Goal: Task Accomplishment & Management: Use online tool/utility

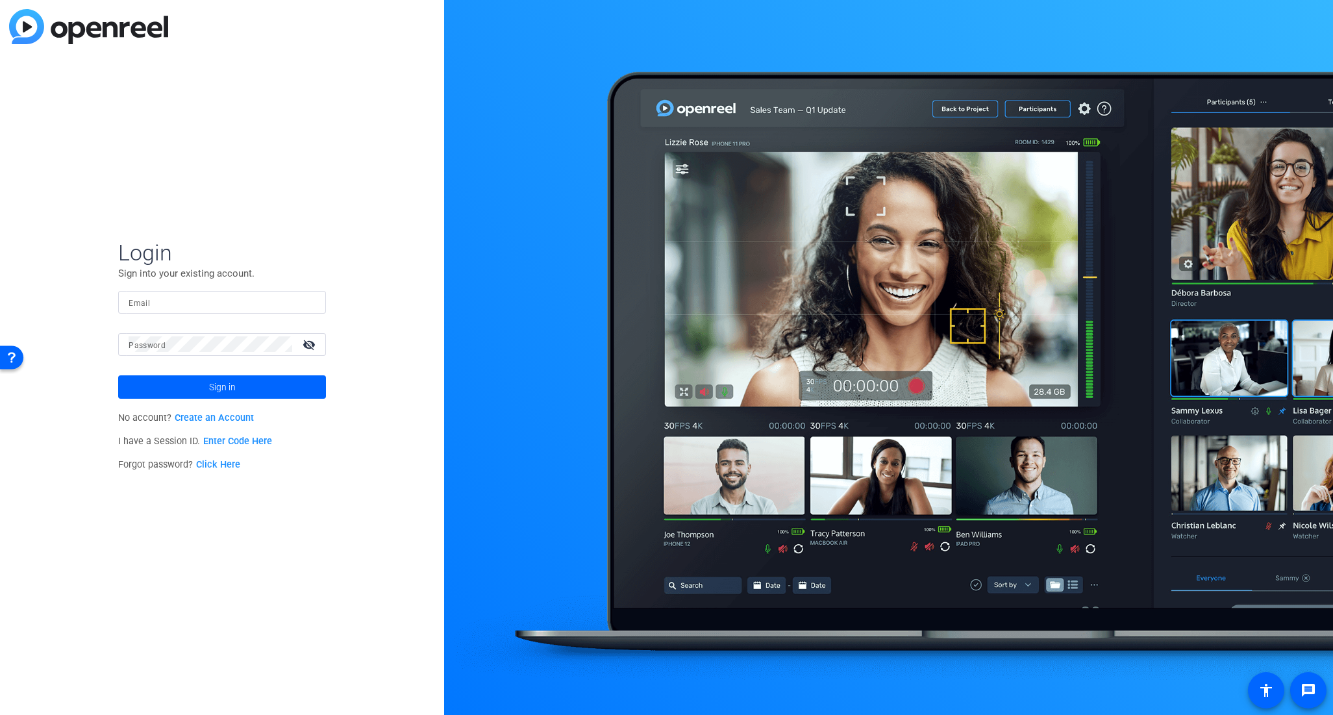
click at [243, 306] on input "Email" at bounding box center [222, 302] width 187 height 16
type input "[PERSON_NAME][EMAIL_ADDRESS][PERSON_NAME][DOMAIN_NAME]"
click at [156, 391] on span at bounding box center [222, 386] width 208 height 31
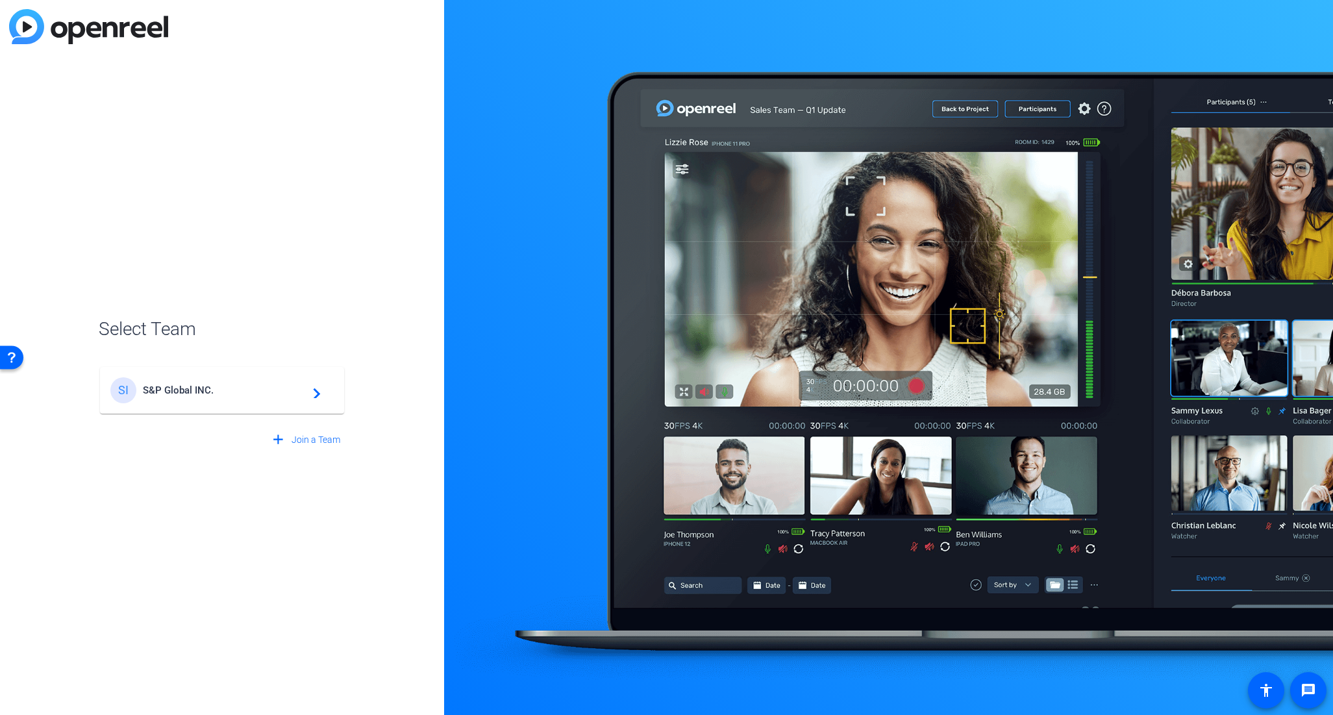
click at [156, 391] on span "S&P Global INC." at bounding box center [224, 390] width 162 height 12
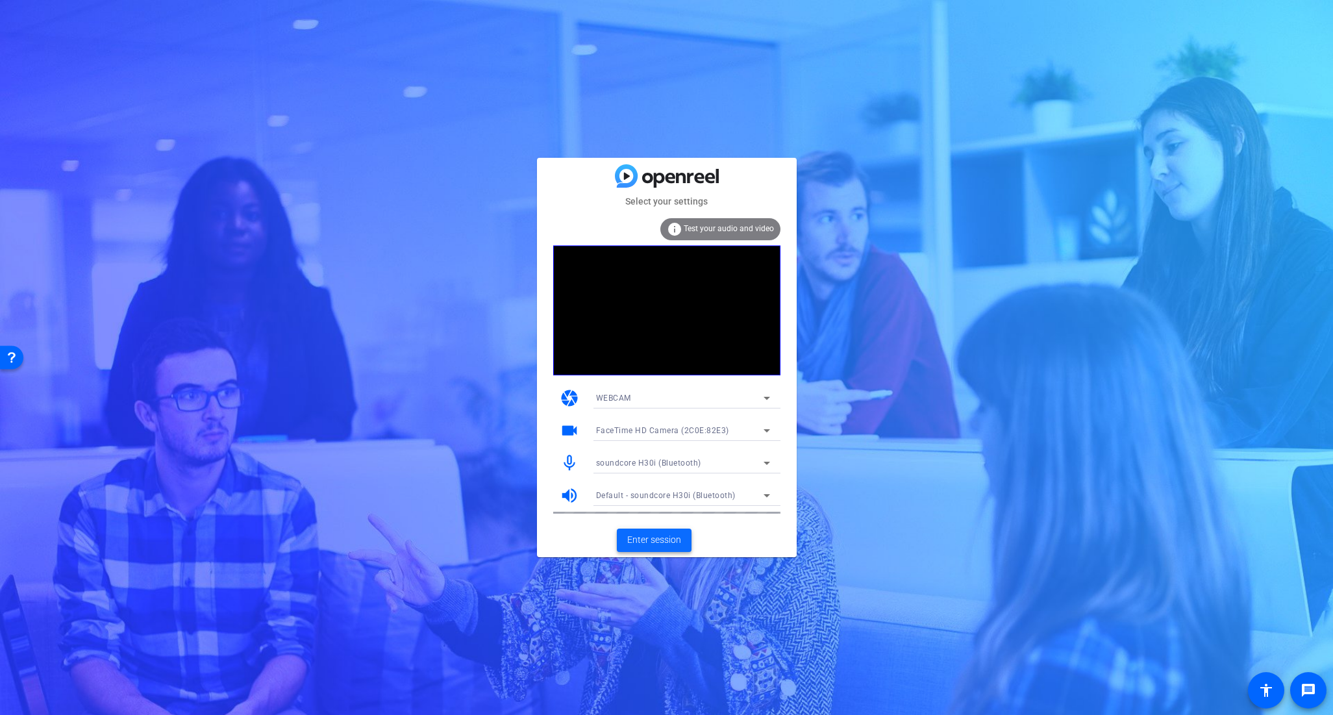
click at [662, 539] on span "Enter session" at bounding box center [654, 540] width 54 height 14
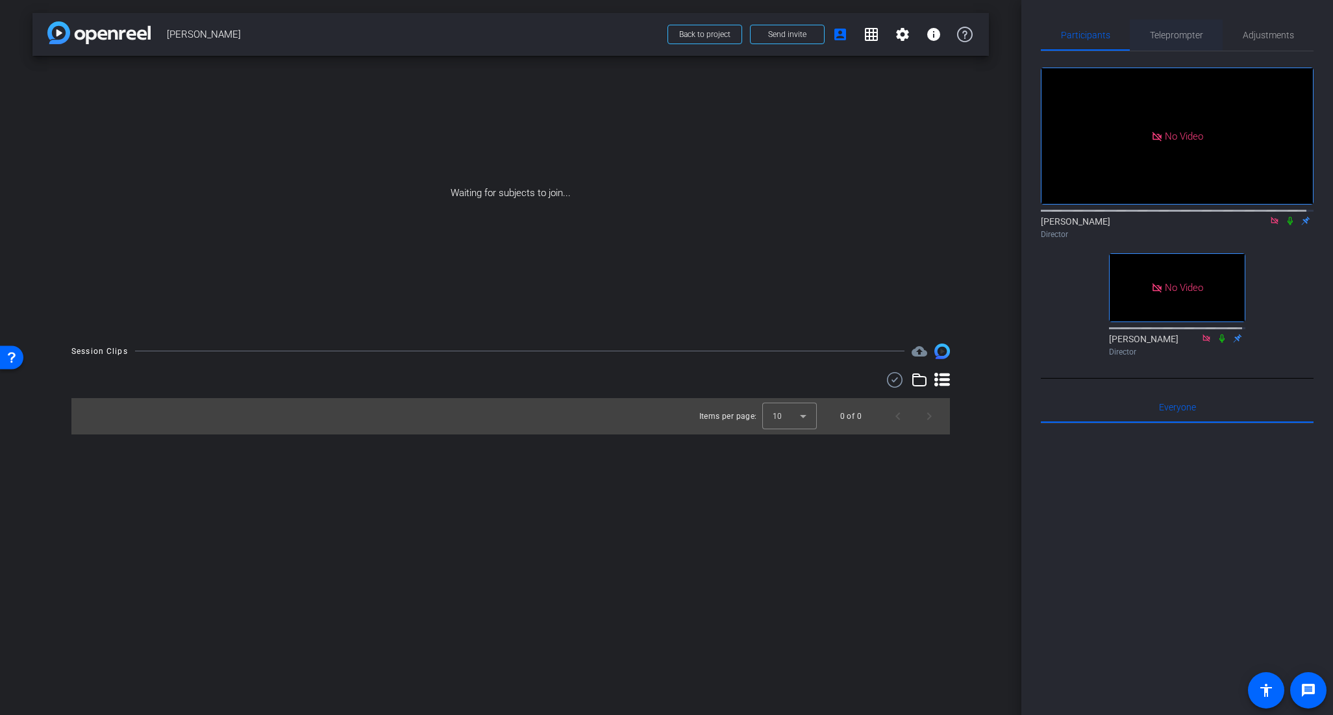
click at [1180, 32] on span "Teleprompter" at bounding box center [1176, 35] width 53 height 9
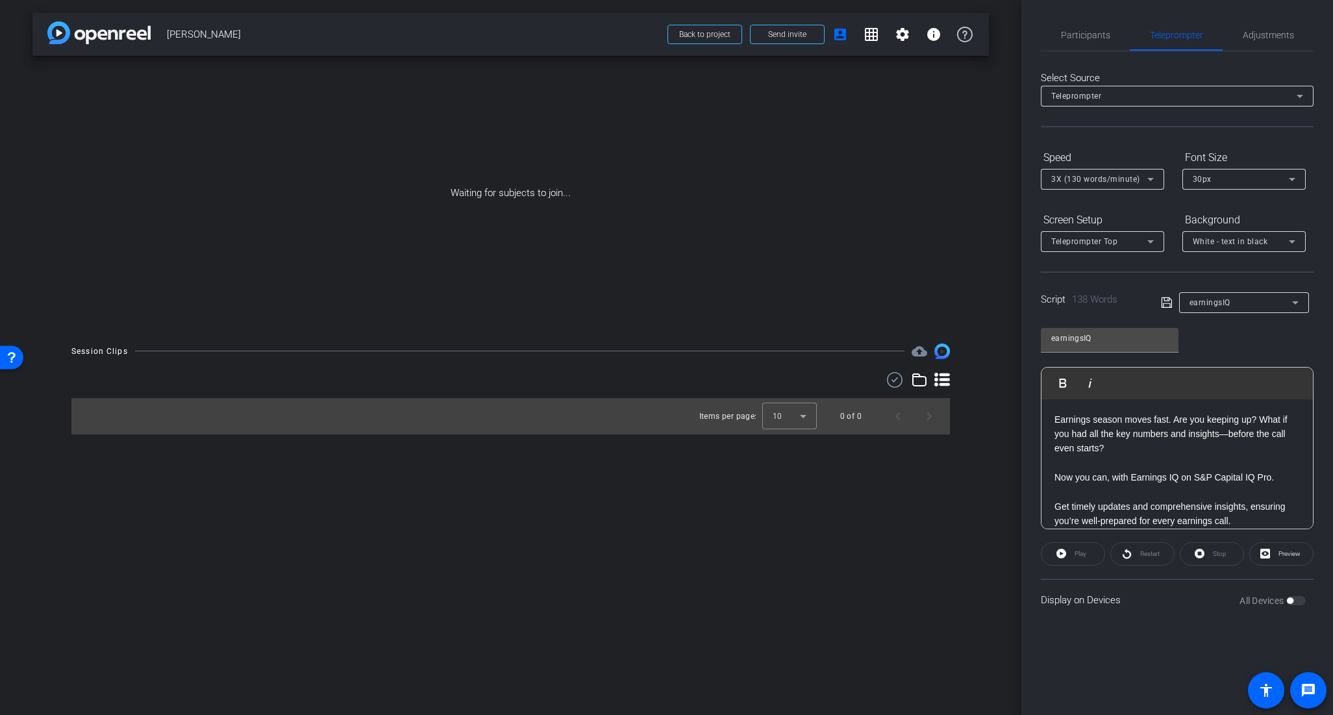
click at [1121, 443] on p "Earnings season moves fast. Are you keeping up? What if you had all the key num…" at bounding box center [1176, 433] width 245 height 43
copy div "Earnings season moves fast. Are you keeping up? What if you had all the key num…"
click at [1100, 33] on span "Participants" at bounding box center [1085, 35] width 49 height 9
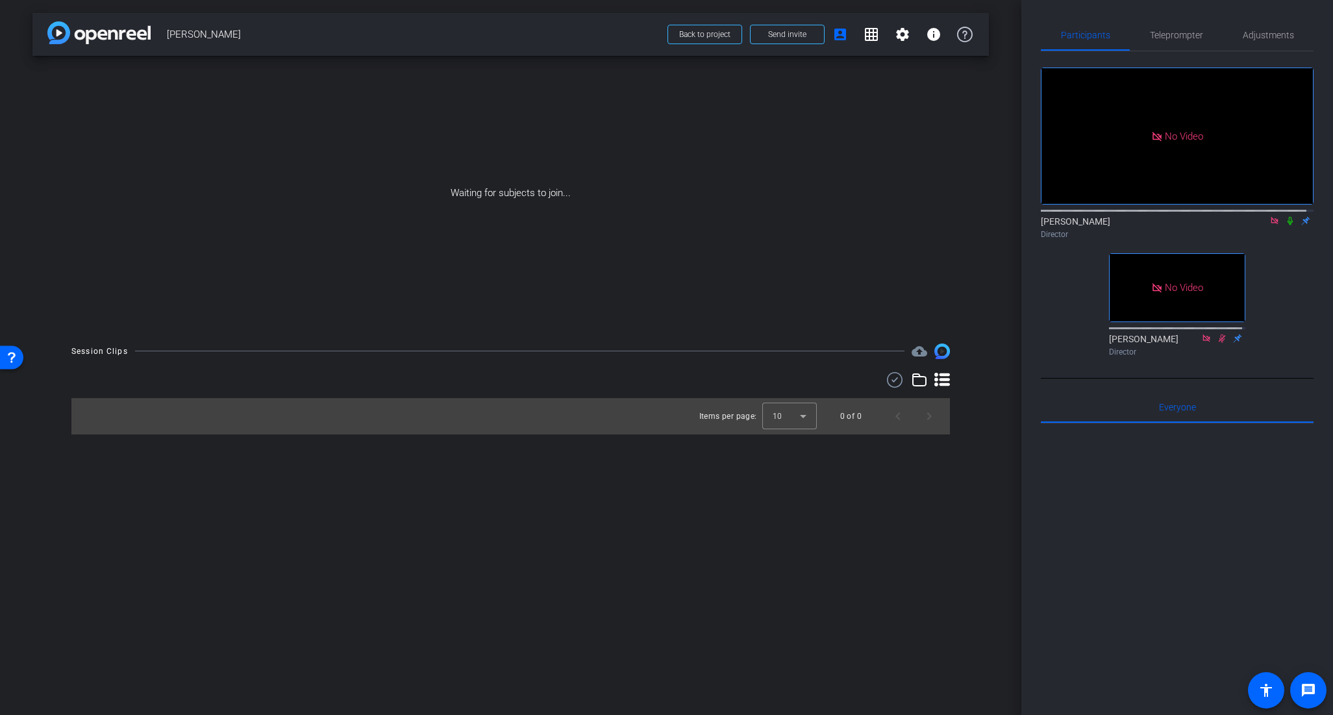
click at [1287, 217] on icon at bounding box center [1289, 221] width 5 height 8
click at [1187, 23] on span "Teleprompter" at bounding box center [1176, 34] width 53 height 31
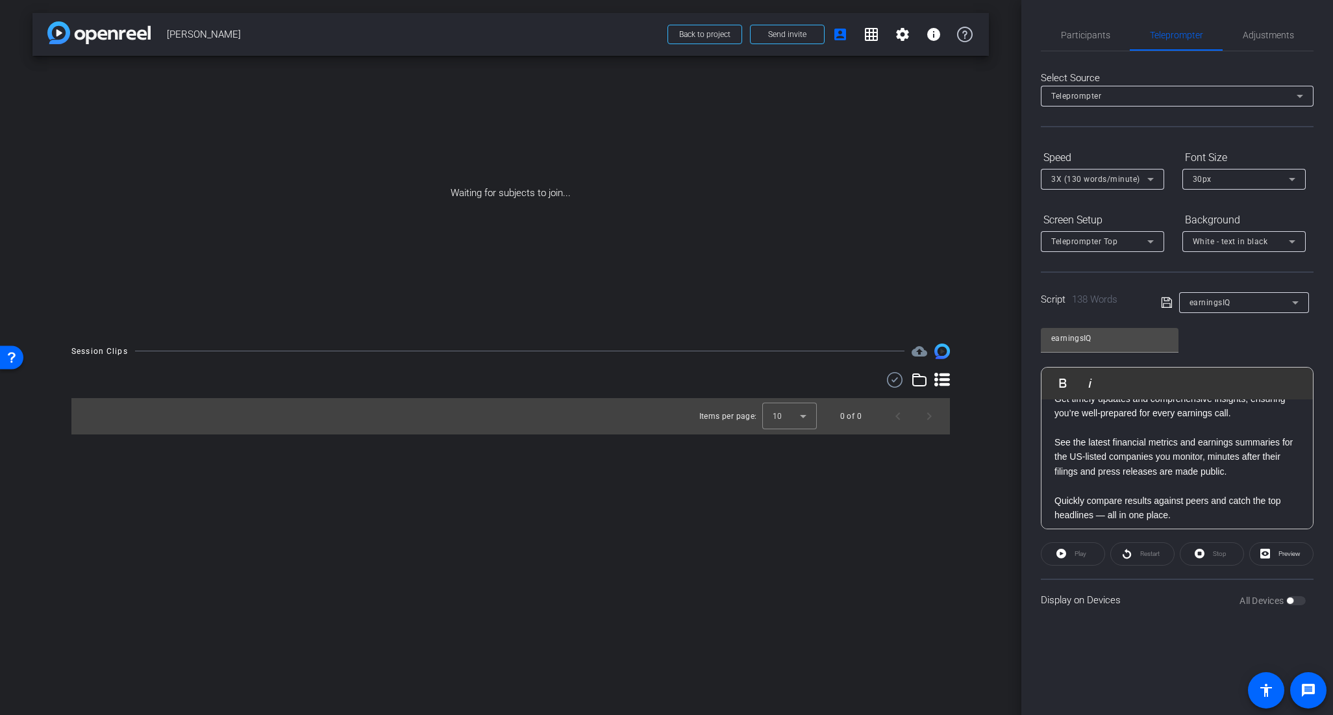
scroll to position [127, 0]
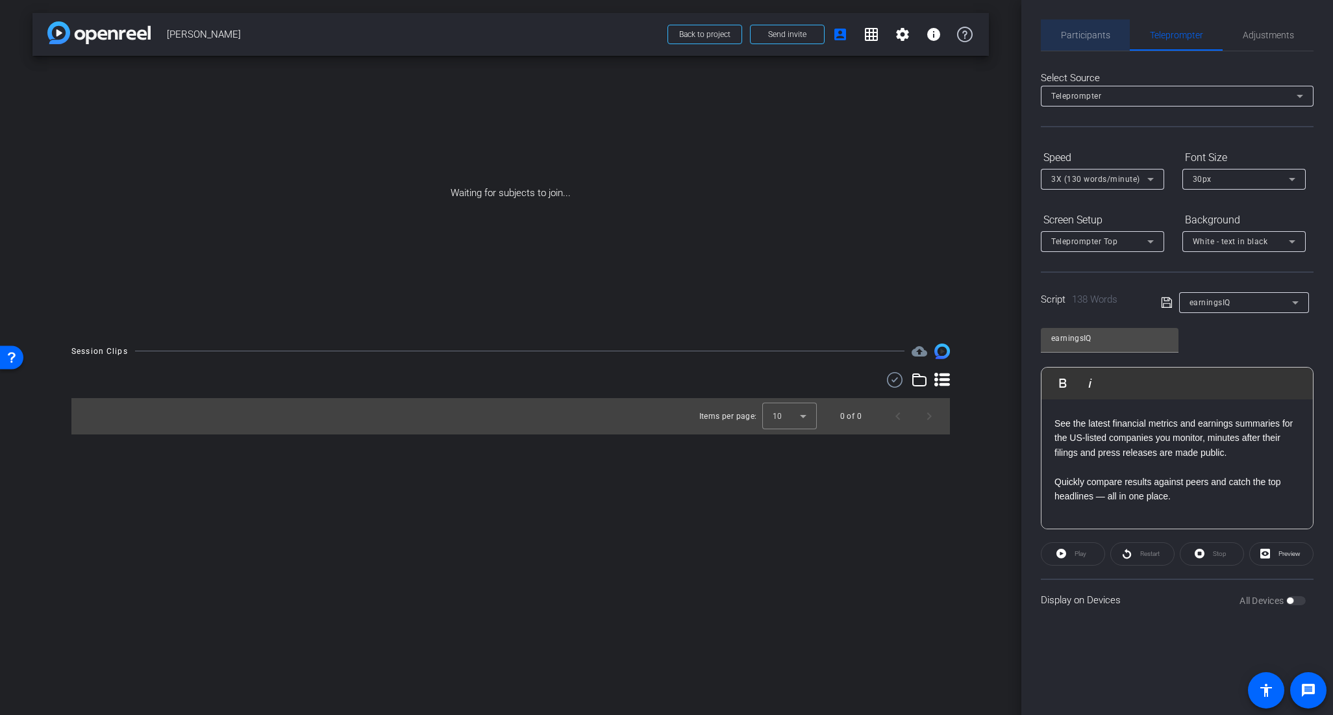
click at [1096, 31] on span "Participants" at bounding box center [1085, 35] width 49 height 9
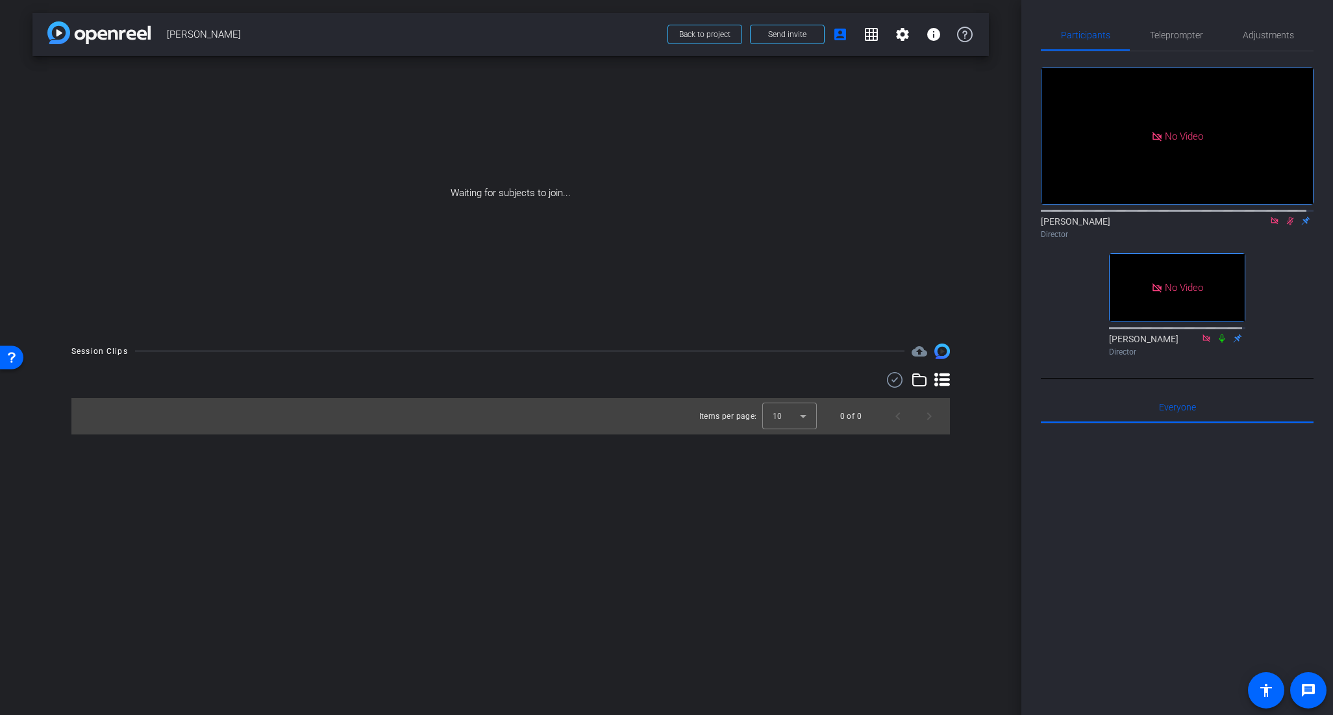
click at [1285, 216] on icon at bounding box center [1290, 220] width 10 height 9
click at [1266, 39] on span "Adjustments" at bounding box center [1268, 35] width 51 height 9
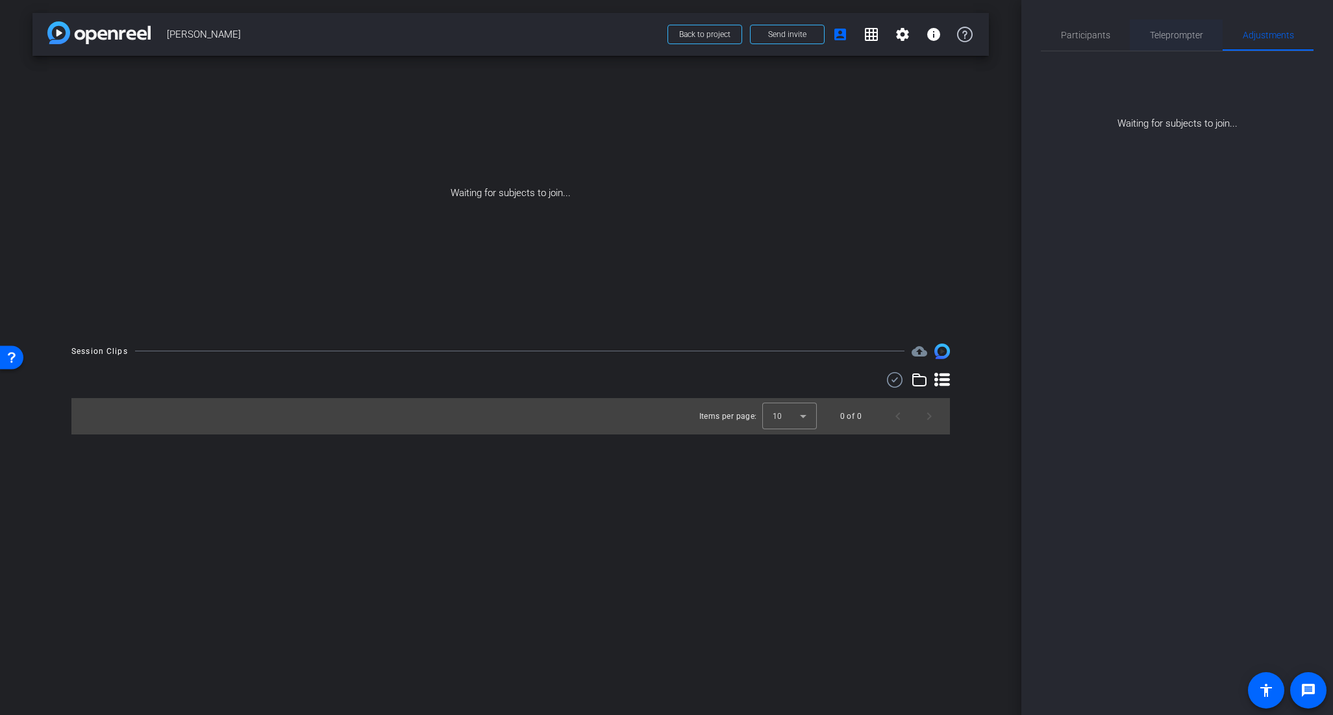
click at [1187, 36] on span "Teleprompter" at bounding box center [1176, 35] width 53 height 9
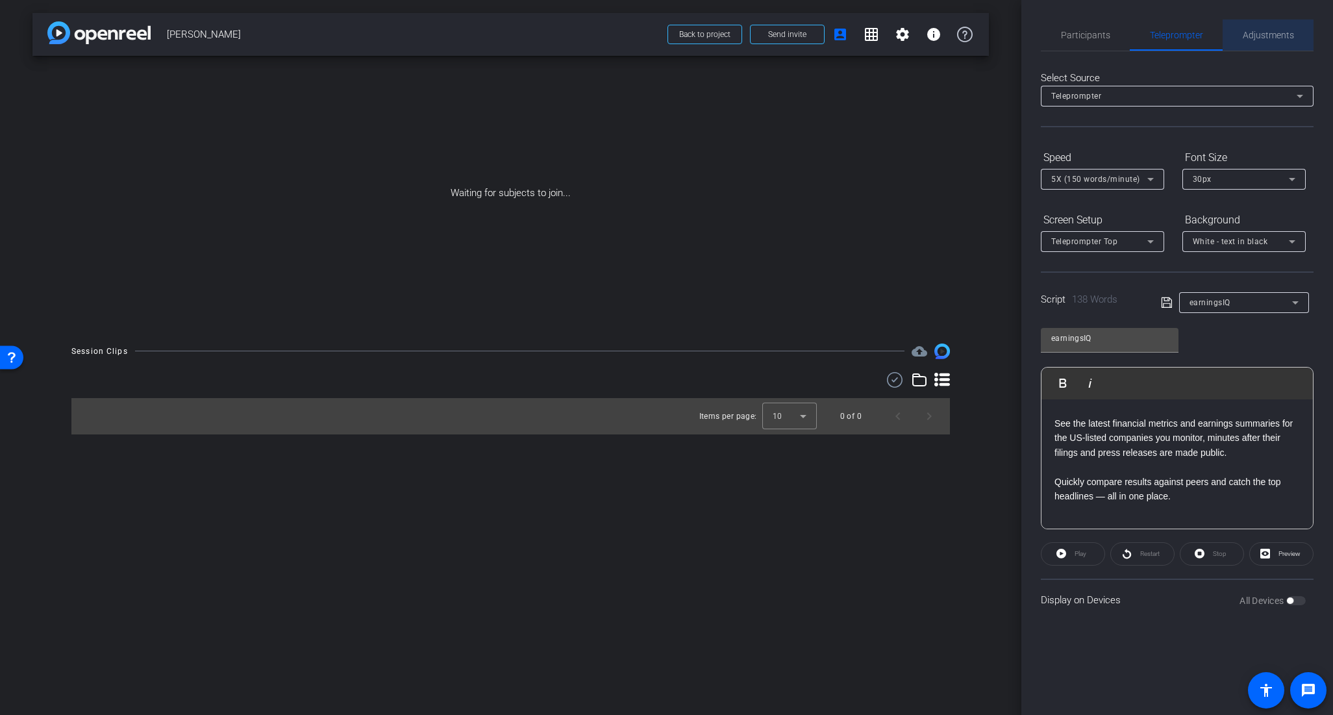
click at [1270, 27] on span "Adjustments" at bounding box center [1268, 34] width 51 height 31
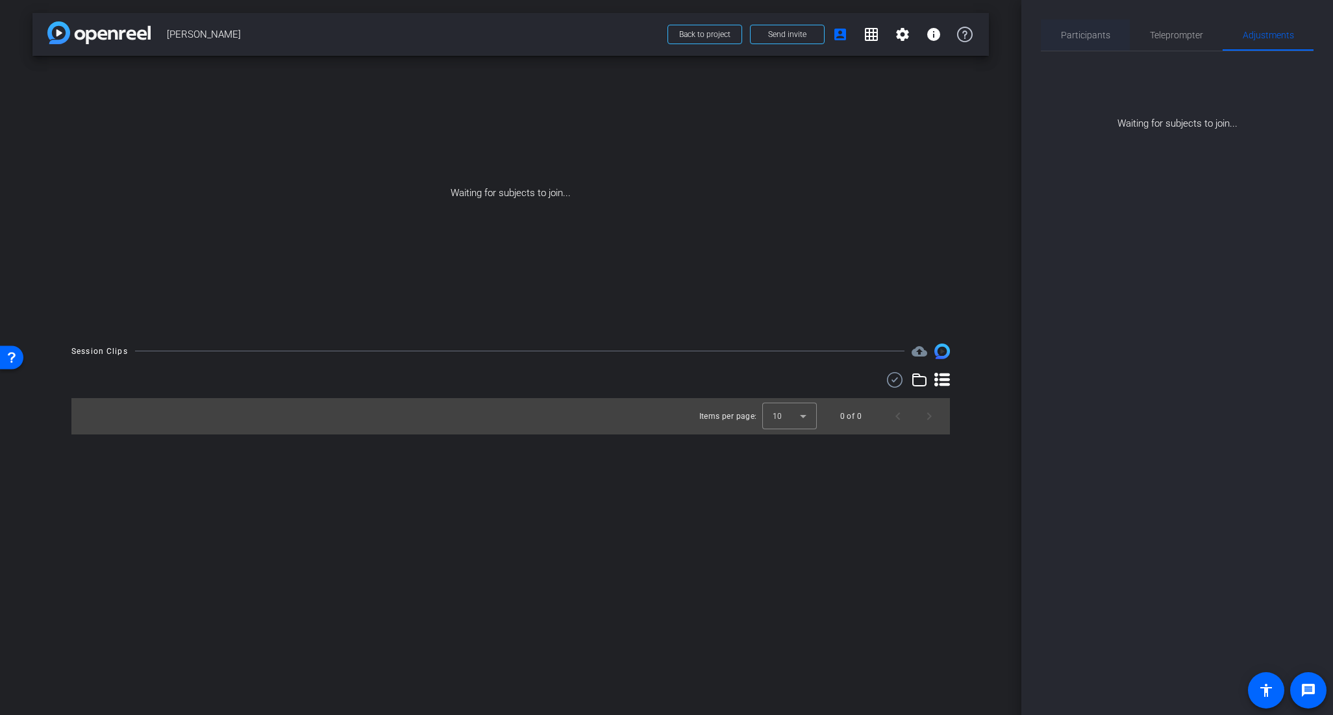
click at [1091, 45] on span "Participants" at bounding box center [1085, 34] width 49 height 31
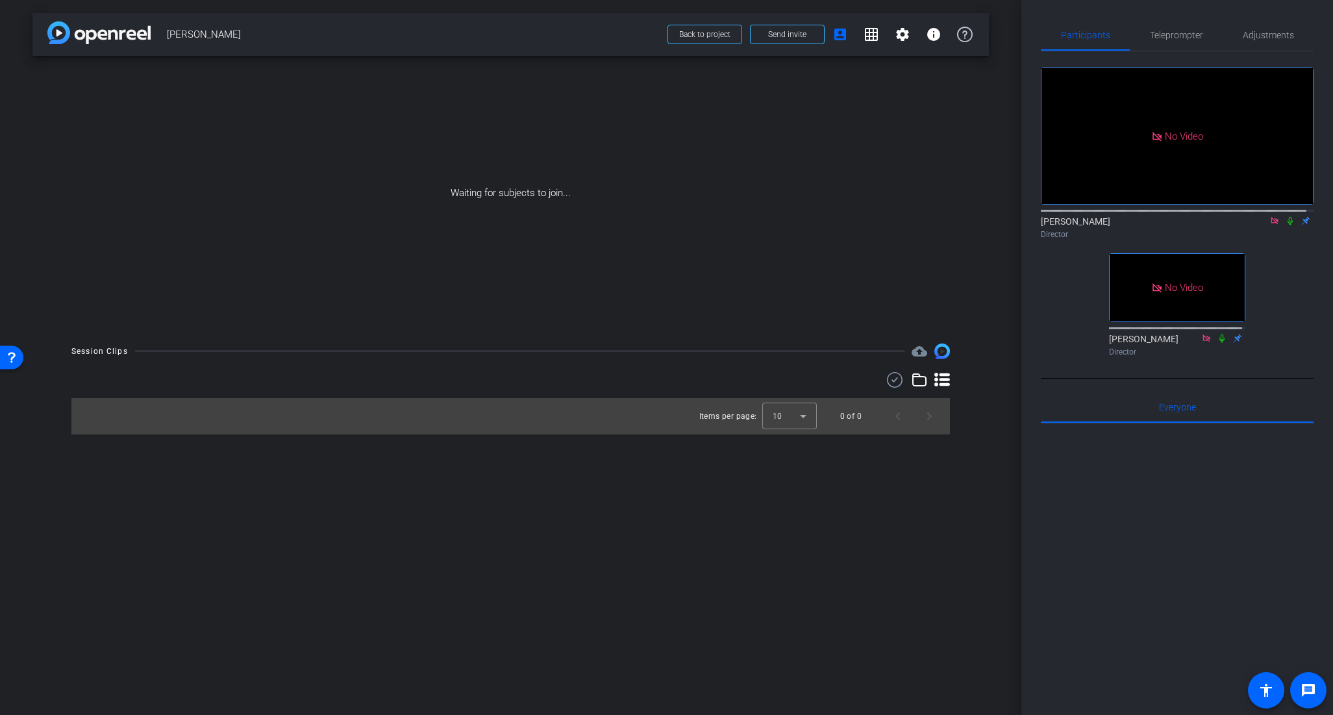
click at [1287, 217] on icon at bounding box center [1289, 221] width 5 height 8
click at [1287, 217] on icon at bounding box center [1290, 221] width 7 height 8
click at [1178, 23] on span "Teleprompter" at bounding box center [1176, 34] width 53 height 31
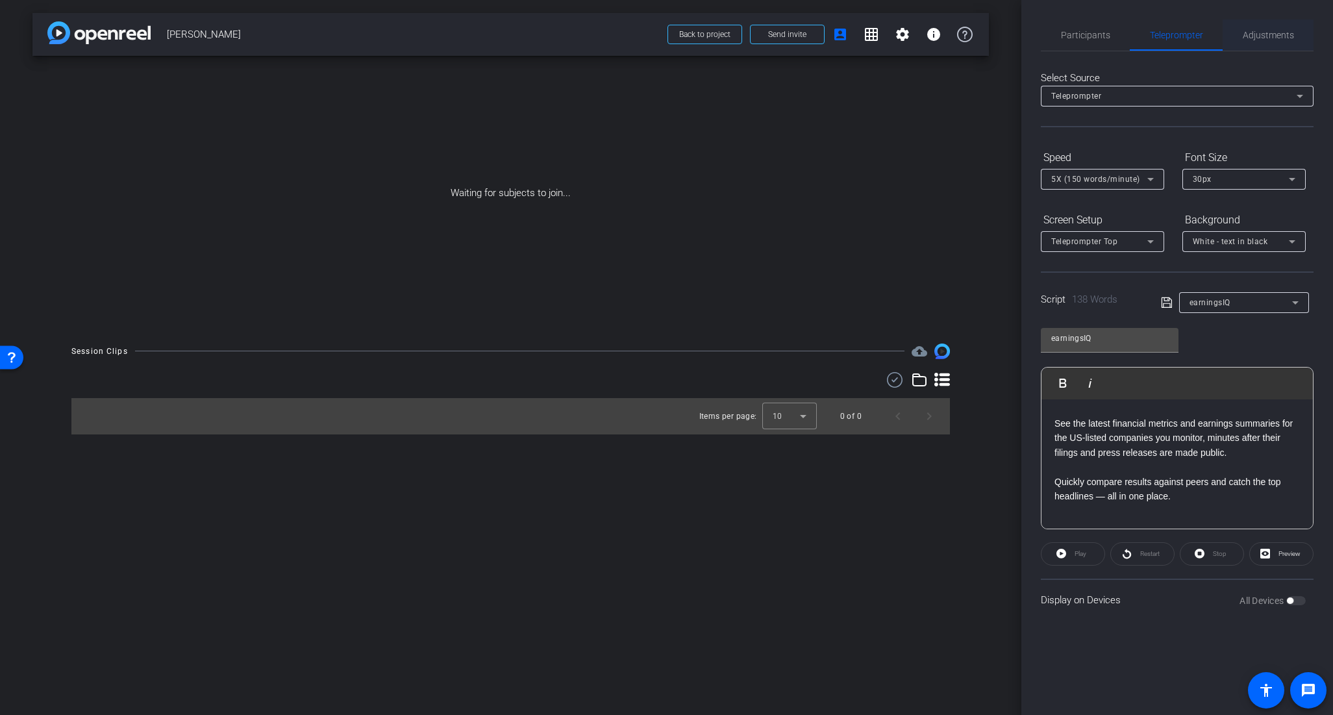
click at [1257, 31] on span "Adjustments" at bounding box center [1268, 35] width 51 height 9
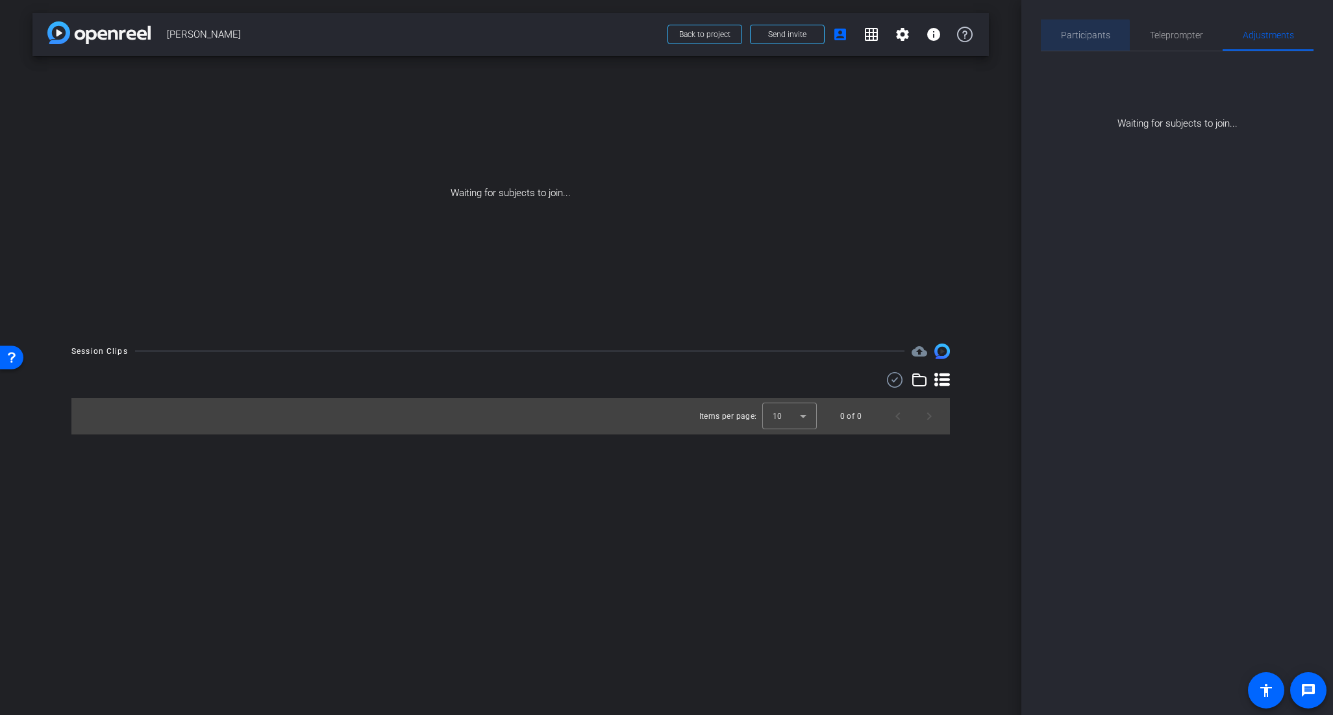
click at [1080, 41] on span "Participants" at bounding box center [1085, 34] width 49 height 31
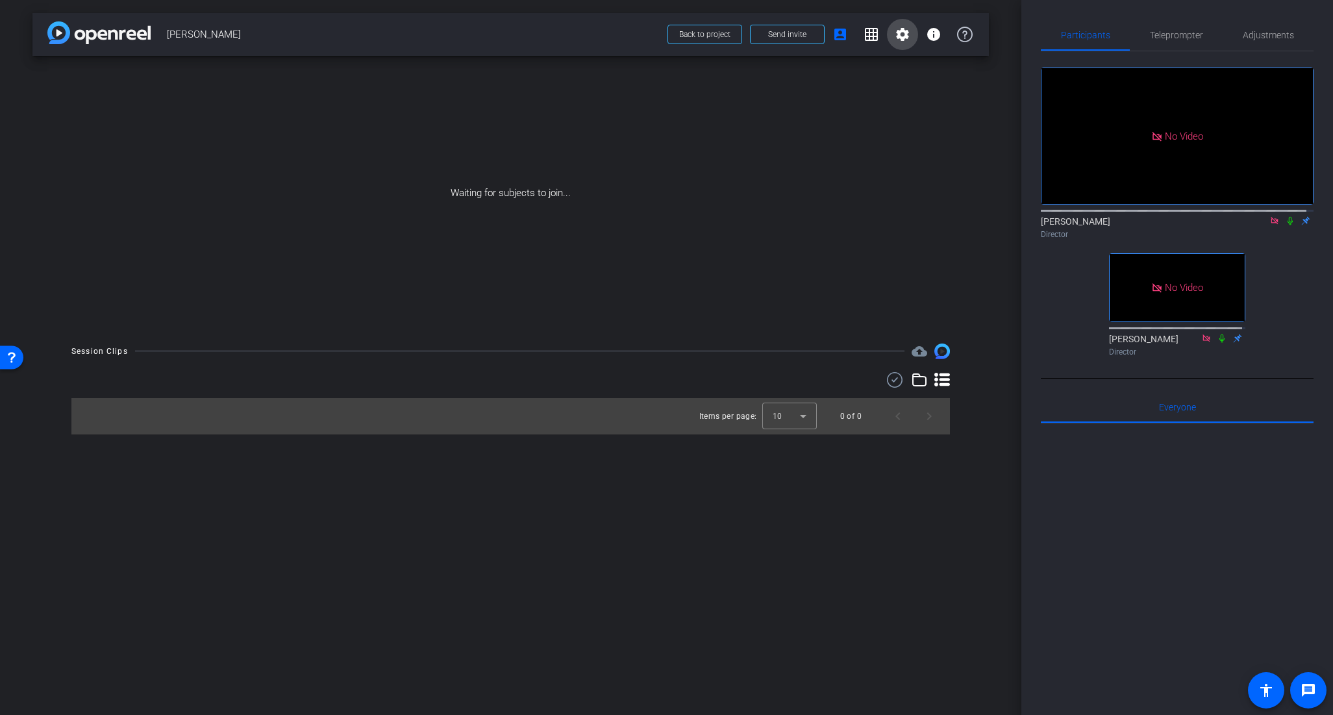
click at [897, 30] on mat-icon "settings" at bounding box center [903, 35] width 16 height 16
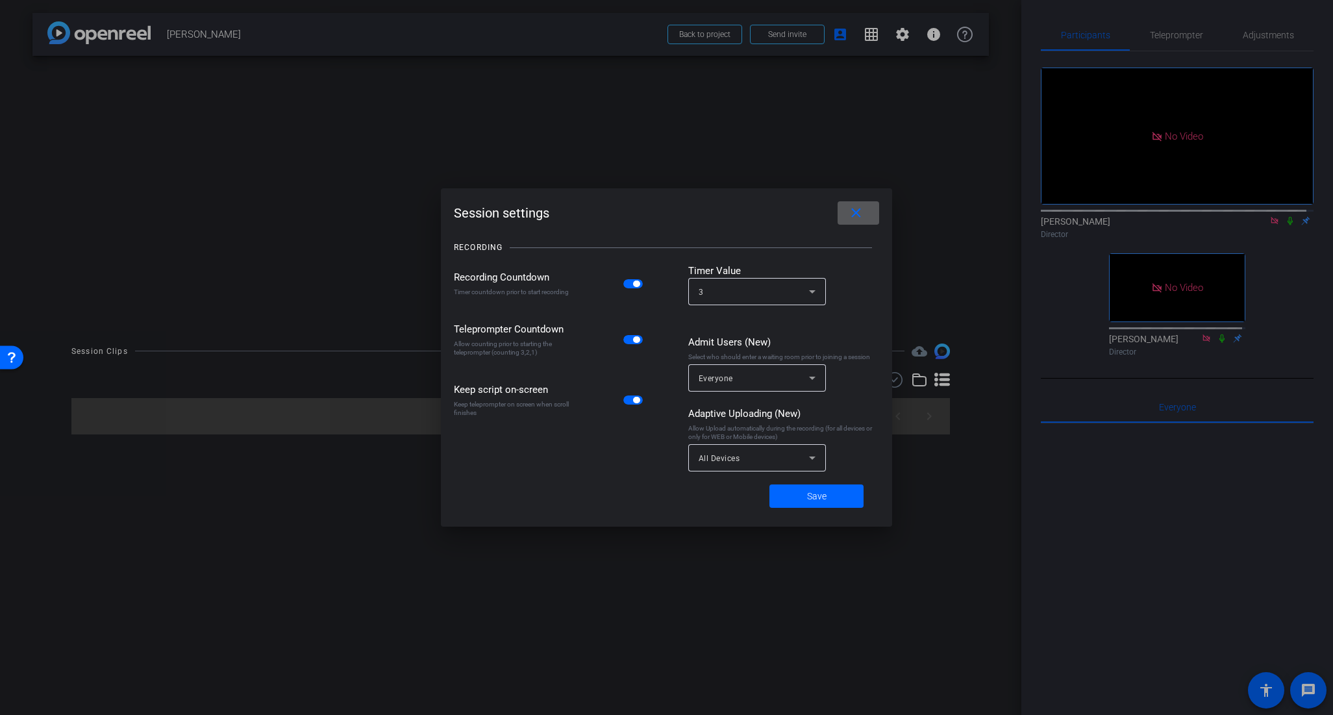
click at [858, 216] on mat-icon "close" at bounding box center [856, 213] width 16 height 16
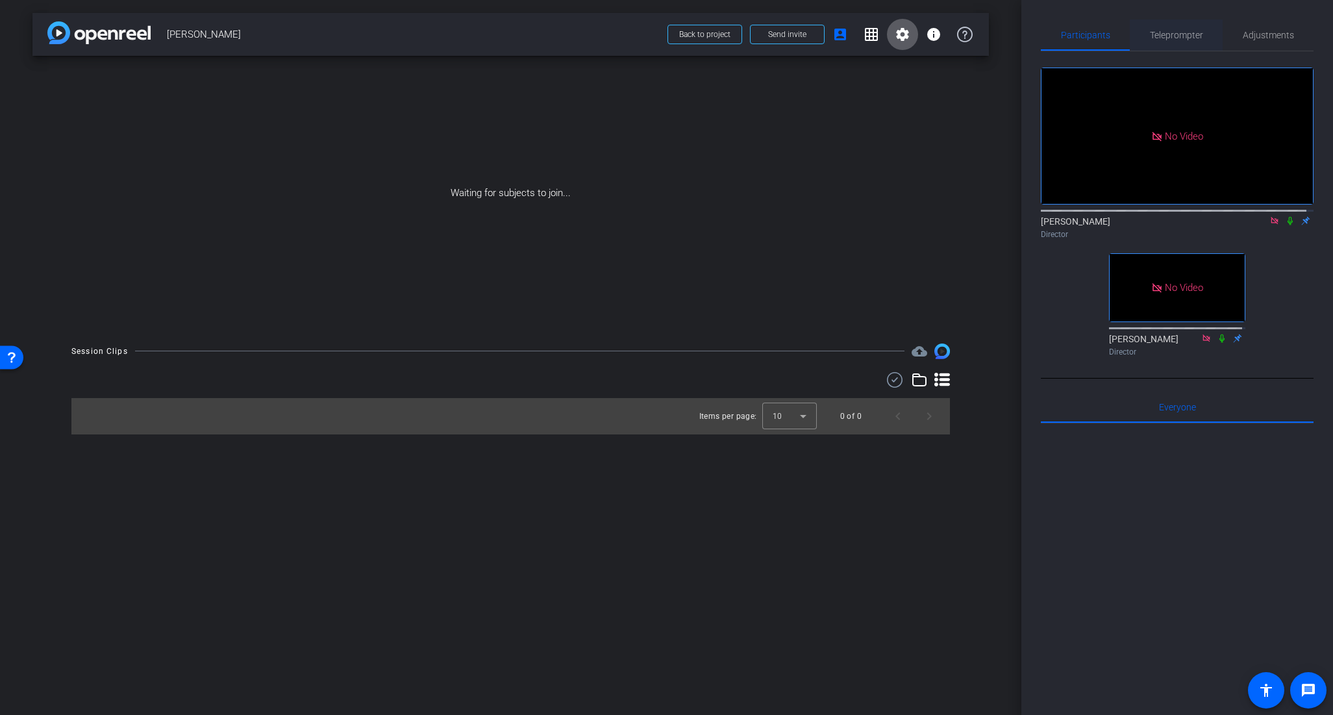
type input "earningsIQ"
click at [1191, 42] on span "Teleprompter" at bounding box center [1176, 34] width 53 height 31
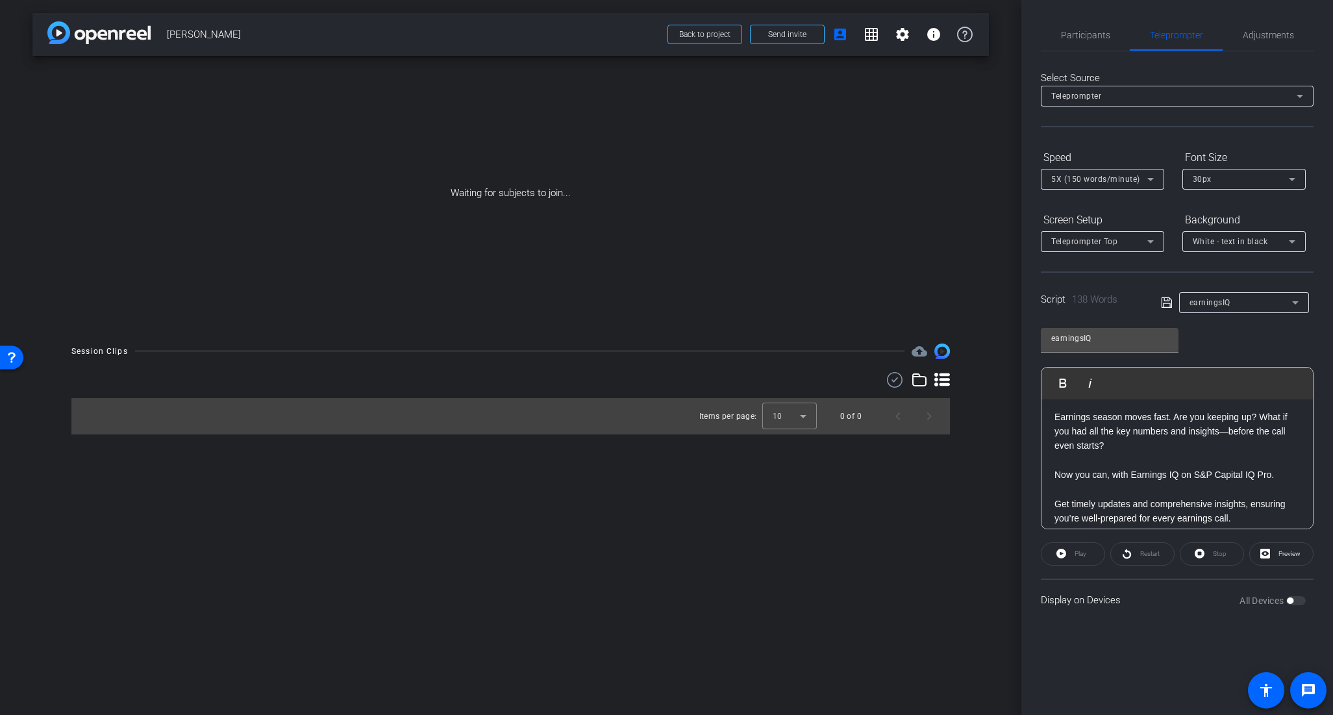
scroll to position [0, 0]
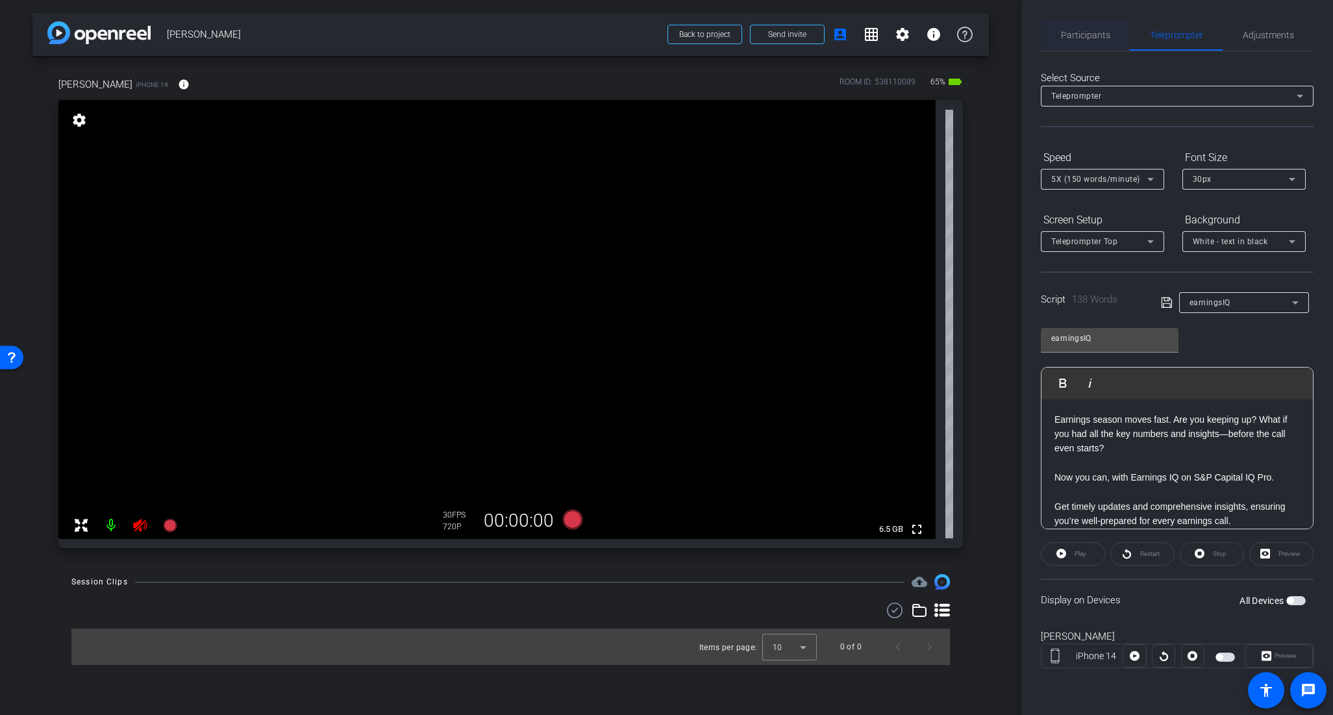
click at [1089, 36] on span "Participants" at bounding box center [1085, 35] width 49 height 9
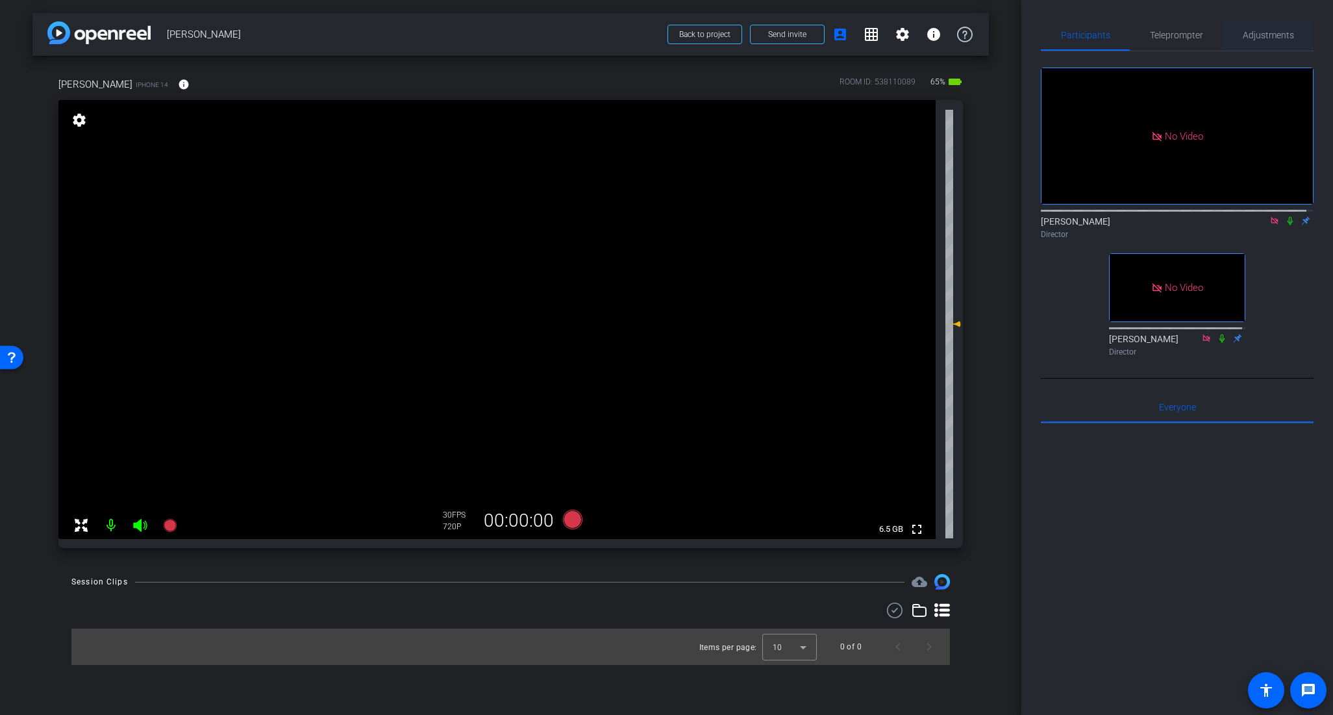
click at [1257, 39] on span "Adjustments" at bounding box center [1268, 35] width 51 height 9
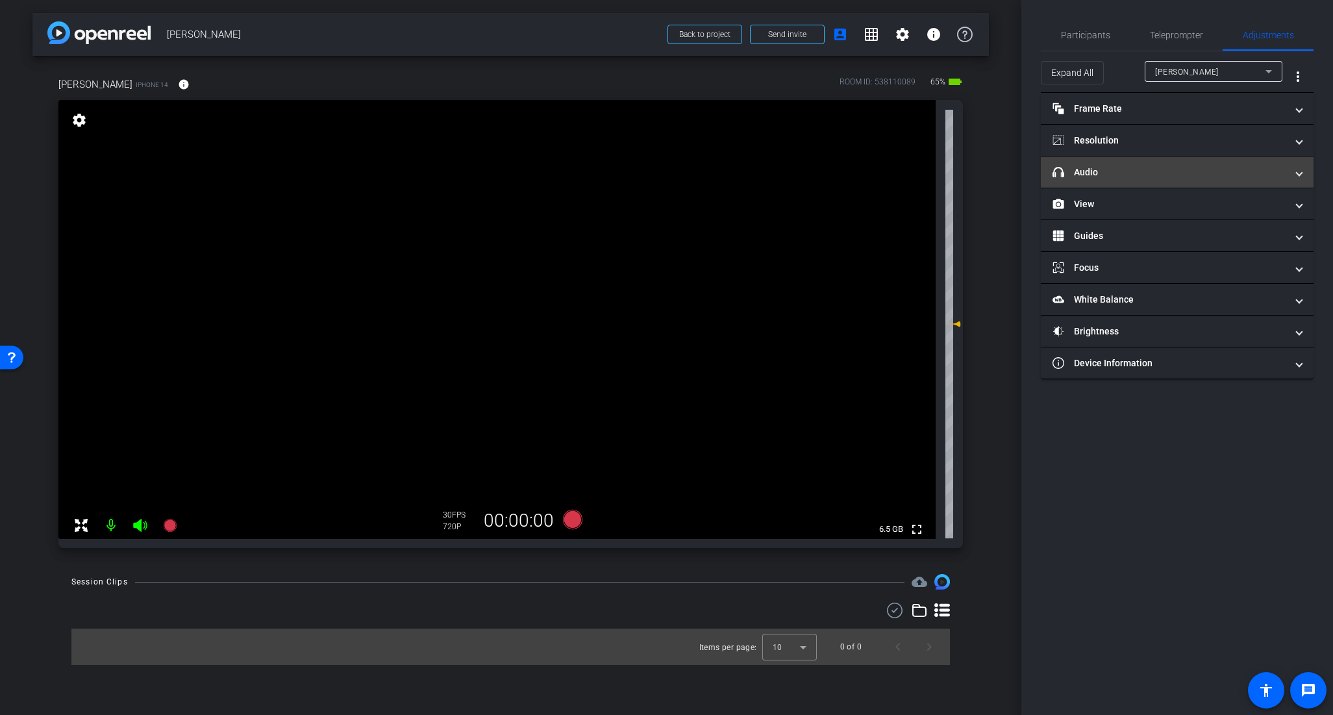
click at [1301, 169] on span at bounding box center [1298, 173] width 5 height 14
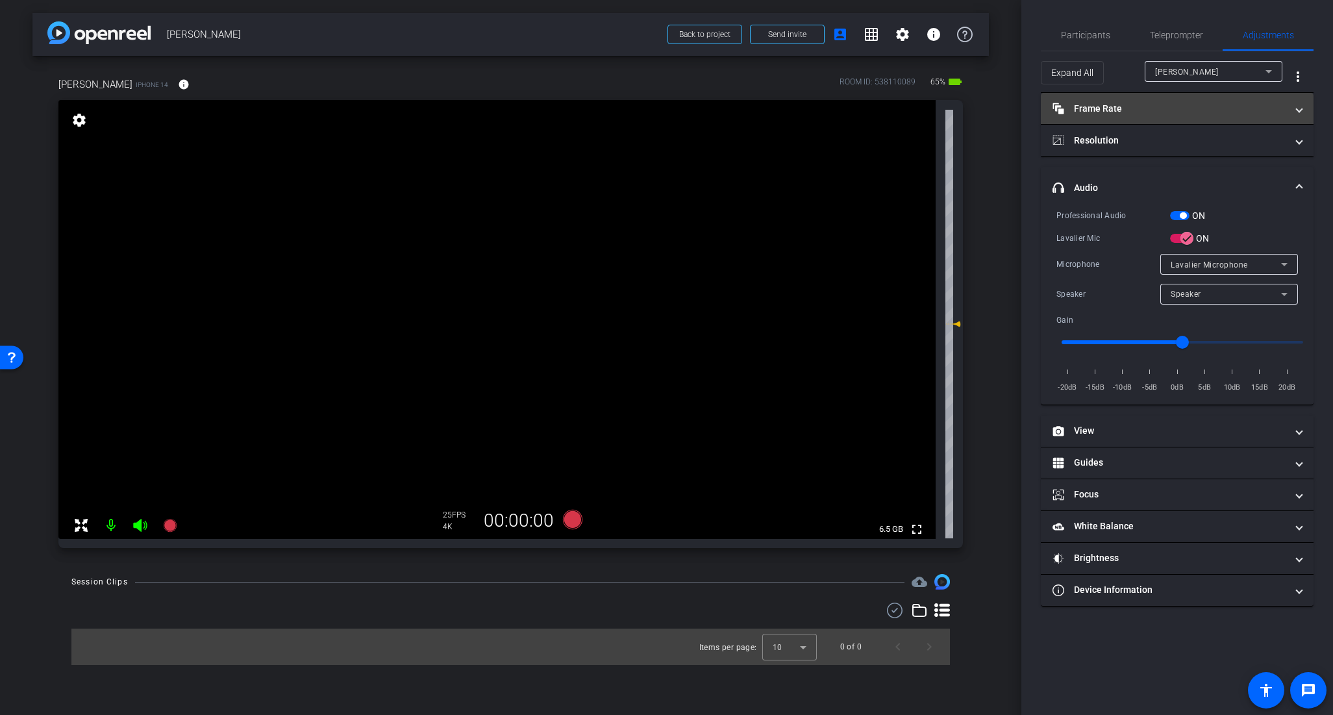
click at [1300, 108] on span at bounding box center [1298, 109] width 5 height 14
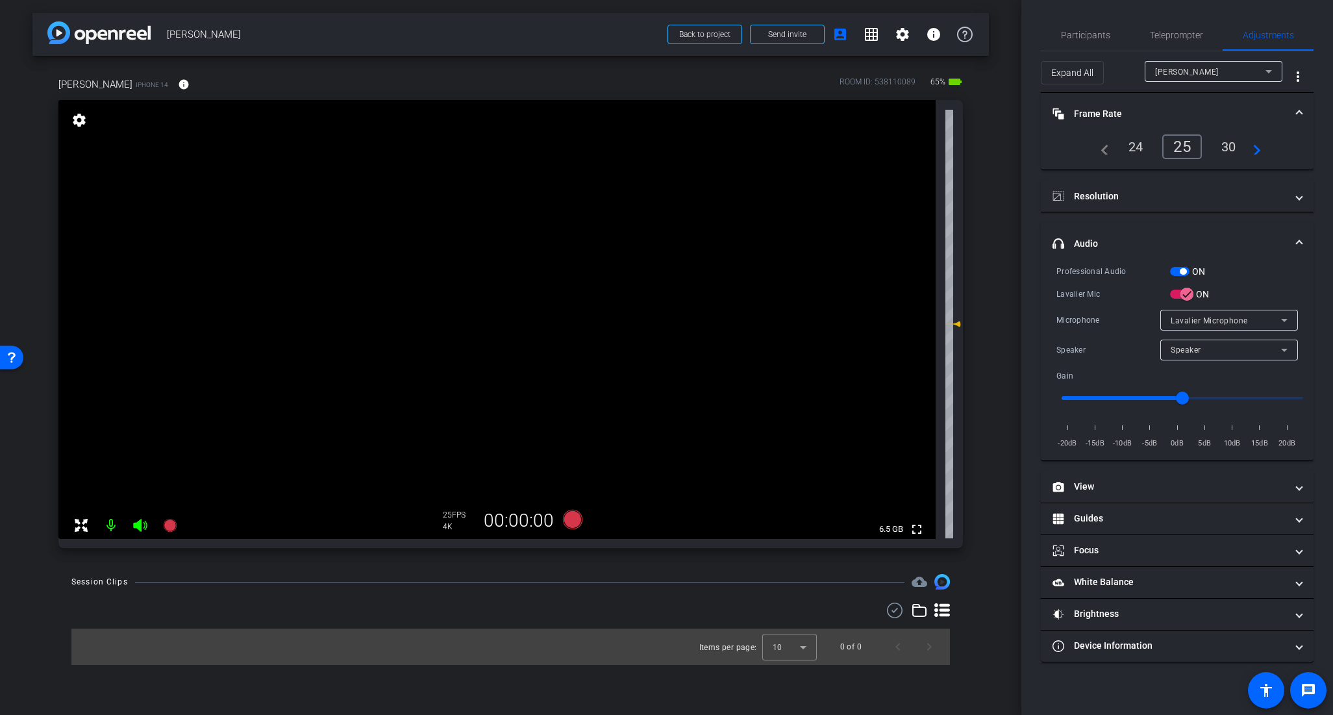
click at [1297, 114] on span at bounding box center [1298, 114] width 5 height 14
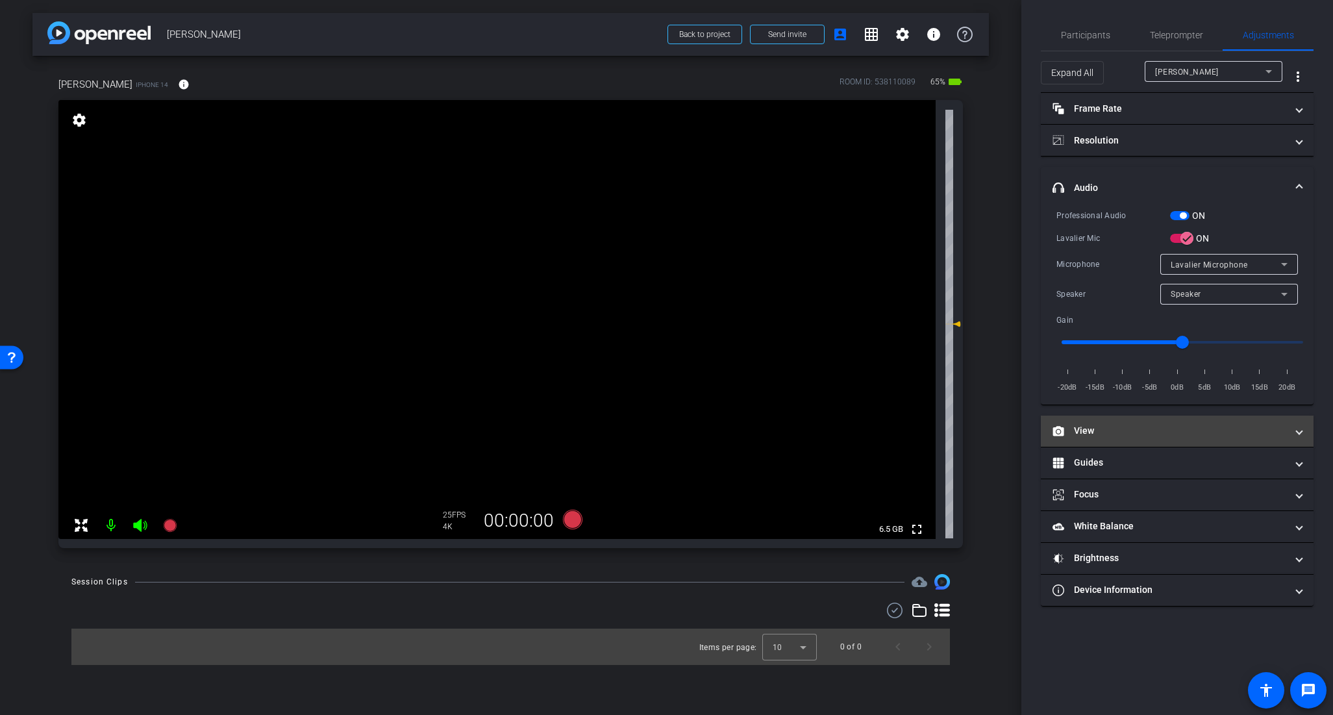
click at [1302, 432] on mat-expansion-panel-header "View" at bounding box center [1177, 430] width 273 height 31
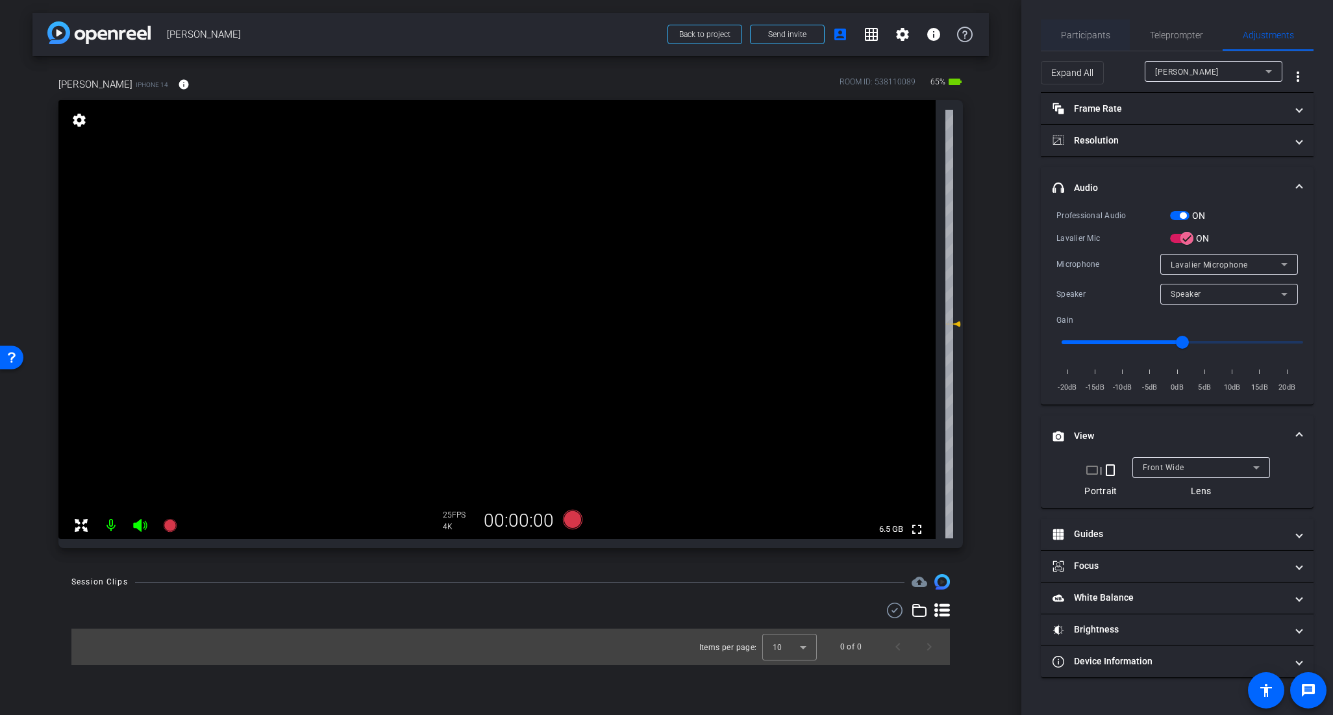
click at [1082, 33] on span "Participants" at bounding box center [1085, 35] width 49 height 9
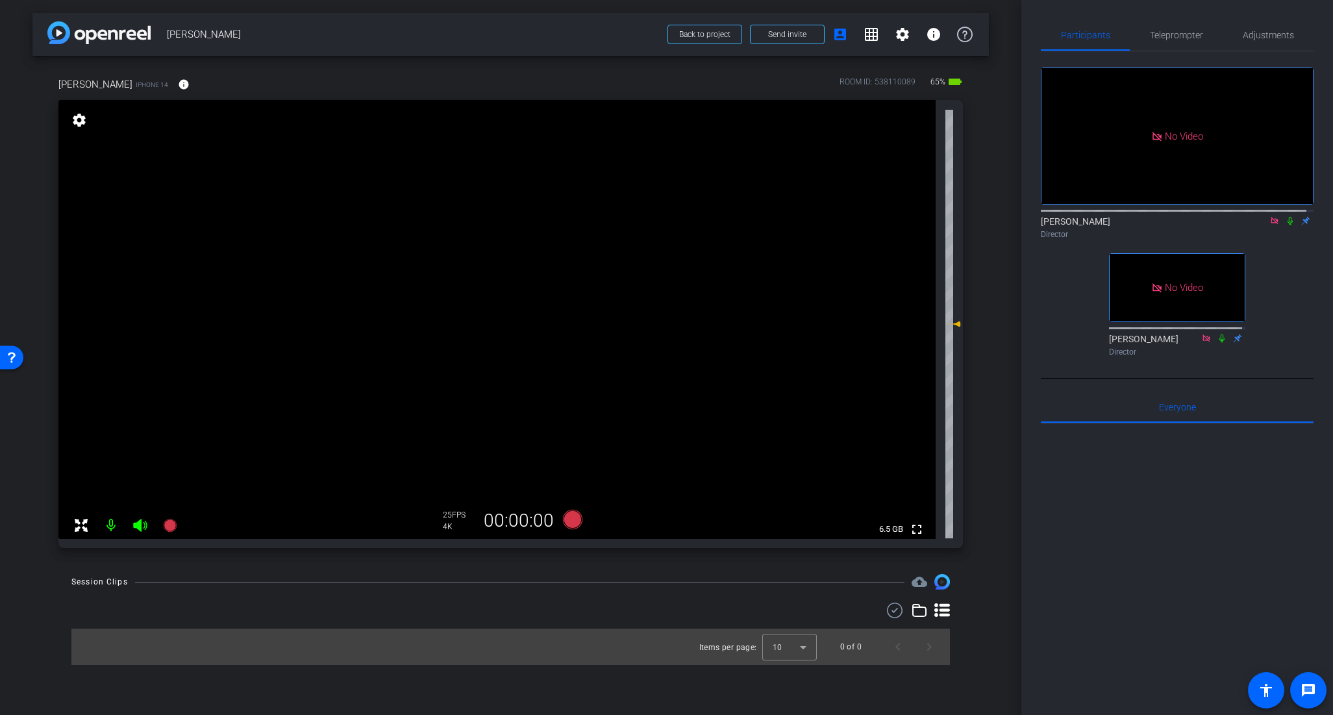
click at [1287, 217] on icon at bounding box center [1289, 221] width 5 height 8
click at [1287, 217] on icon at bounding box center [1290, 221] width 7 height 8
click at [1287, 217] on icon at bounding box center [1289, 221] width 5 height 8
click at [1285, 216] on icon at bounding box center [1290, 220] width 10 height 9
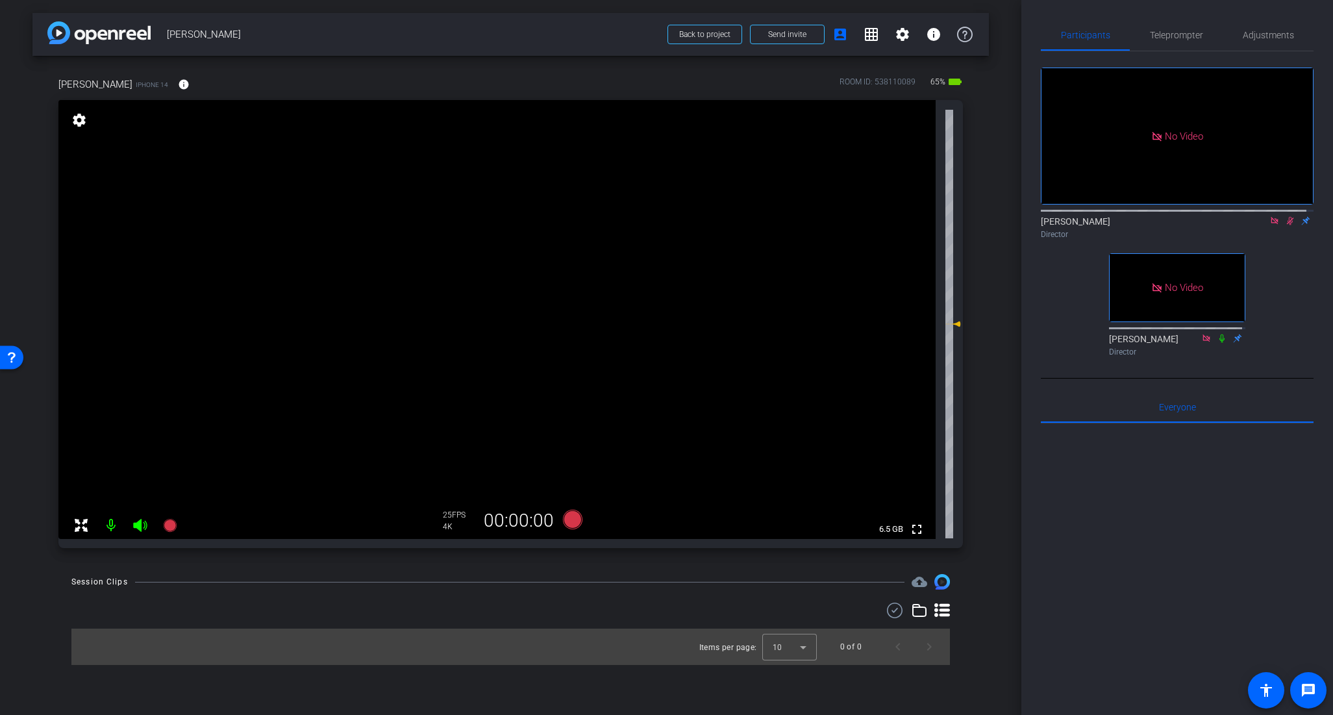
click at [1285, 216] on icon at bounding box center [1290, 220] width 10 height 9
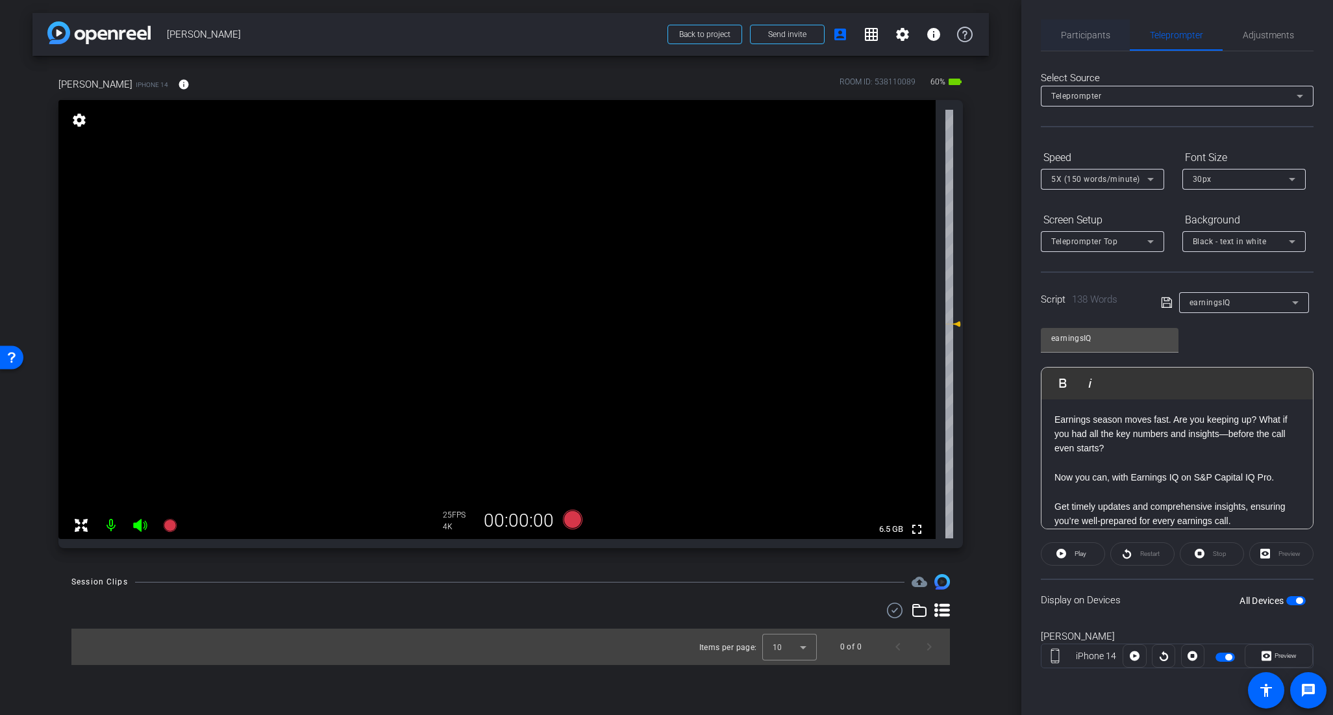
click at [1093, 35] on span "Participants" at bounding box center [1085, 35] width 49 height 9
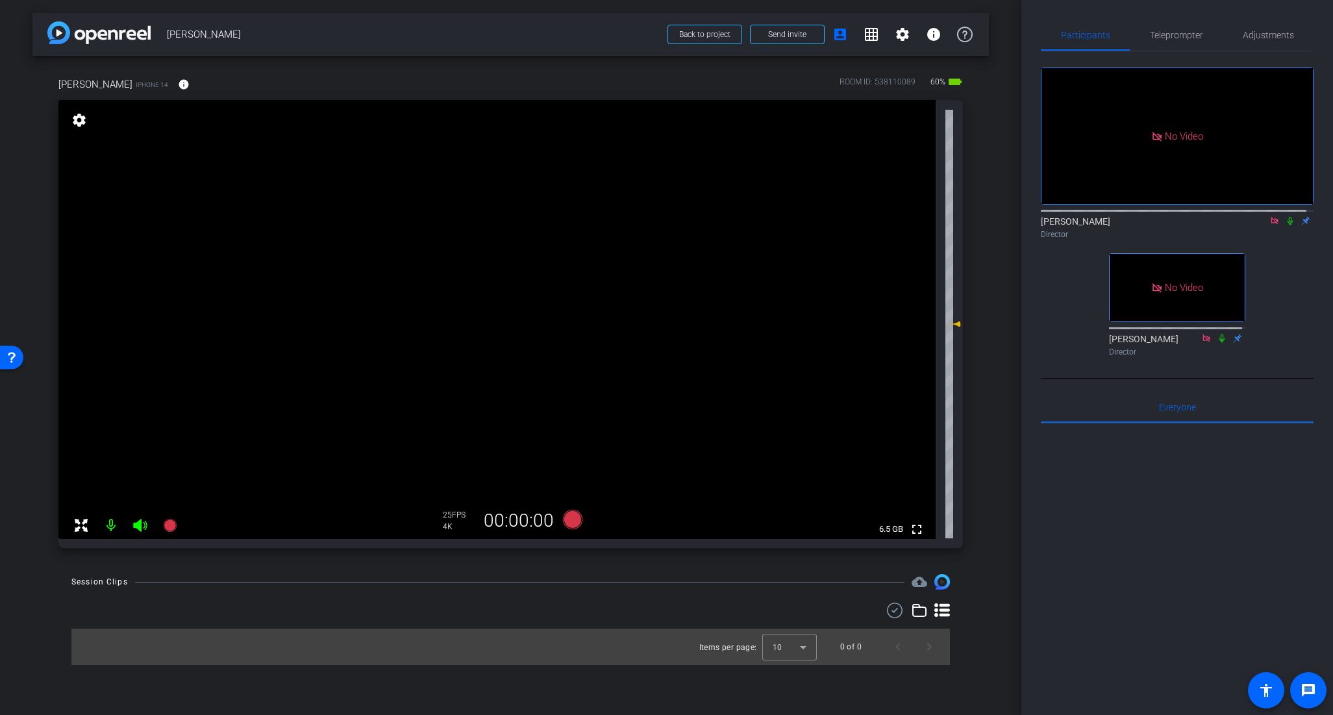
click at [1285, 216] on icon at bounding box center [1290, 220] width 10 height 9
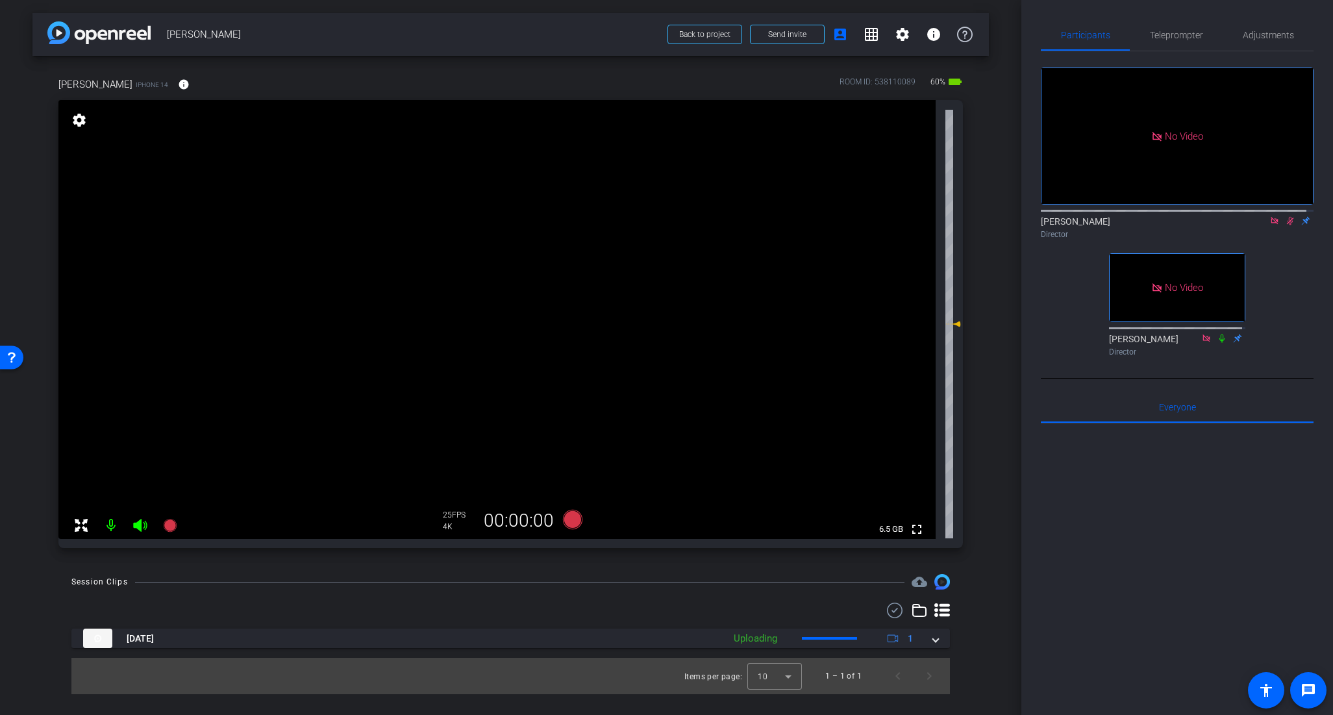
click at [1285, 216] on icon at bounding box center [1290, 220] width 10 height 9
click at [1284, 215] on mat-icon at bounding box center [1290, 221] width 16 height 12
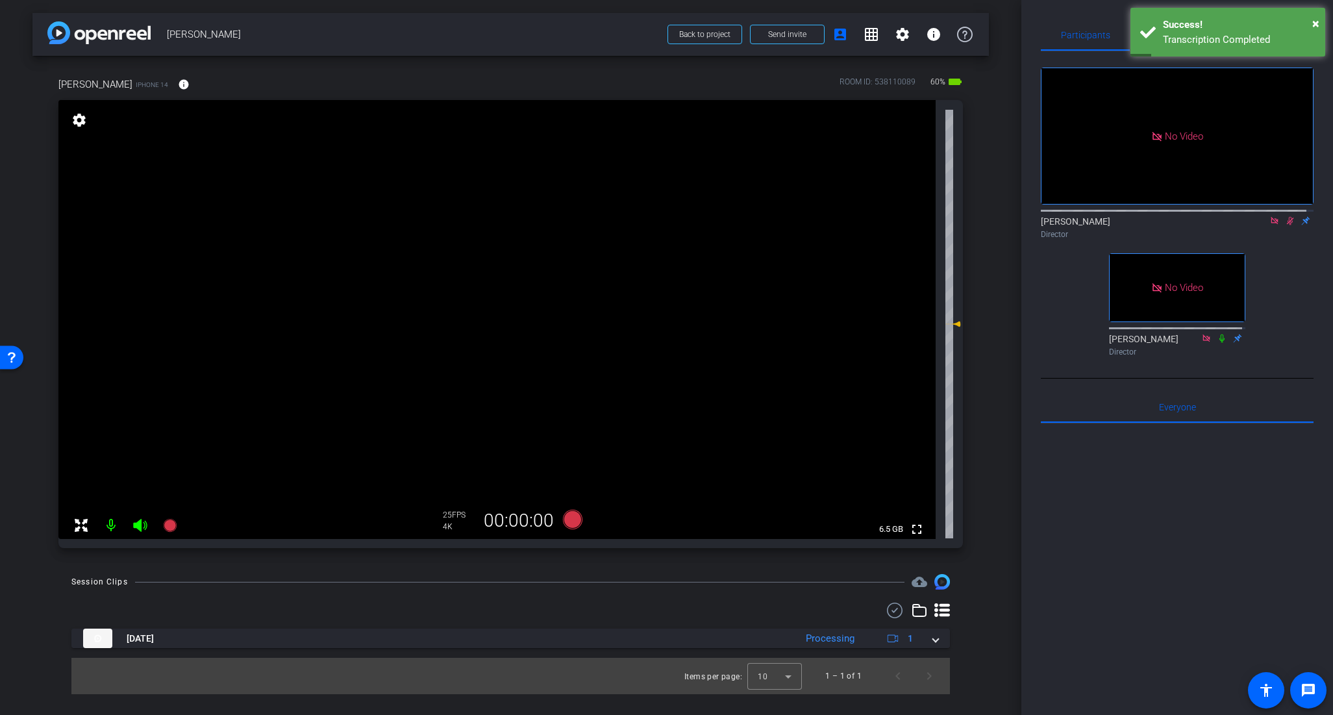
click at [1285, 216] on icon at bounding box center [1290, 220] width 10 height 9
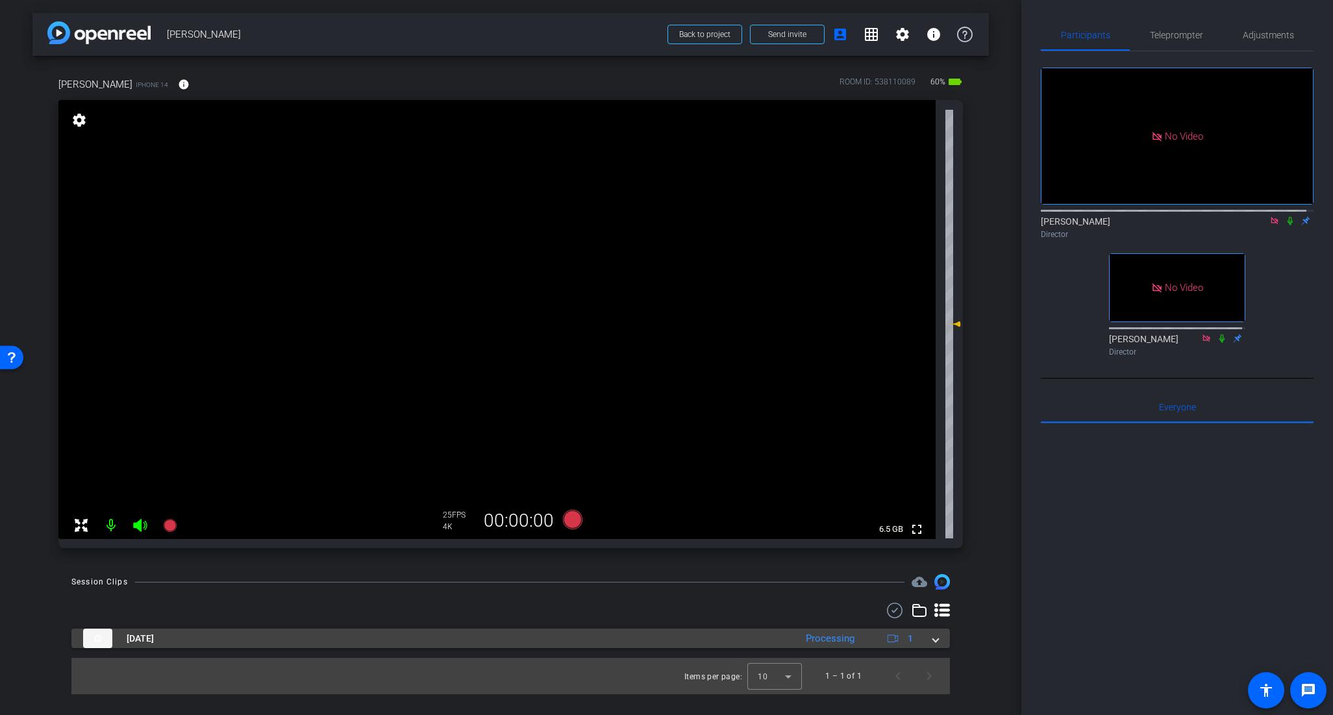
click at [943, 647] on mat-expansion-panel-header "[DATE] Processing 1" at bounding box center [510, 637] width 878 height 19
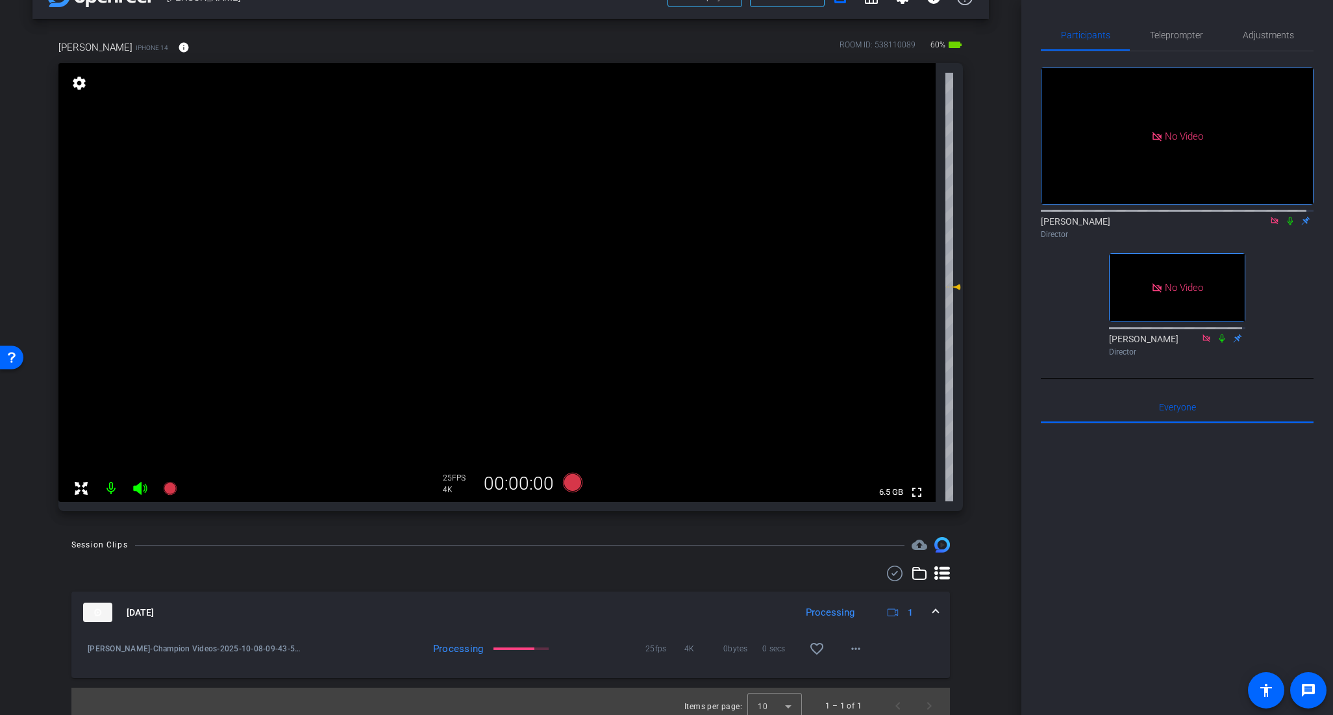
scroll to position [46, 0]
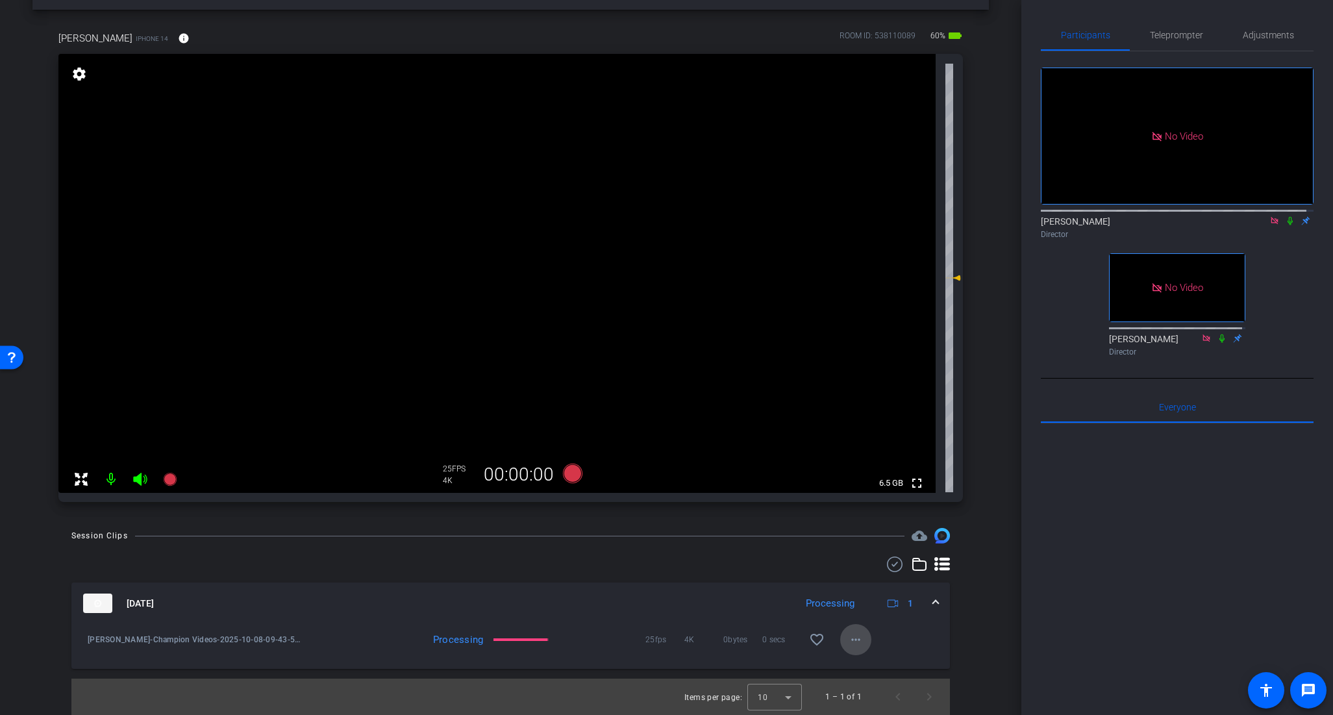
click at [855, 638] on mat-icon "more_horiz" at bounding box center [856, 640] width 16 height 16
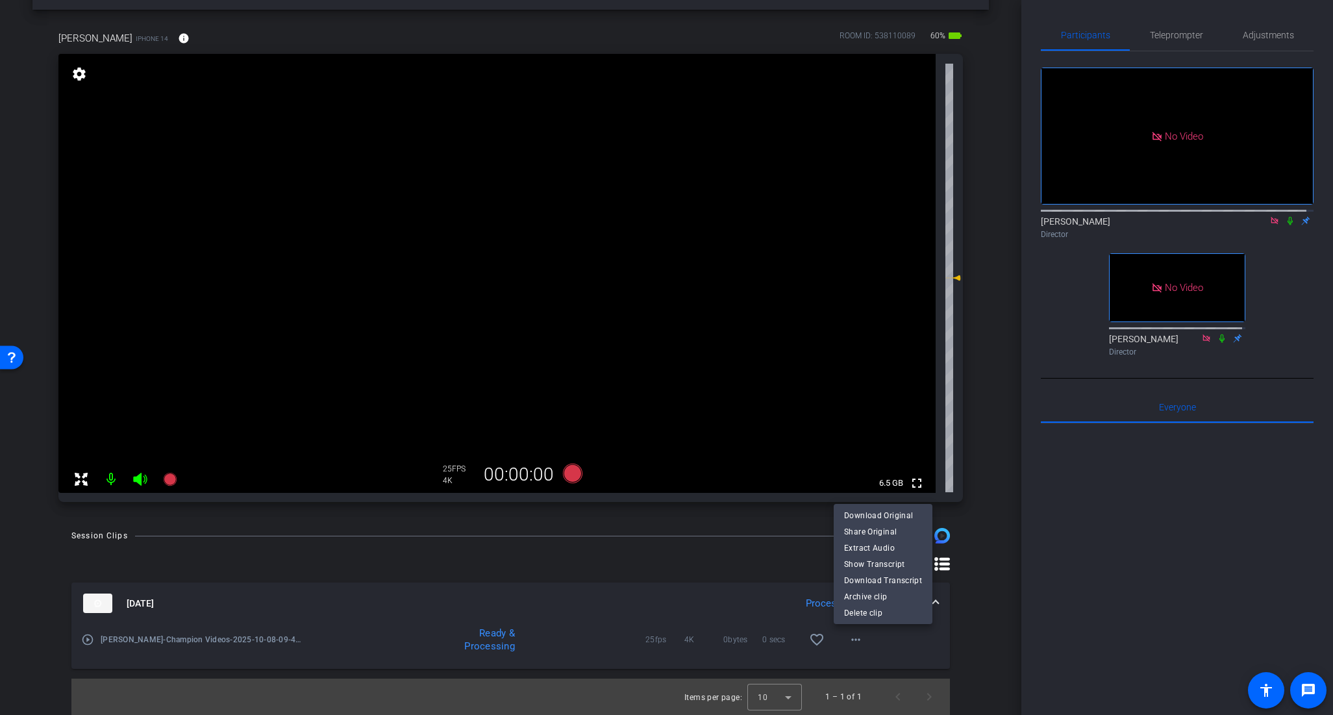
click at [962, 643] on div at bounding box center [666, 357] width 1333 height 715
click at [857, 648] on span at bounding box center [855, 639] width 31 height 31
click at [876, 512] on span "Download Original" at bounding box center [883, 516] width 78 height 16
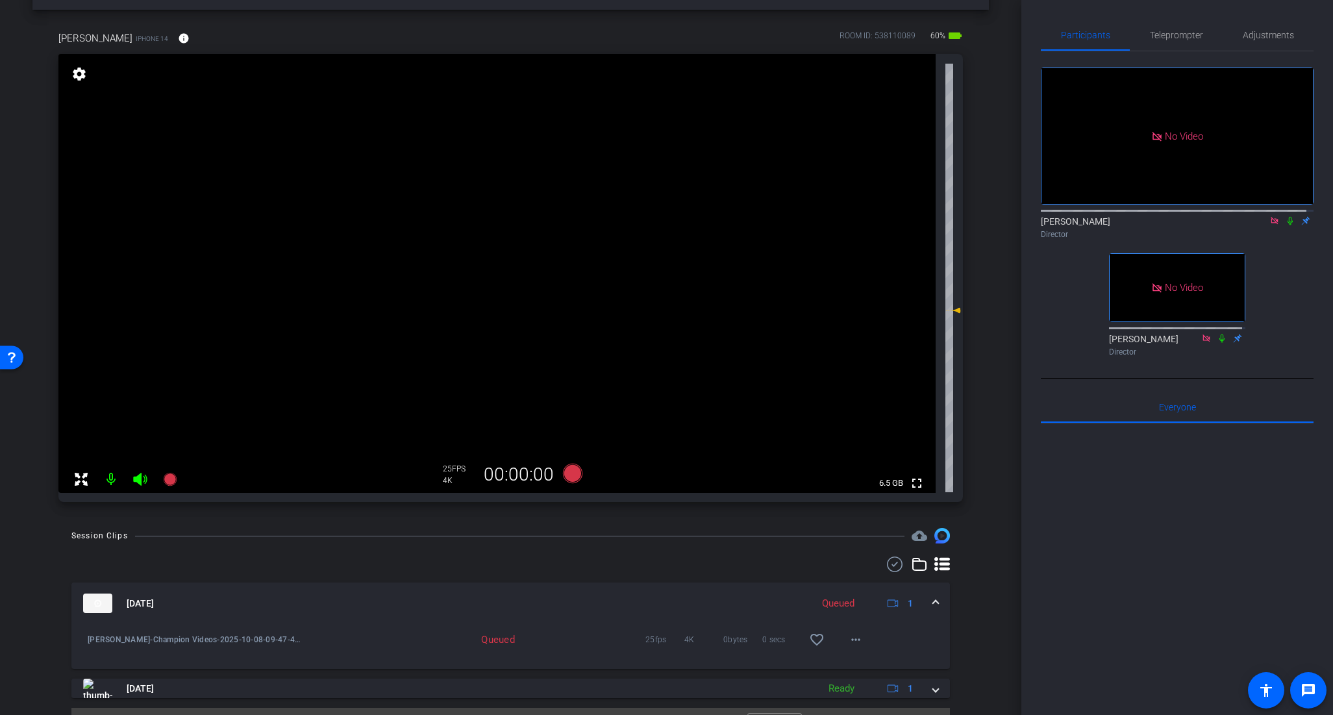
click at [1287, 216] on icon at bounding box center [1290, 220] width 10 height 9
click at [1287, 217] on icon at bounding box center [1290, 221] width 7 height 8
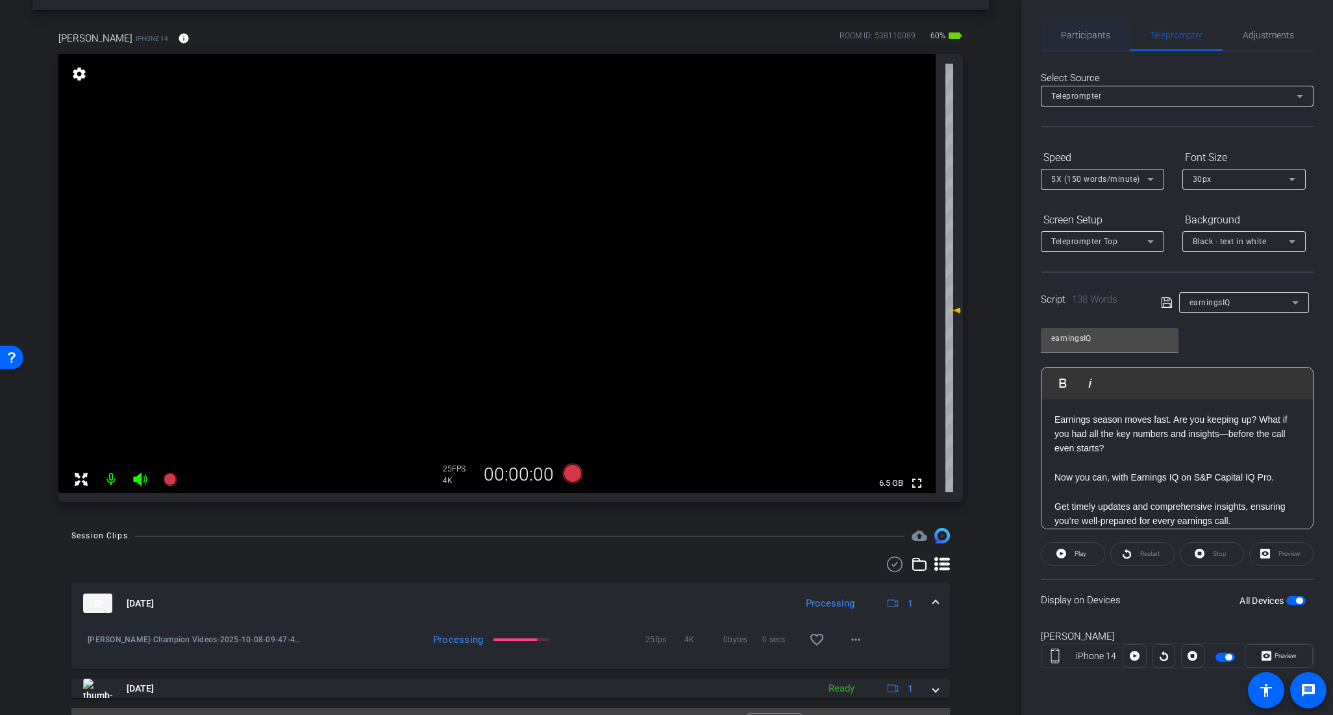
click at [1076, 27] on span "Participants" at bounding box center [1085, 34] width 49 height 31
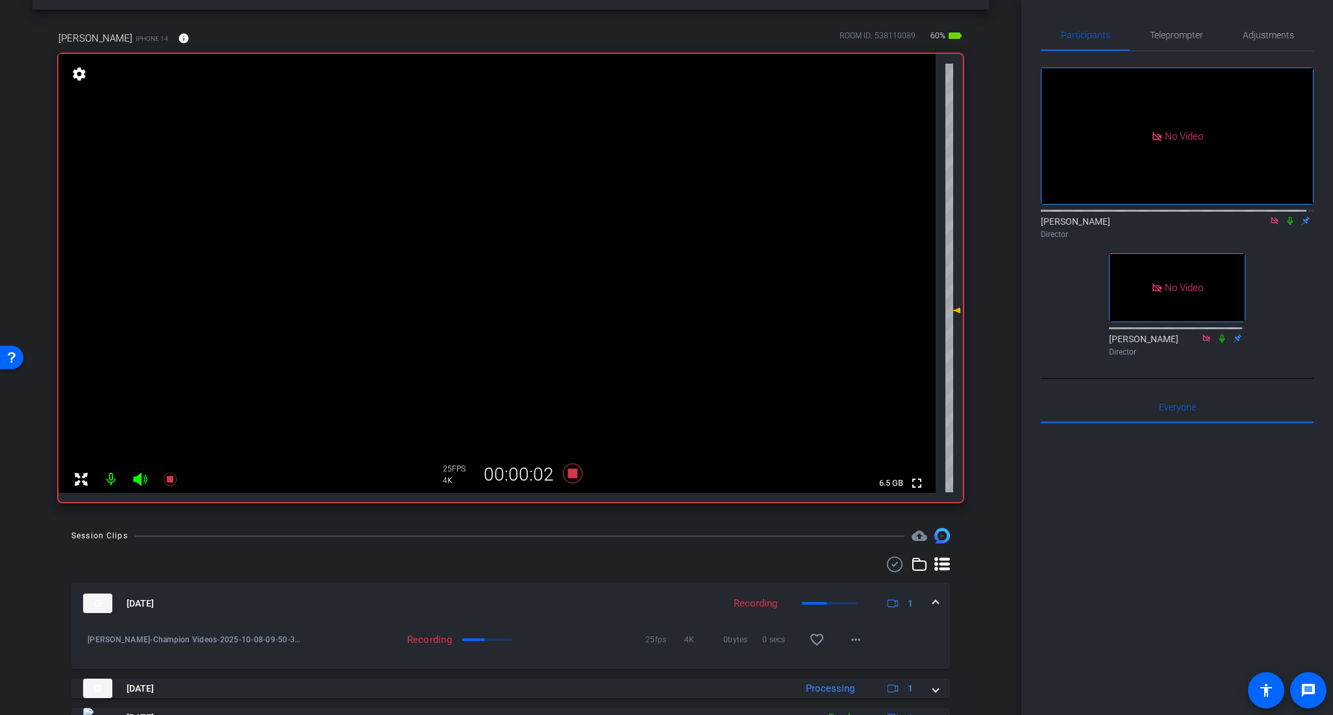
click at [1285, 215] on mat-icon at bounding box center [1290, 221] width 16 height 12
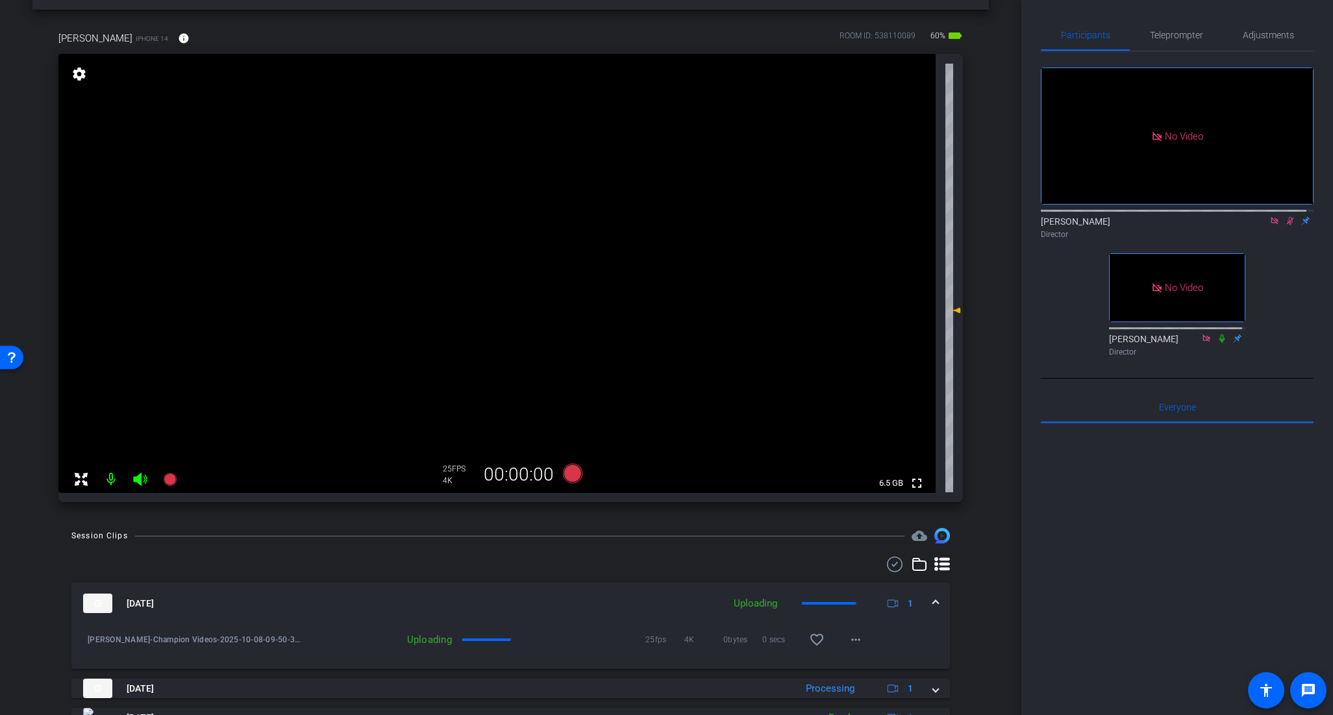
click at [1284, 215] on div "[PERSON_NAME] Director" at bounding box center [1177, 227] width 273 height 25
click at [1282, 215] on mat-icon at bounding box center [1290, 221] width 16 height 12
click at [1189, 43] on span "Teleprompter" at bounding box center [1176, 34] width 53 height 31
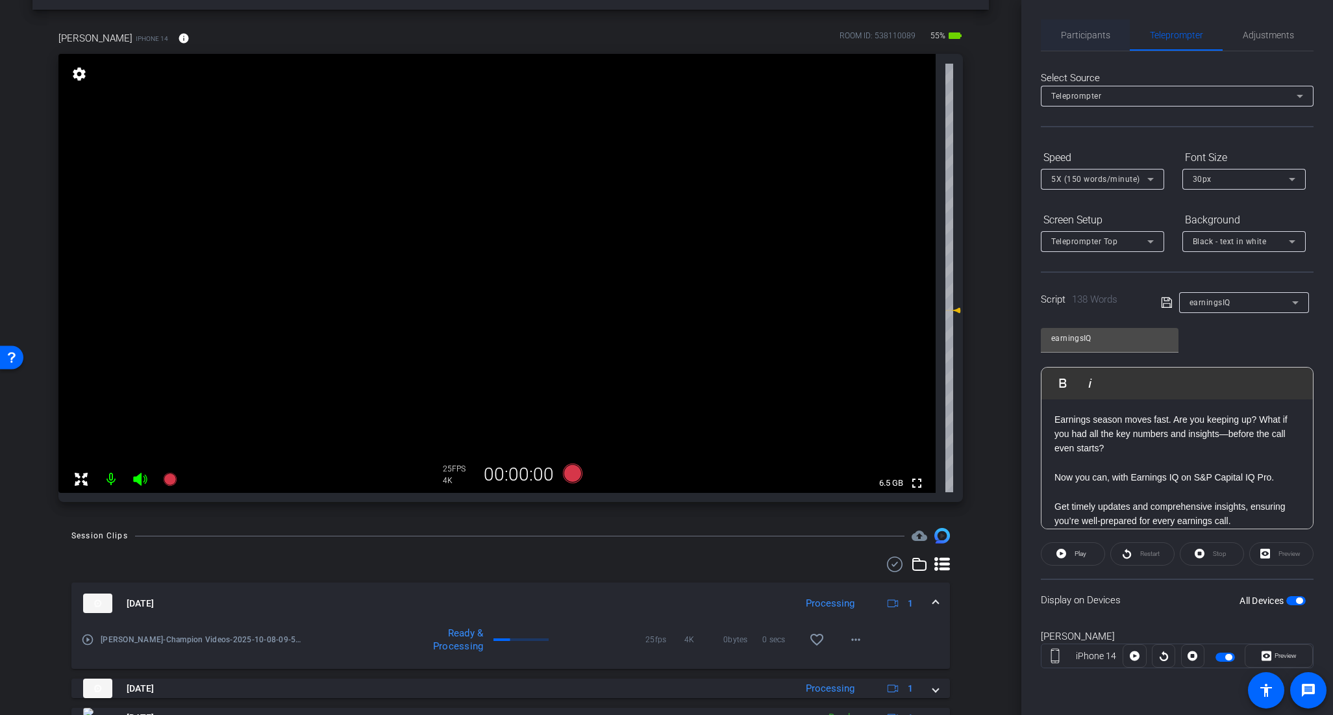
click at [1101, 35] on span "Participants" at bounding box center [1085, 35] width 49 height 9
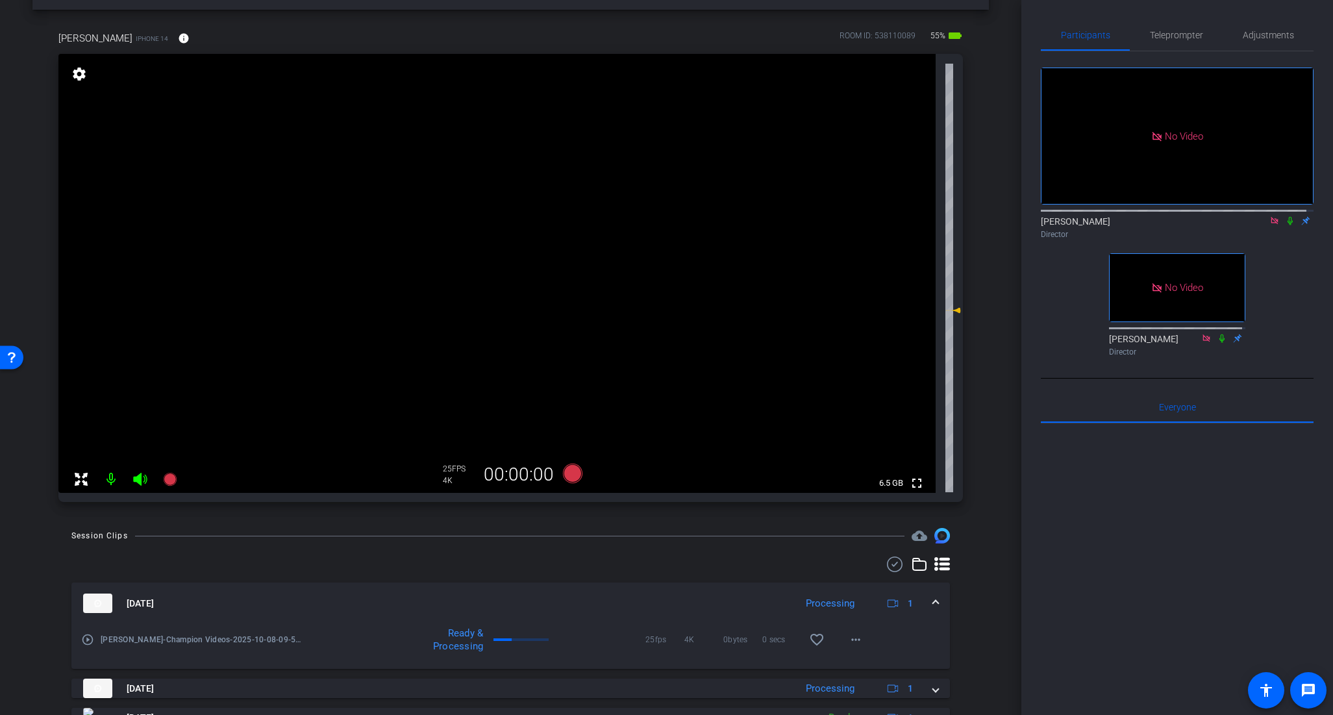
click at [1134, 514] on div at bounding box center [1177, 583] width 273 height 321
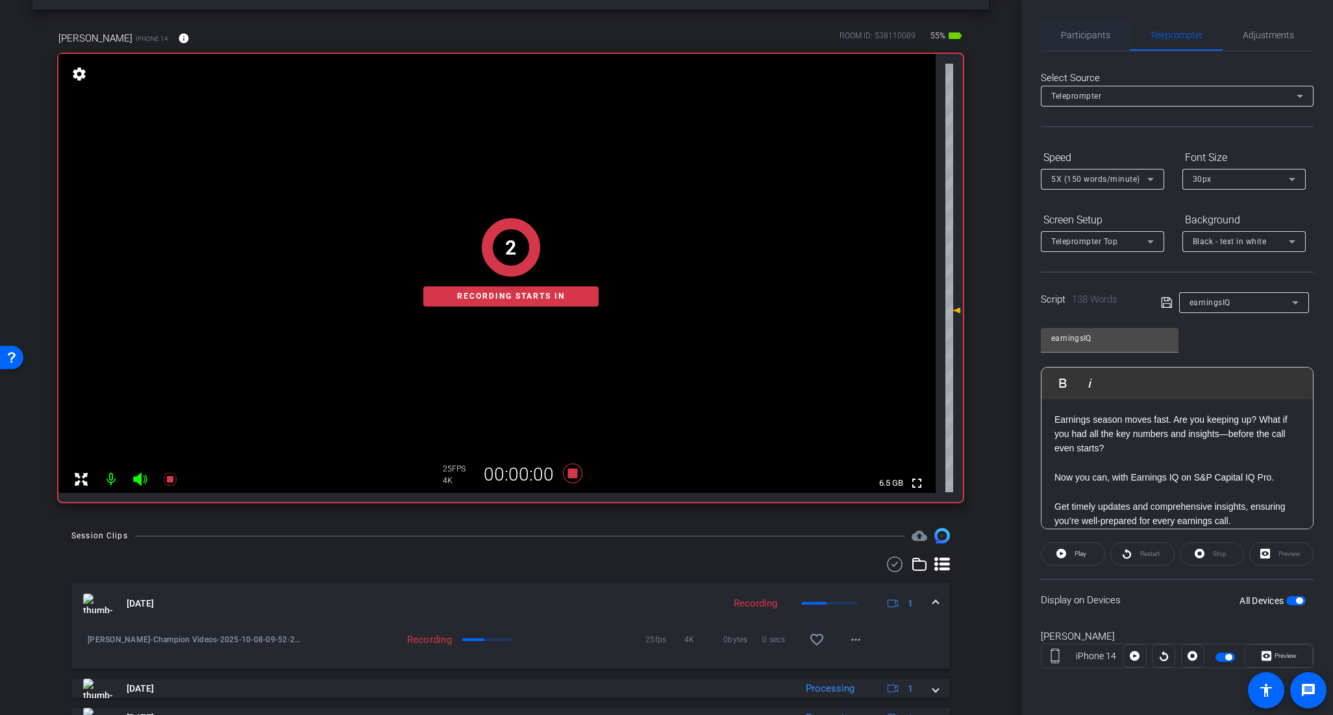
click at [1095, 31] on span "Participants" at bounding box center [1085, 35] width 49 height 9
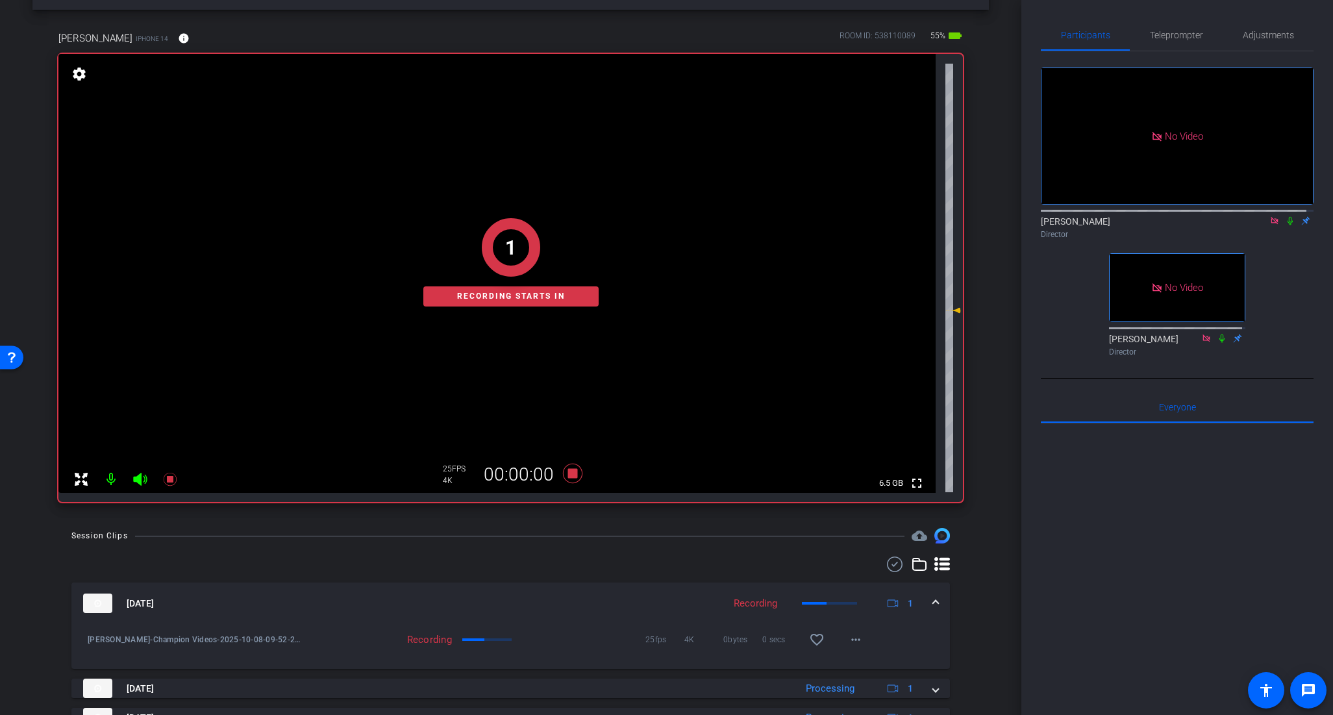
click at [1287, 217] on icon at bounding box center [1289, 221] width 5 height 8
click at [1284, 215] on mat-icon at bounding box center [1290, 221] width 16 height 12
click at [1282, 215] on mat-icon at bounding box center [1290, 221] width 16 height 12
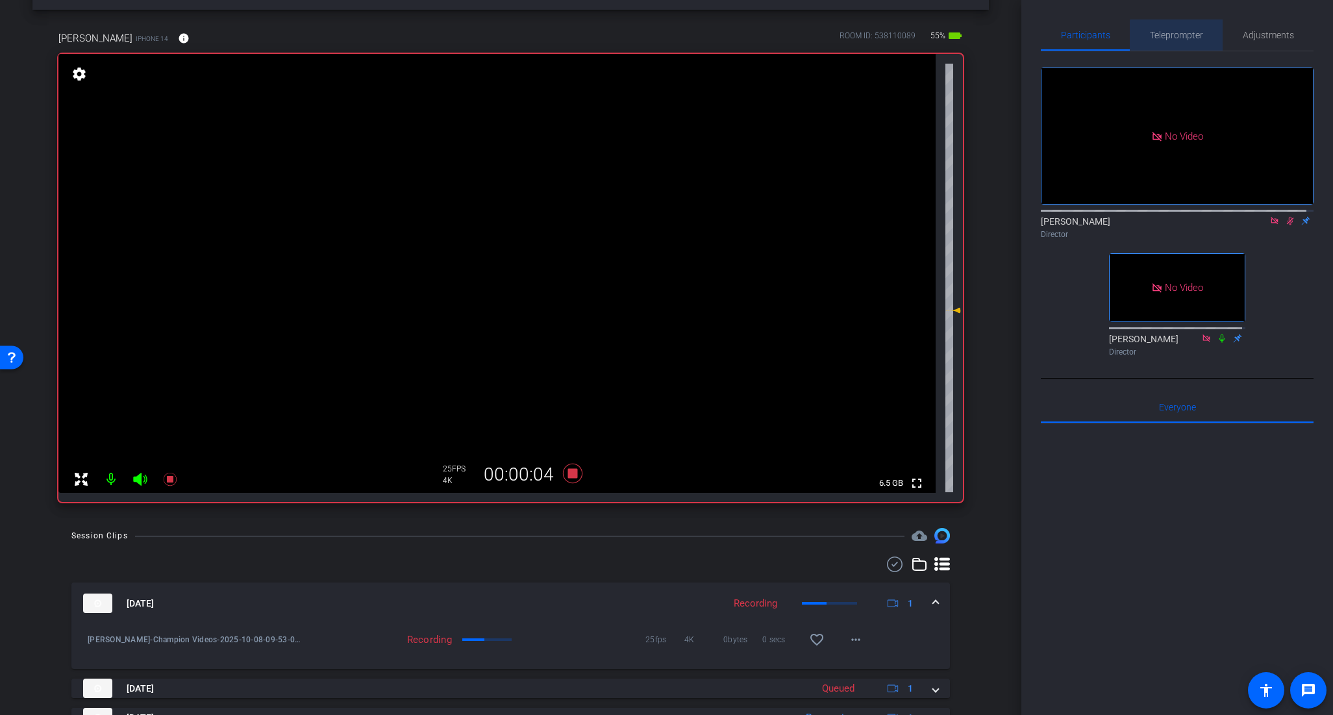
click at [1189, 36] on span "Teleprompter" at bounding box center [1176, 35] width 53 height 9
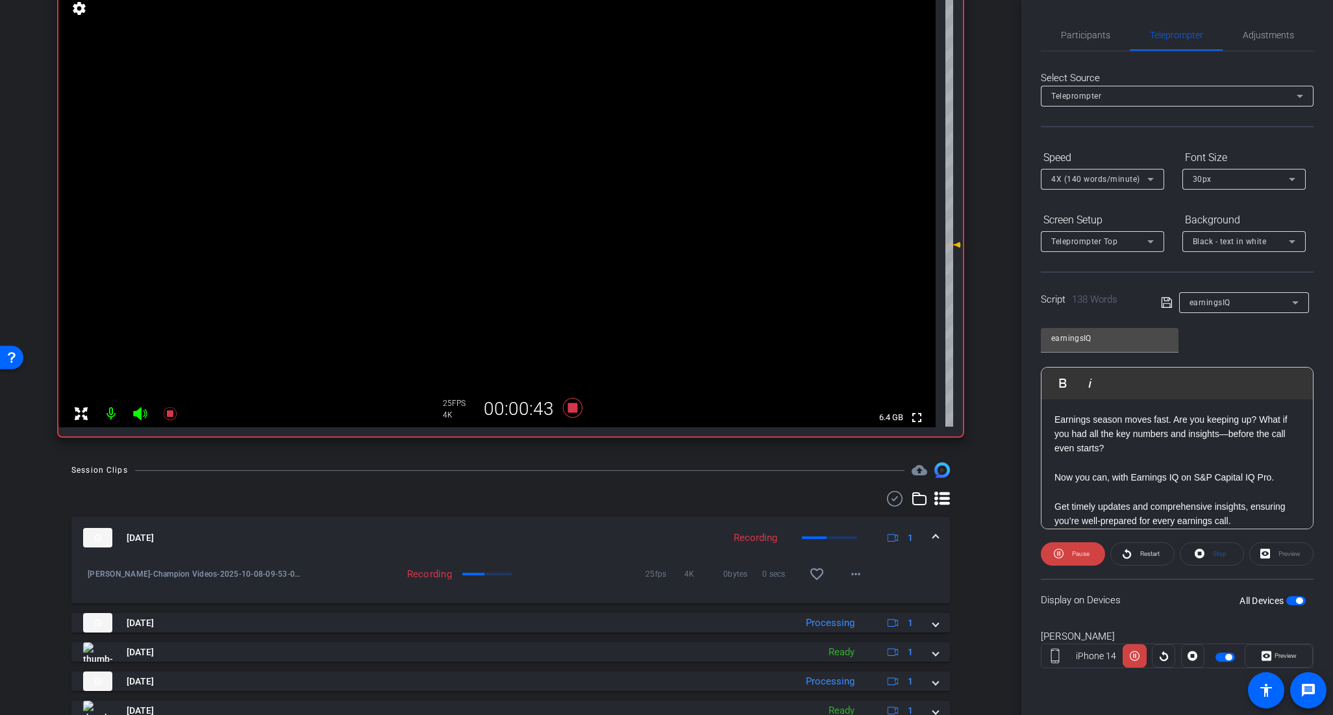
scroll to position [103, 0]
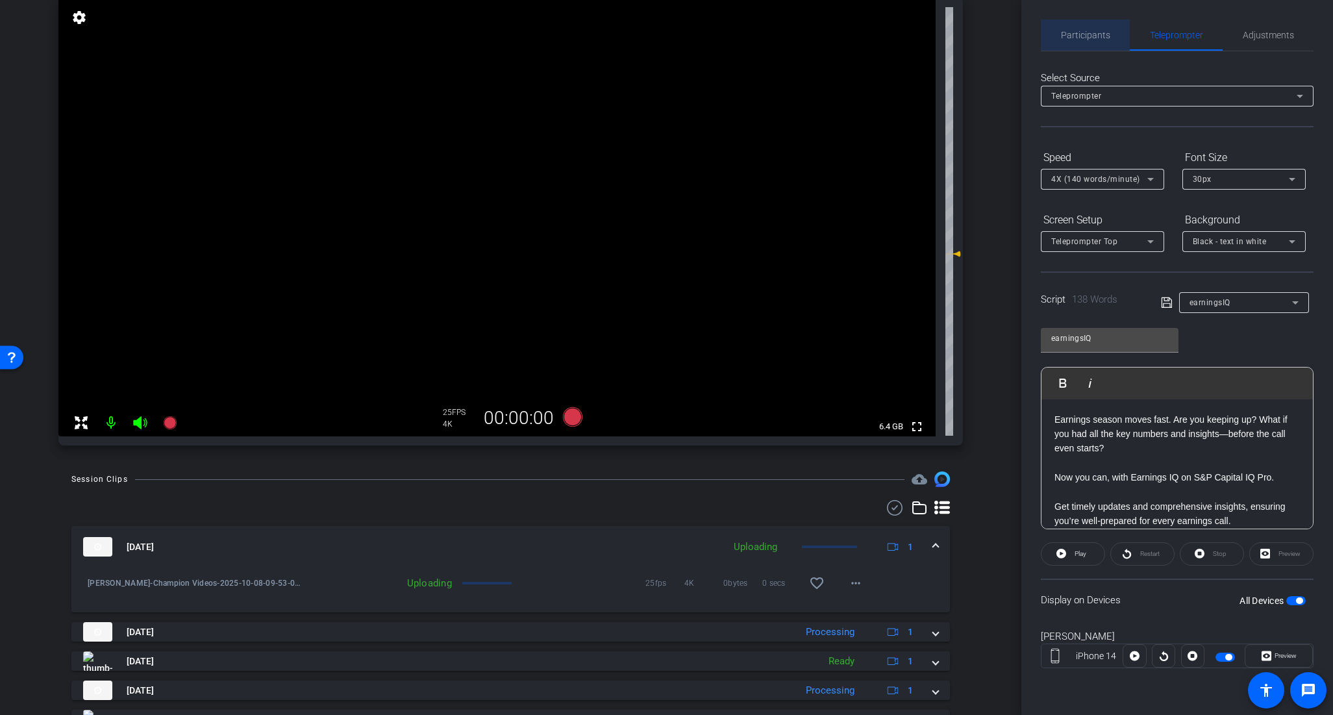
click at [1082, 37] on span "Participants" at bounding box center [1085, 35] width 49 height 9
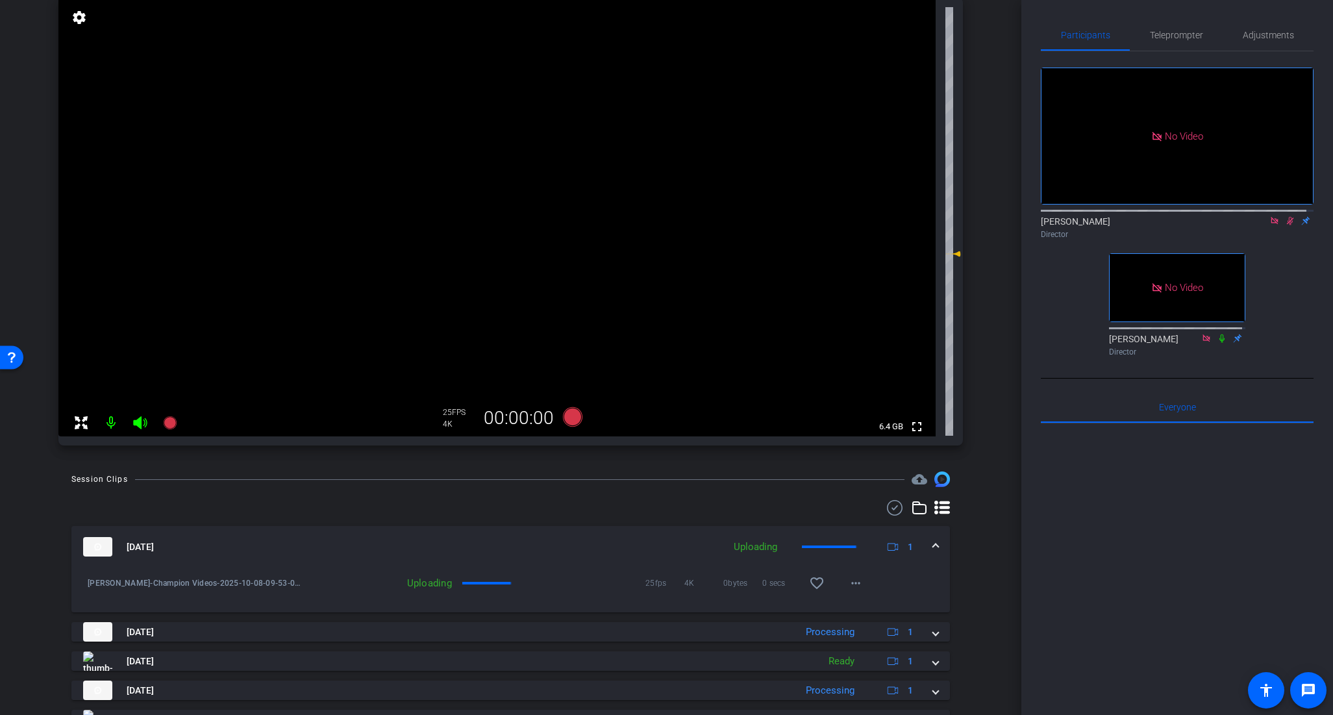
click at [1285, 216] on icon at bounding box center [1290, 220] width 10 height 9
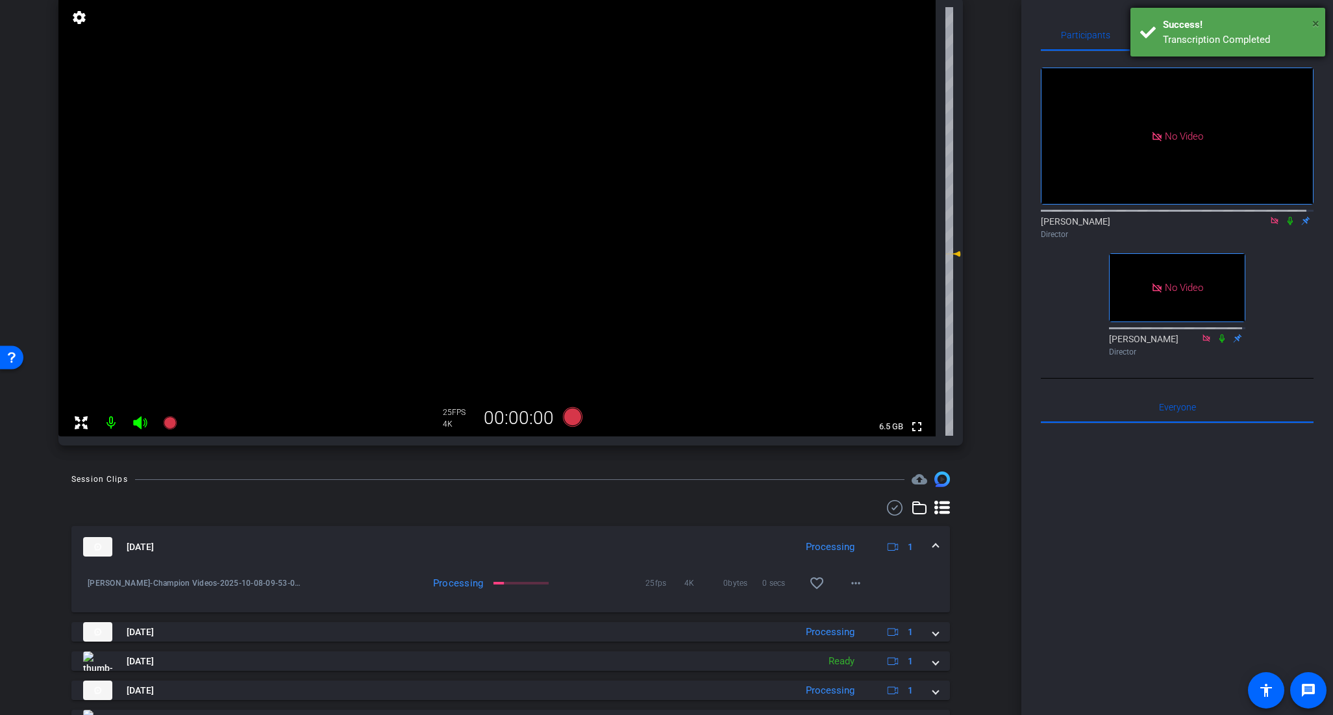
click at [1317, 21] on span "×" at bounding box center [1315, 24] width 7 height 16
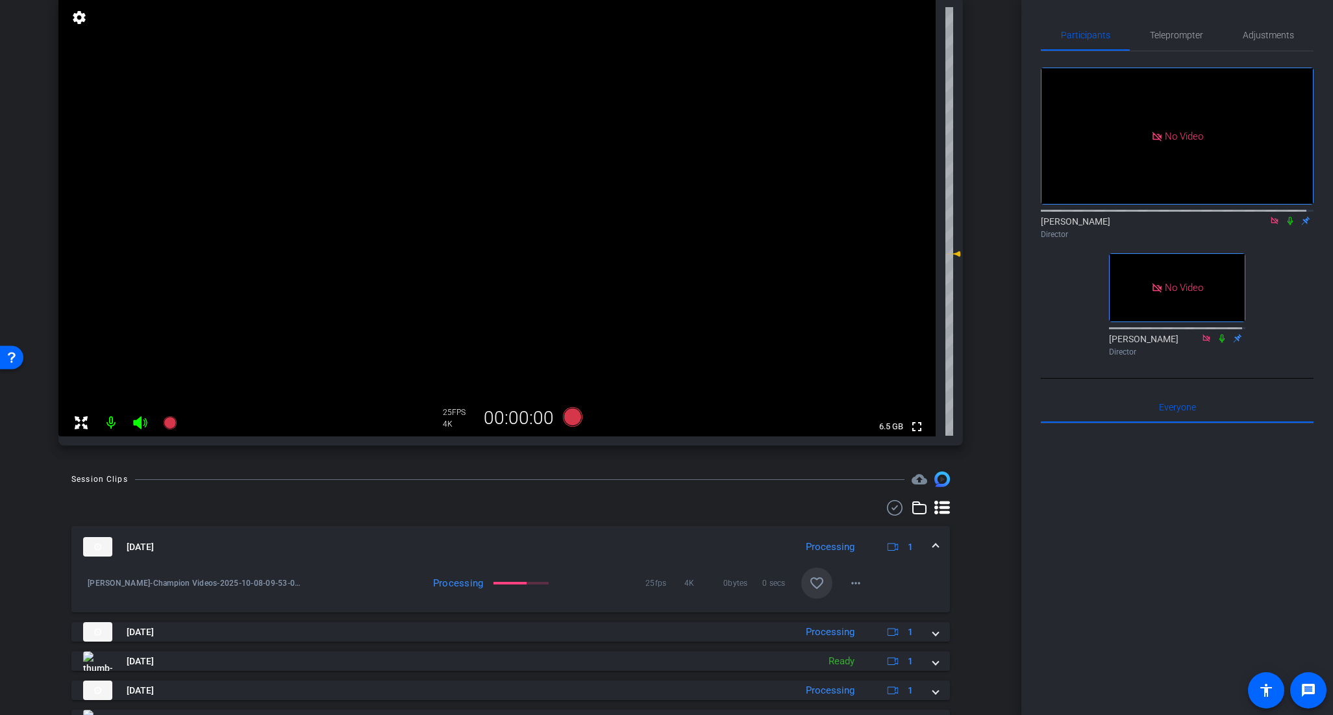
click at [816, 586] on mat-icon "favorite_border" at bounding box center [817, 583] width 16 height 16
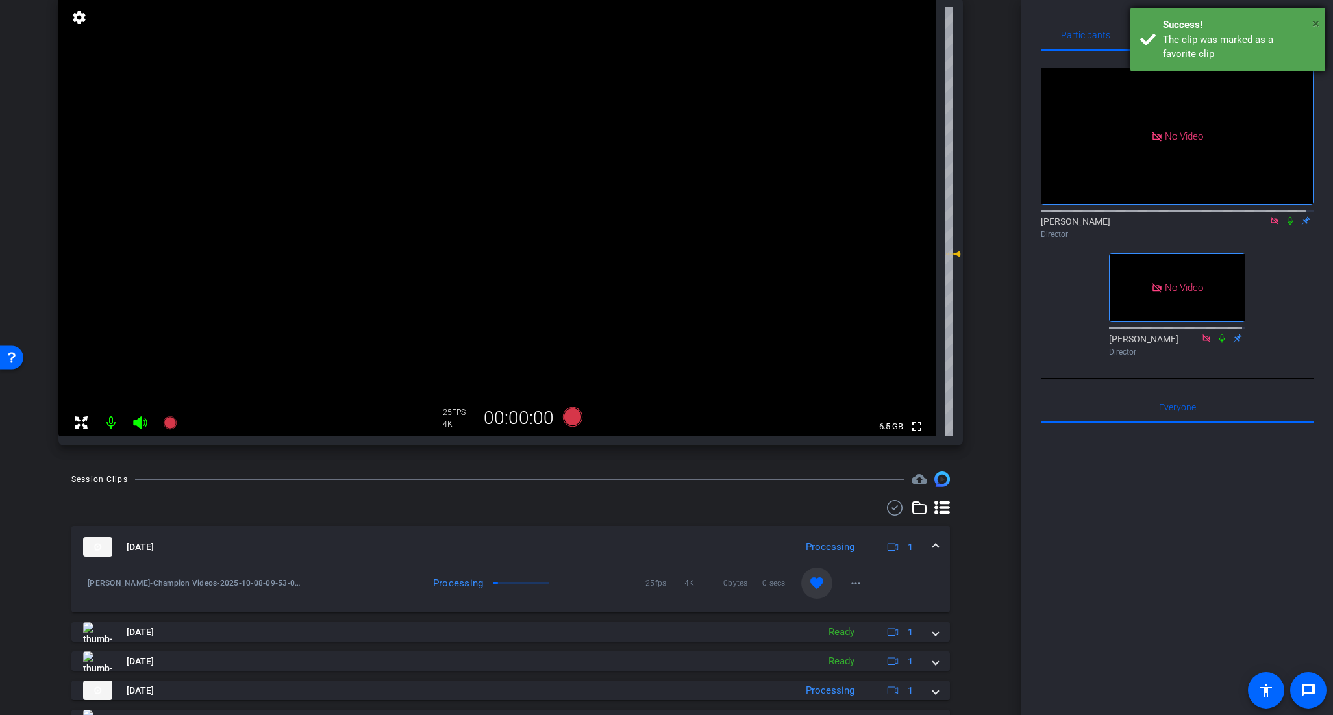
click at [1316, 23] on span "×" at bounding box center [1315, 24] width 7 height 16
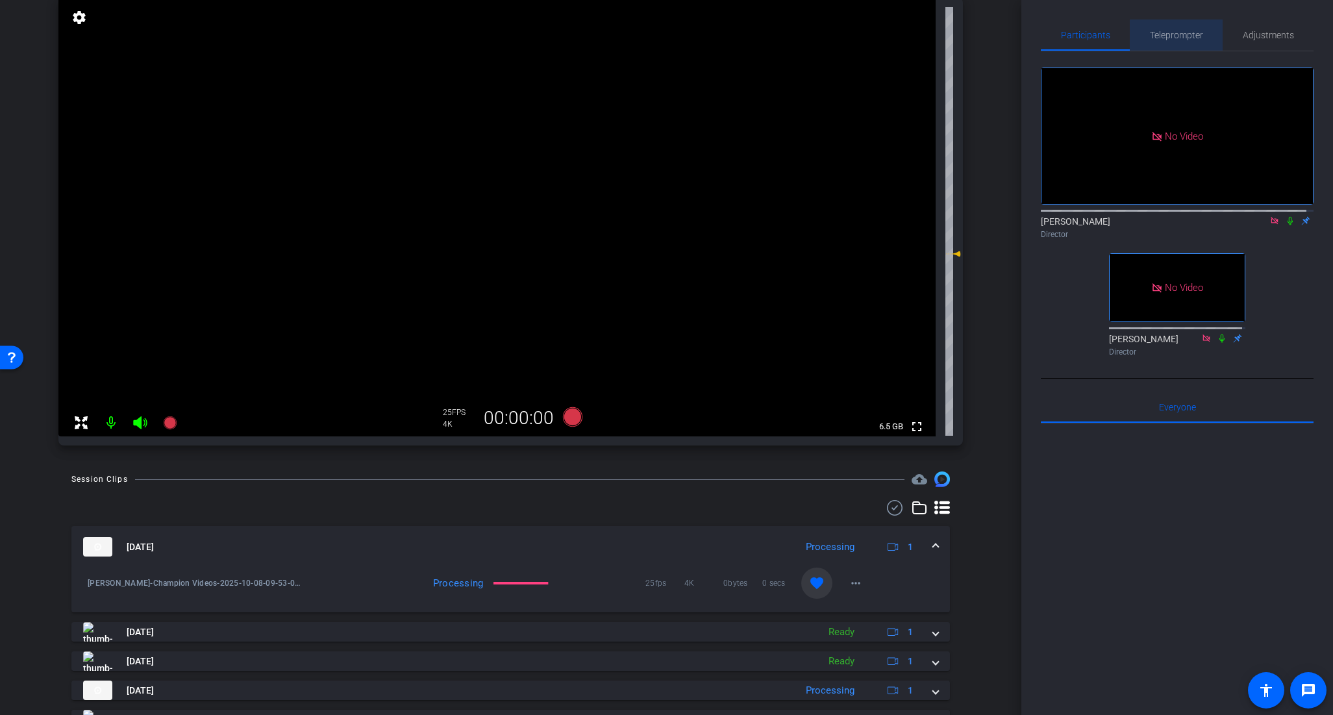
click at [1183, 38] on span "Teleprompter" at bounding box center [1176, 35] width 53 height 9
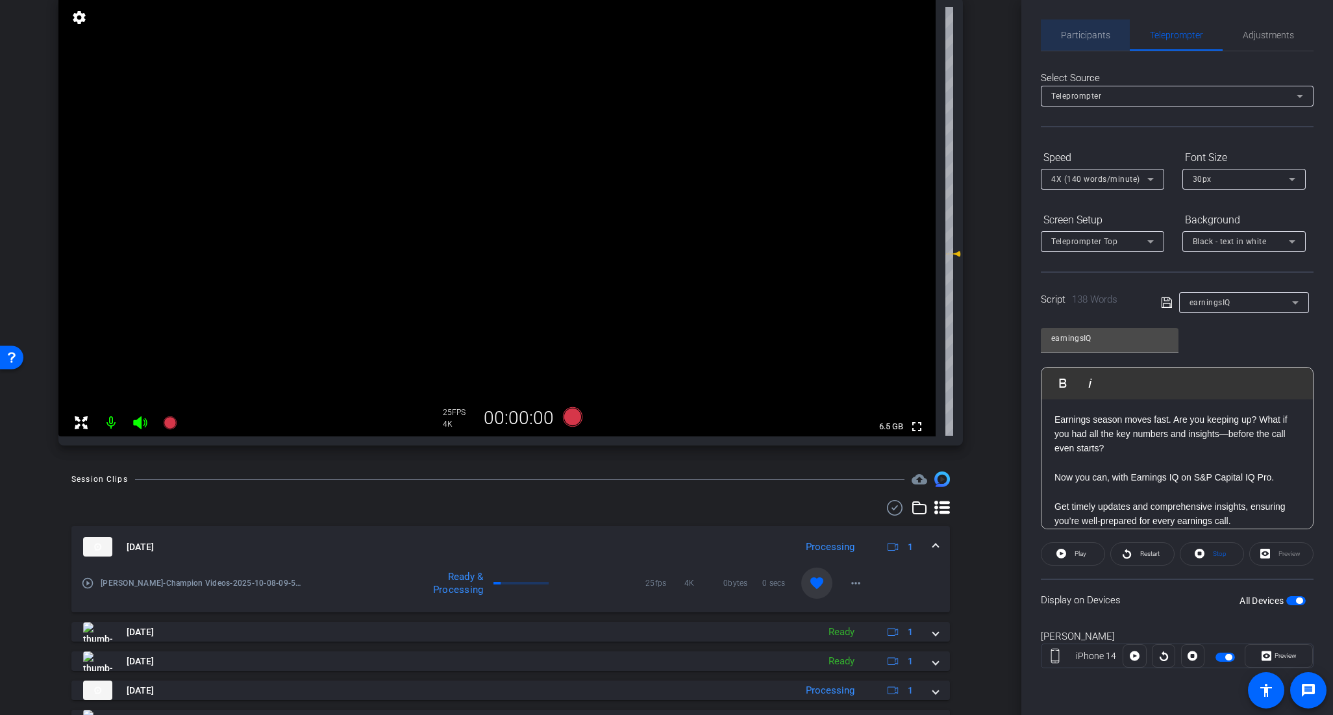
click at [1091, 39] on span "Participants" at bounding box center [1085, 35] width 49 height 9
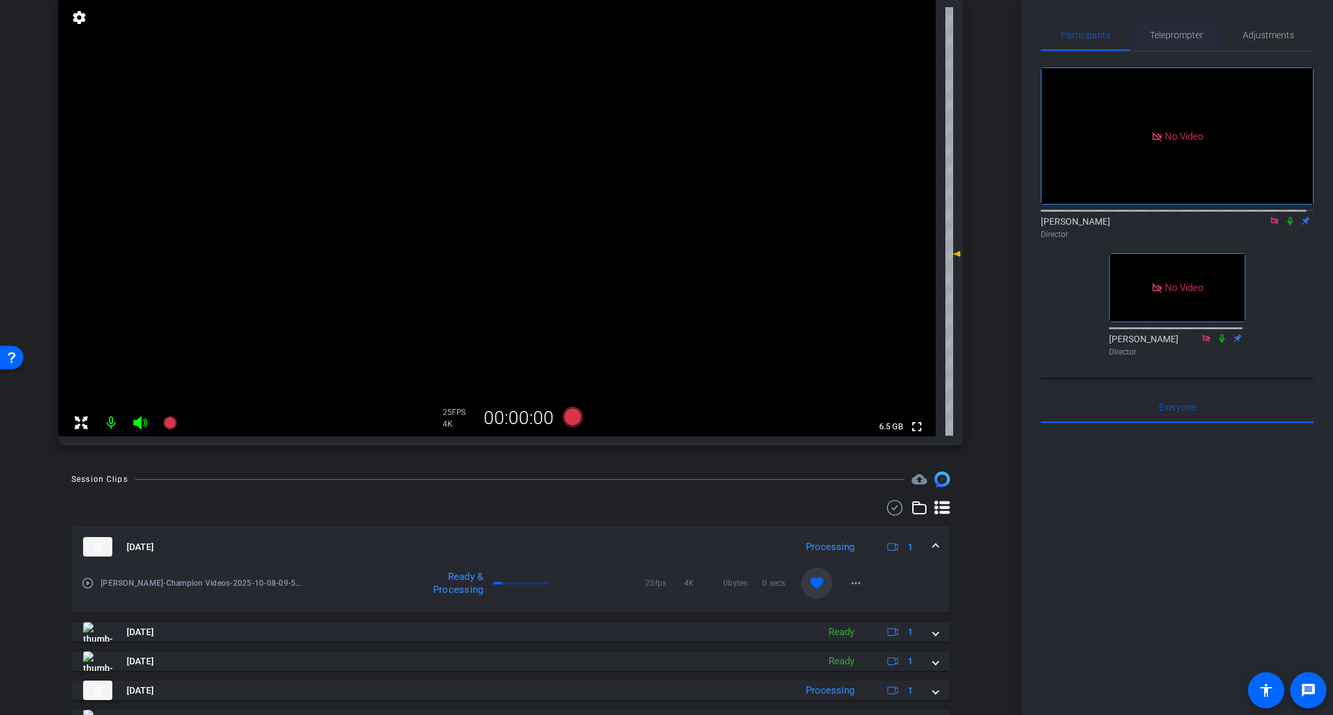
click at [1184, 38] on span "Teleprompter" at bounding box center [1176, 35] width 53 height 9
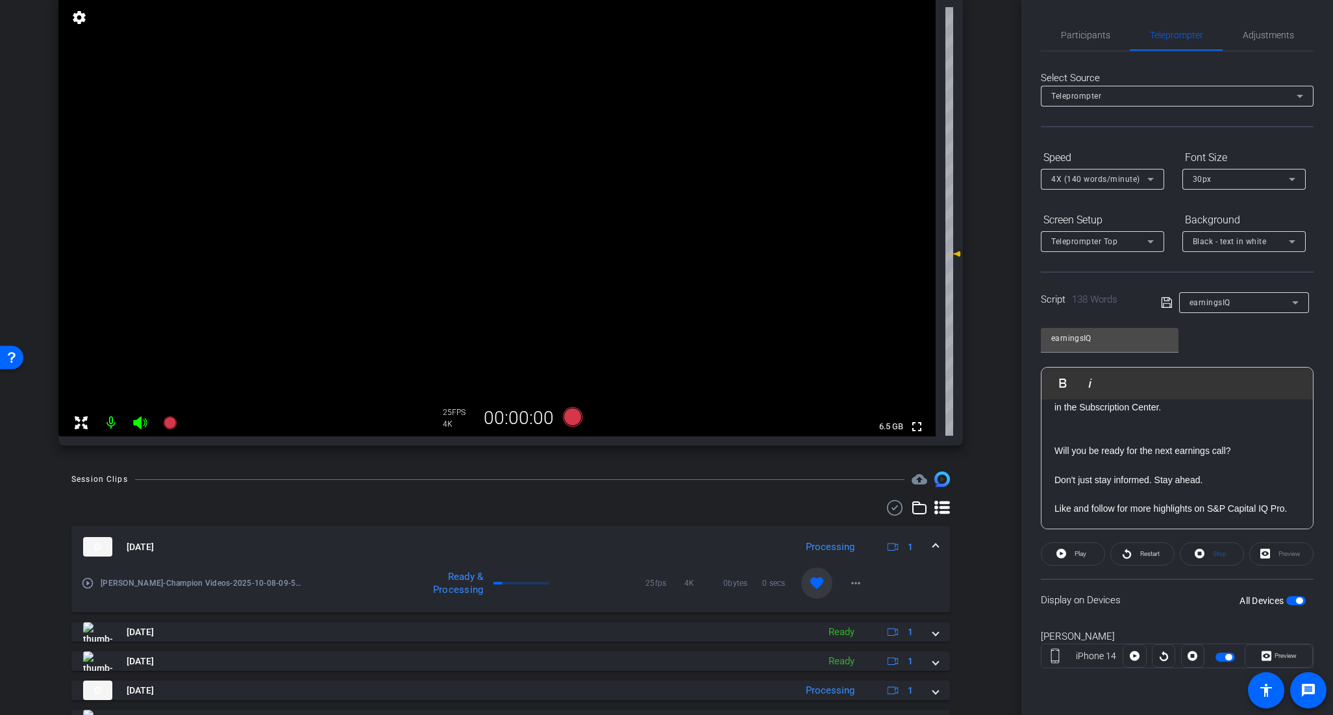
scroll to position [0, 0]
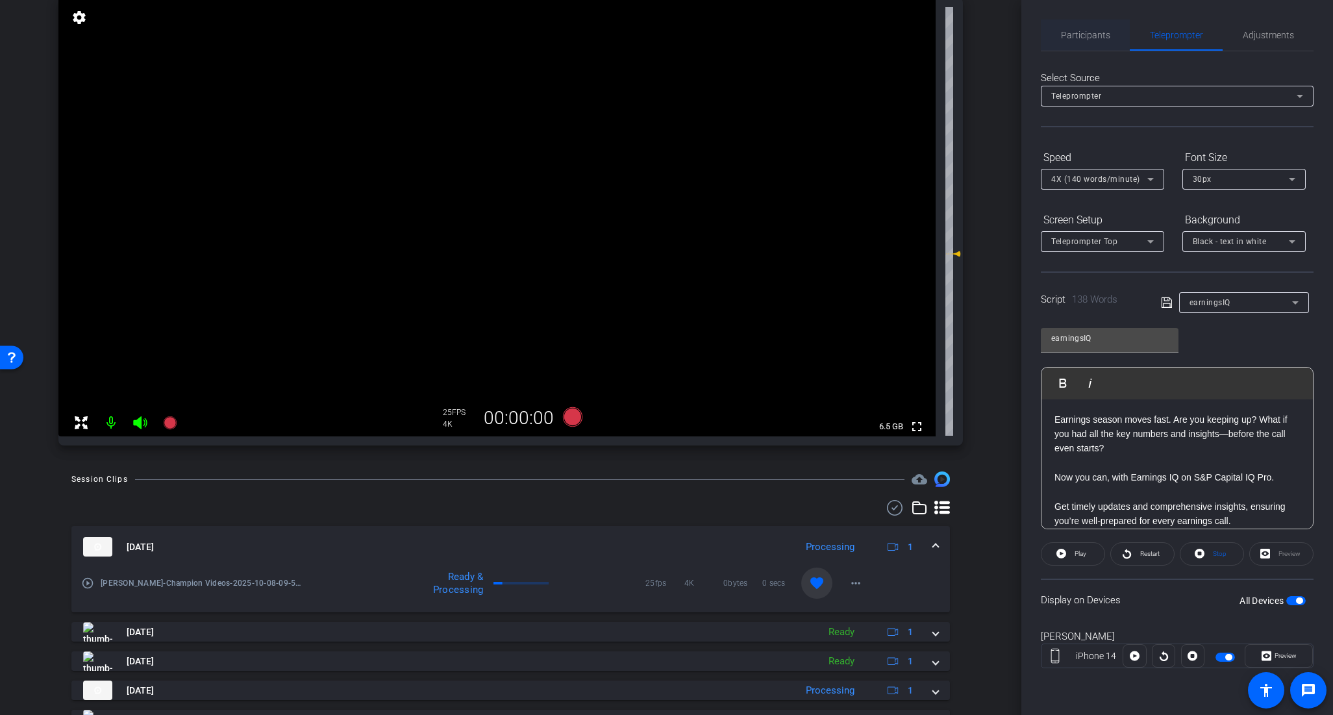
click at [1088, 25] on span "Participants" at bounding box center [1085, 34] width 49 height 31
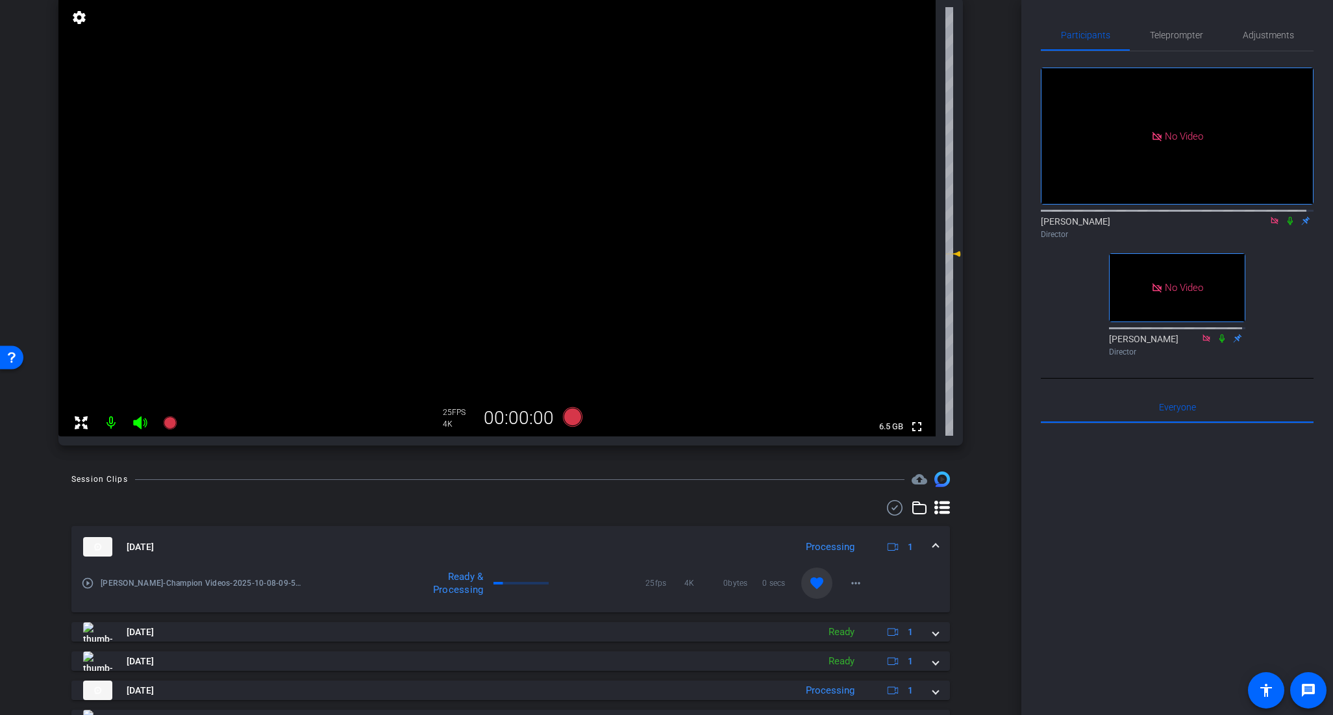
click at [1287, 217] on icon at bounding box center [1289, 221] width 5 height 8
click at [1287, 217] on icon at bounding box center [1290, 221] width 7 height 8
click at [1287, 217] on icon at bounding box center [1289, 221] width 5 height 8
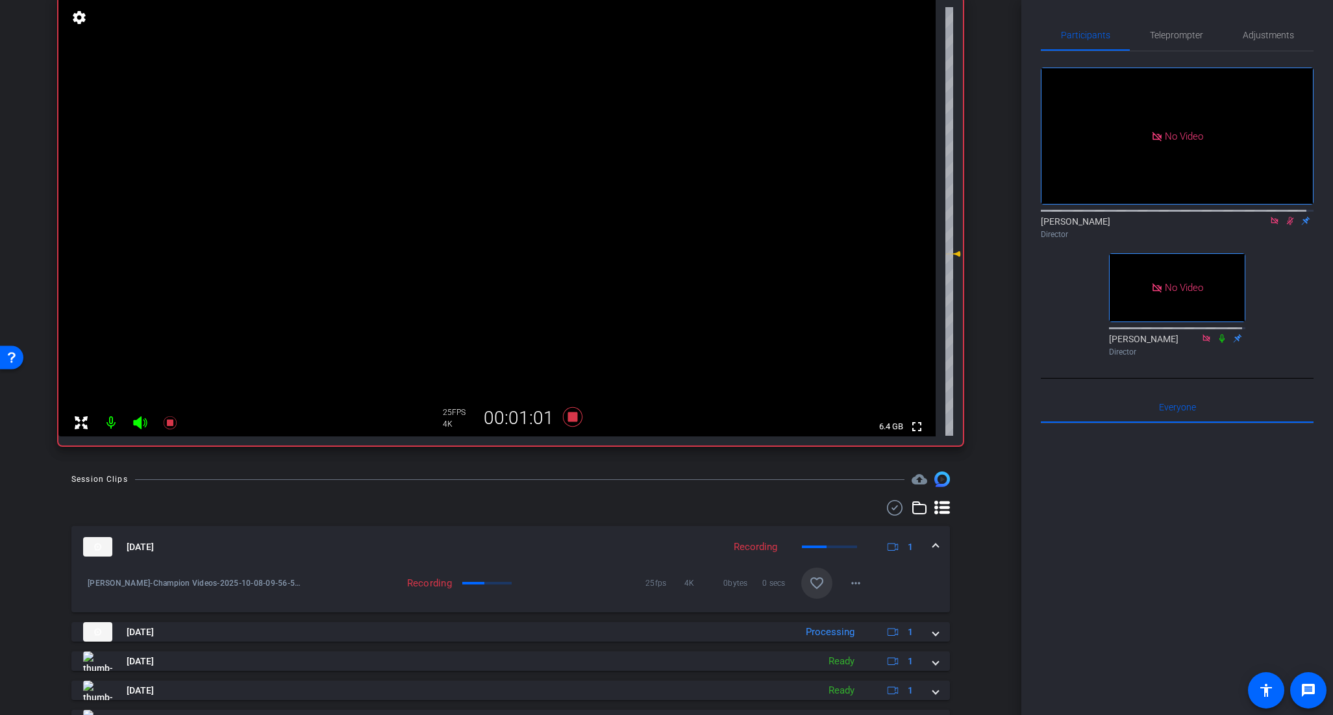
click at [1287, 217] on icon at bounding box center [1290, 221] width 7 height 8
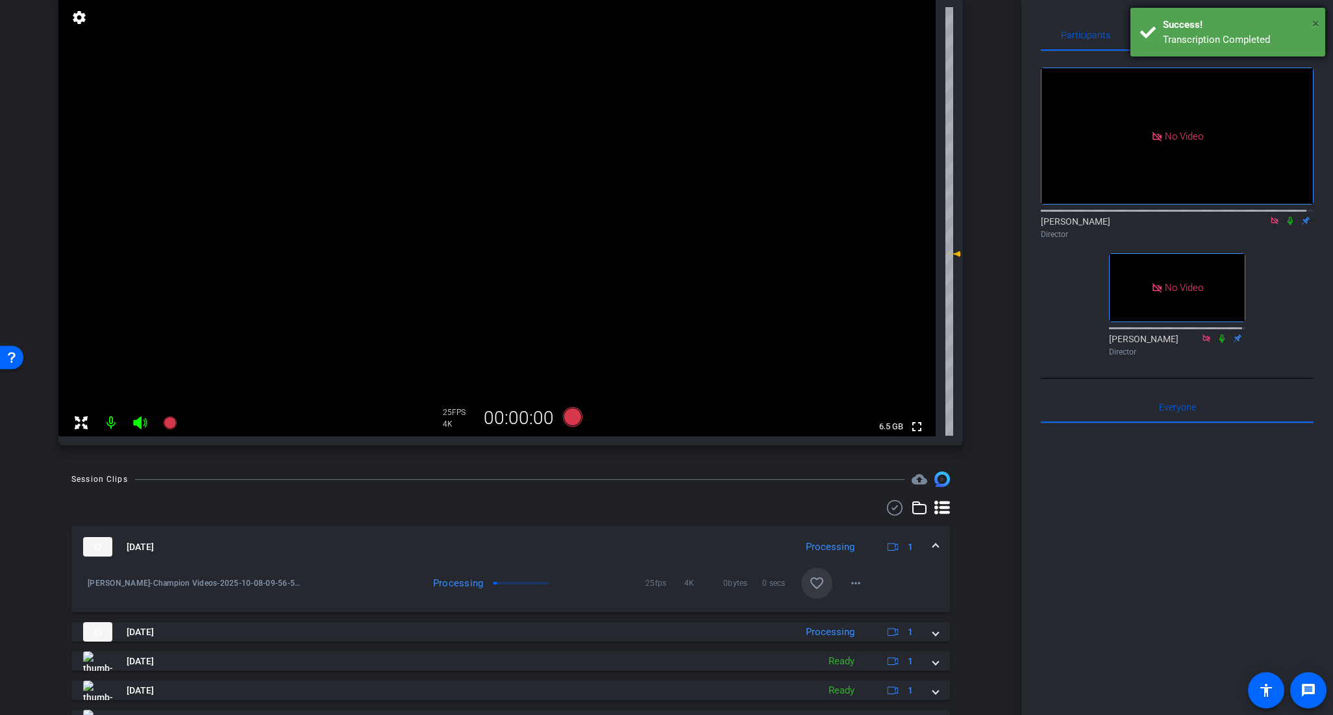
click at [1315, 22] on span "×" at bounding box center [1315, 24] width 7 height 16
click at [818, 588] on span at bounding box center [816, 582] width 31 height 31
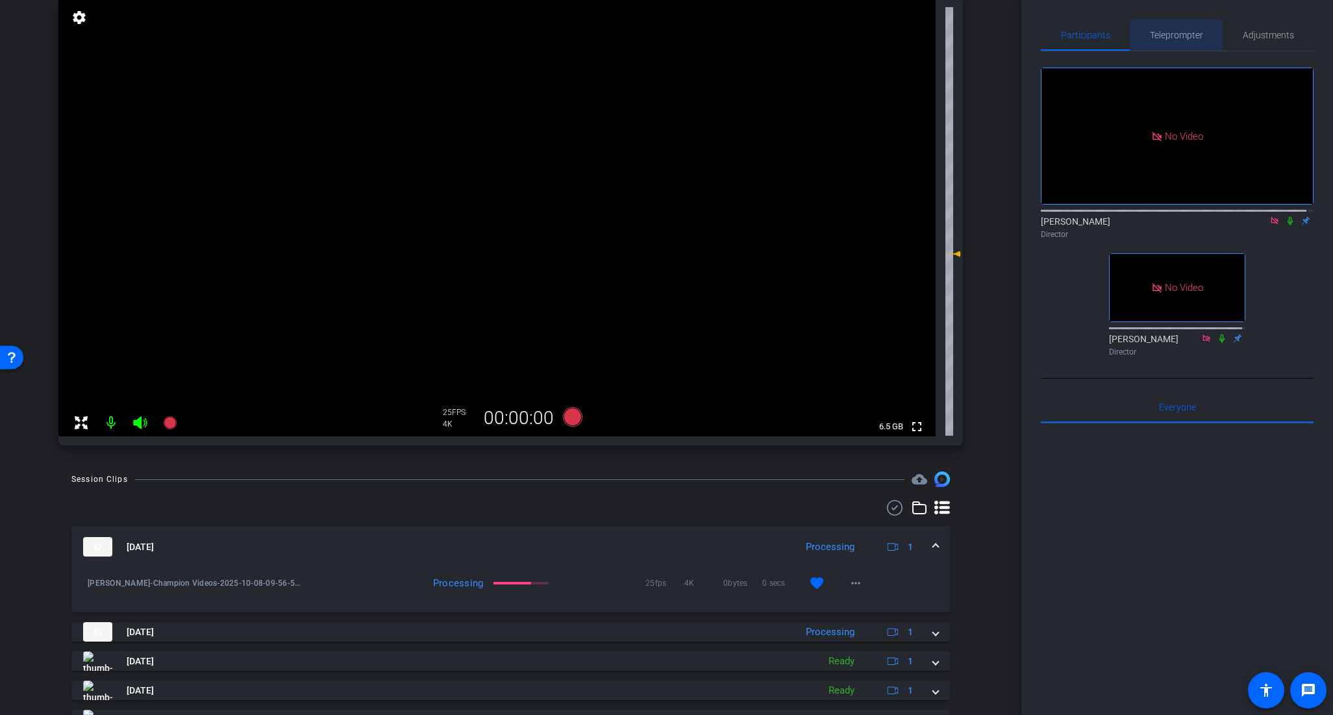
click at [1191, 38] on span "Teleprompter" at bounding box center [1176, 35] width 53 height 9
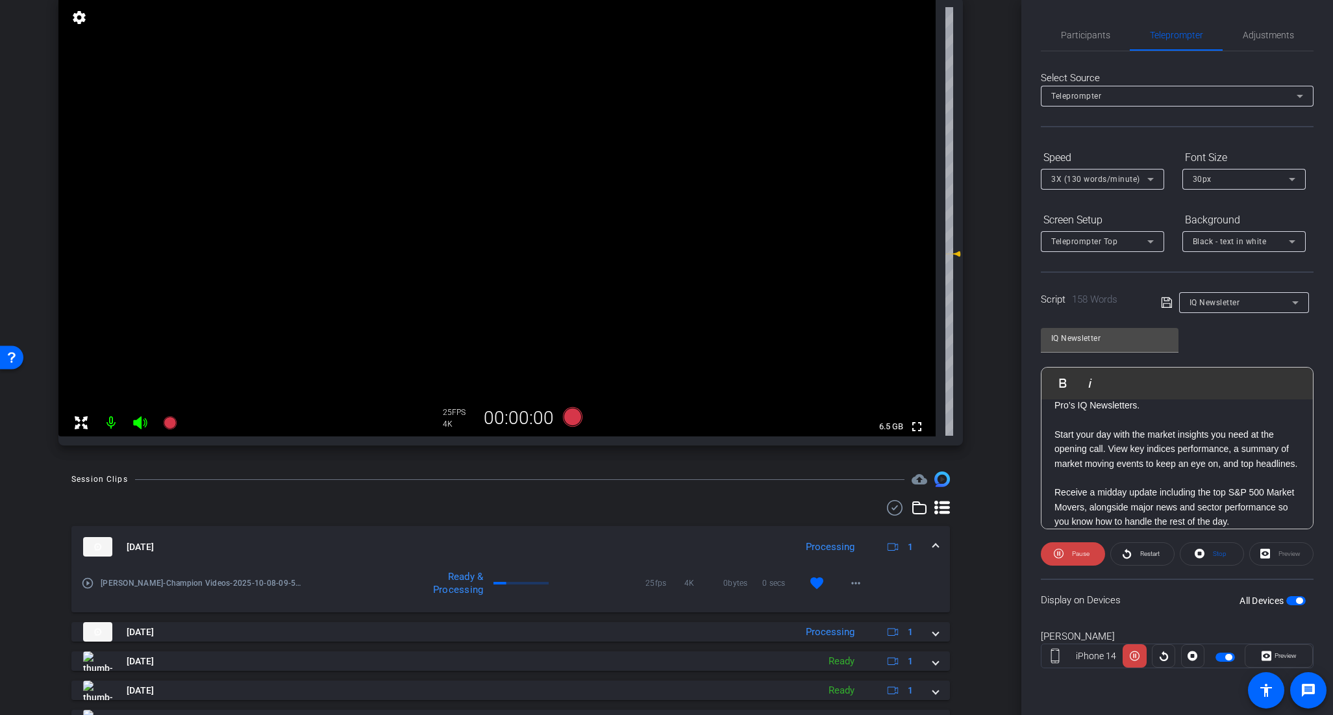
scroll to position [80, 0]
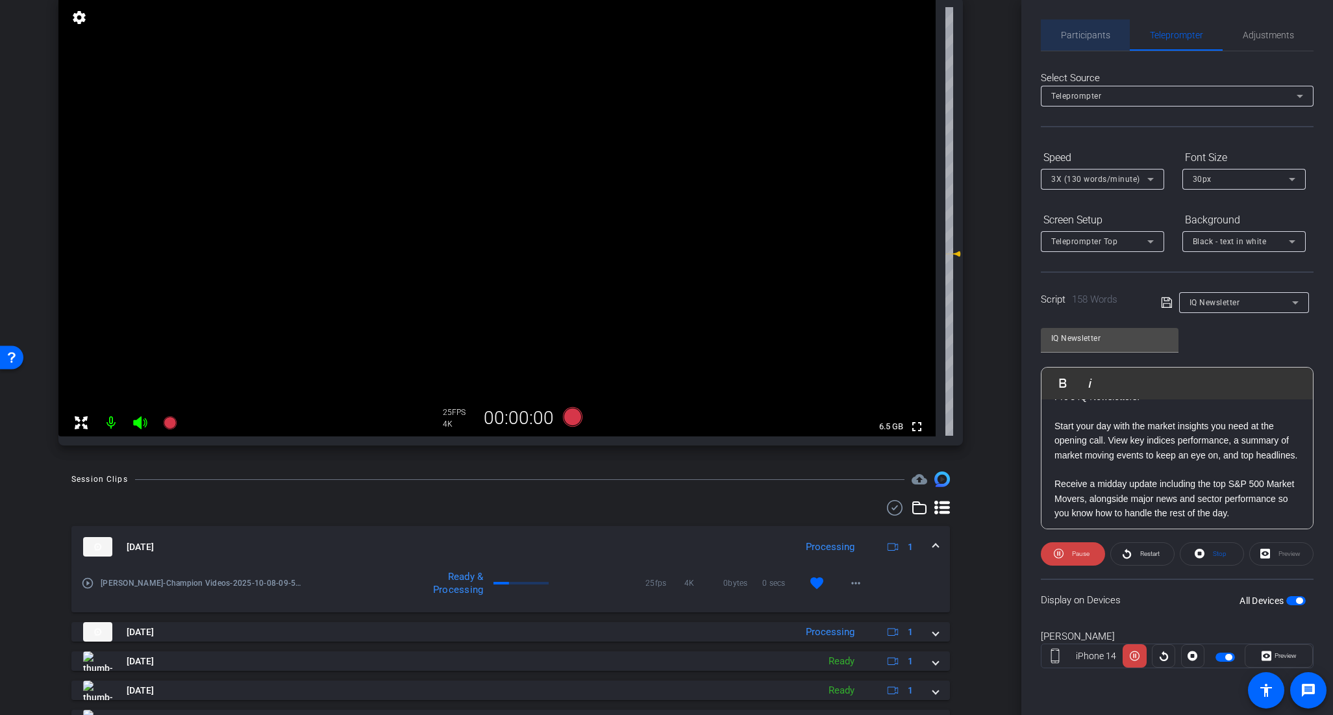
click at [1102, 33] on span "Participants" at bounding box center [1085, 35] width 49 height 9
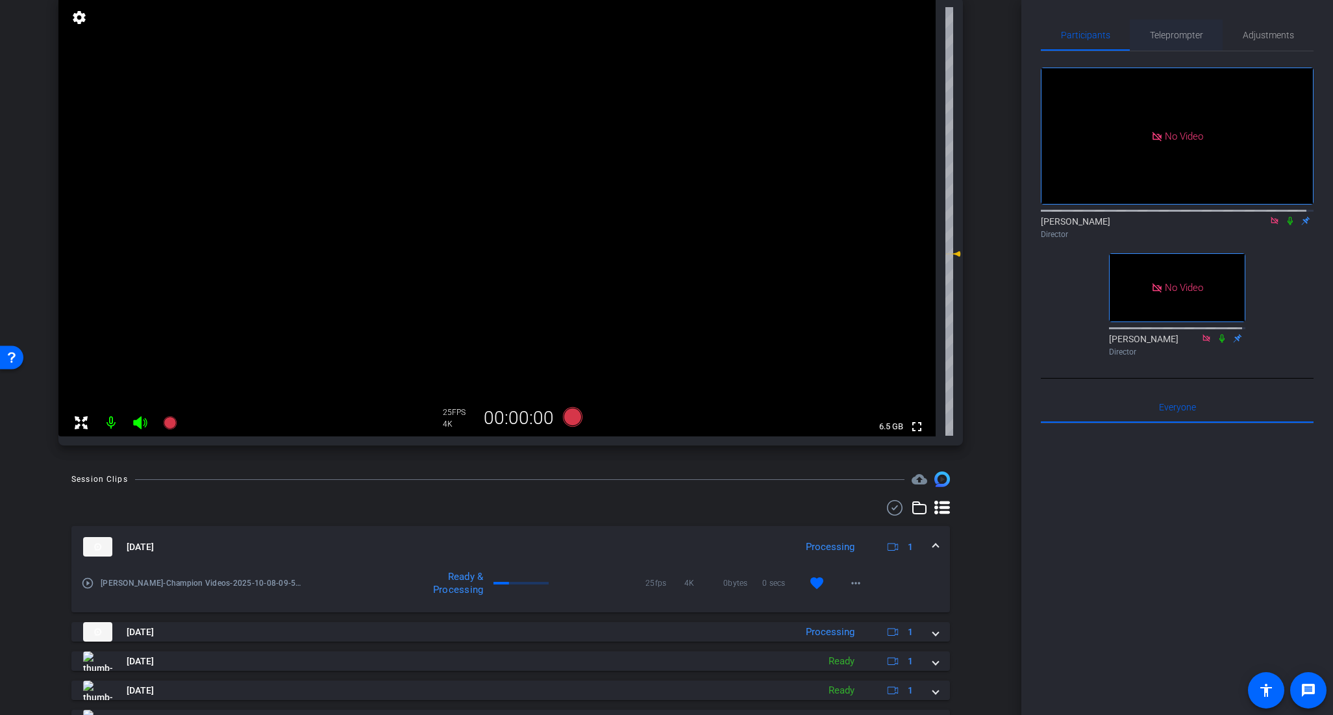
click at [1174, 31] on span "Teleprompter" at bounding box center [1176, 35] width 53 height 9
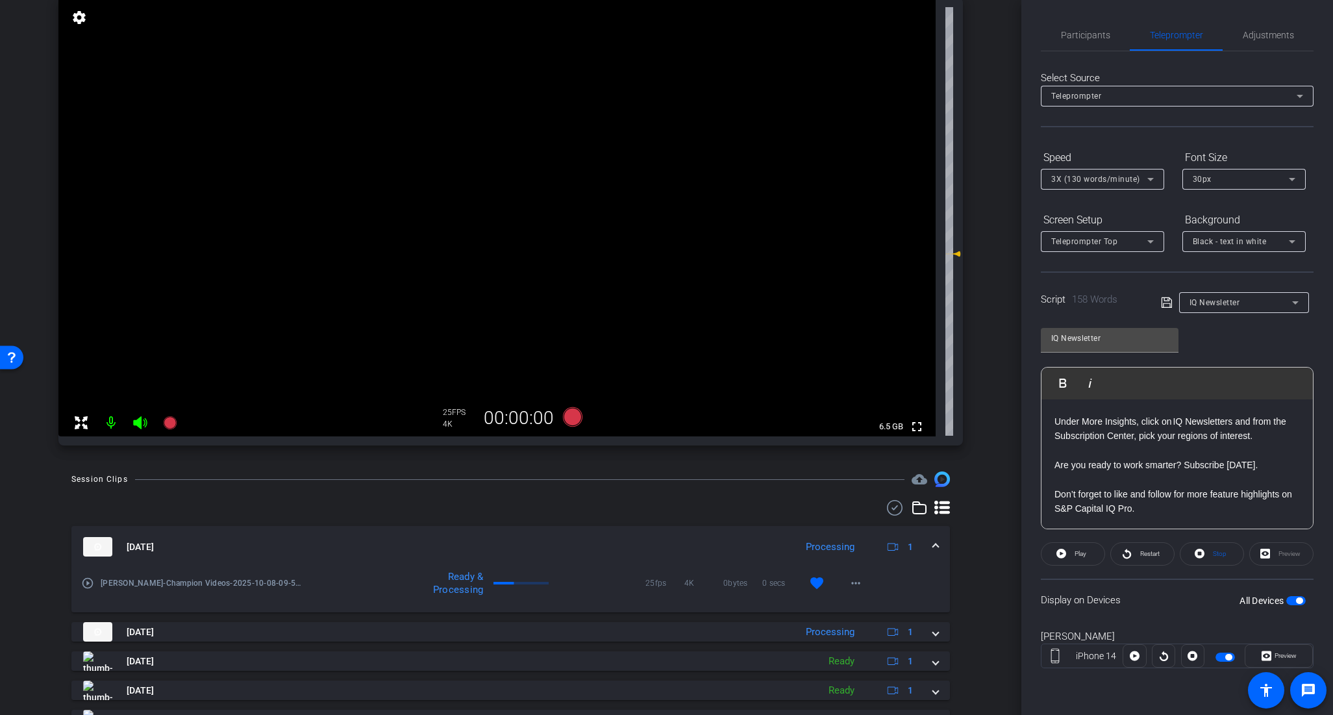
scroll to position [317, 0]
click at [1081, 42] on span "Participants" at bounding box center [1085, 34] width 49 height 31
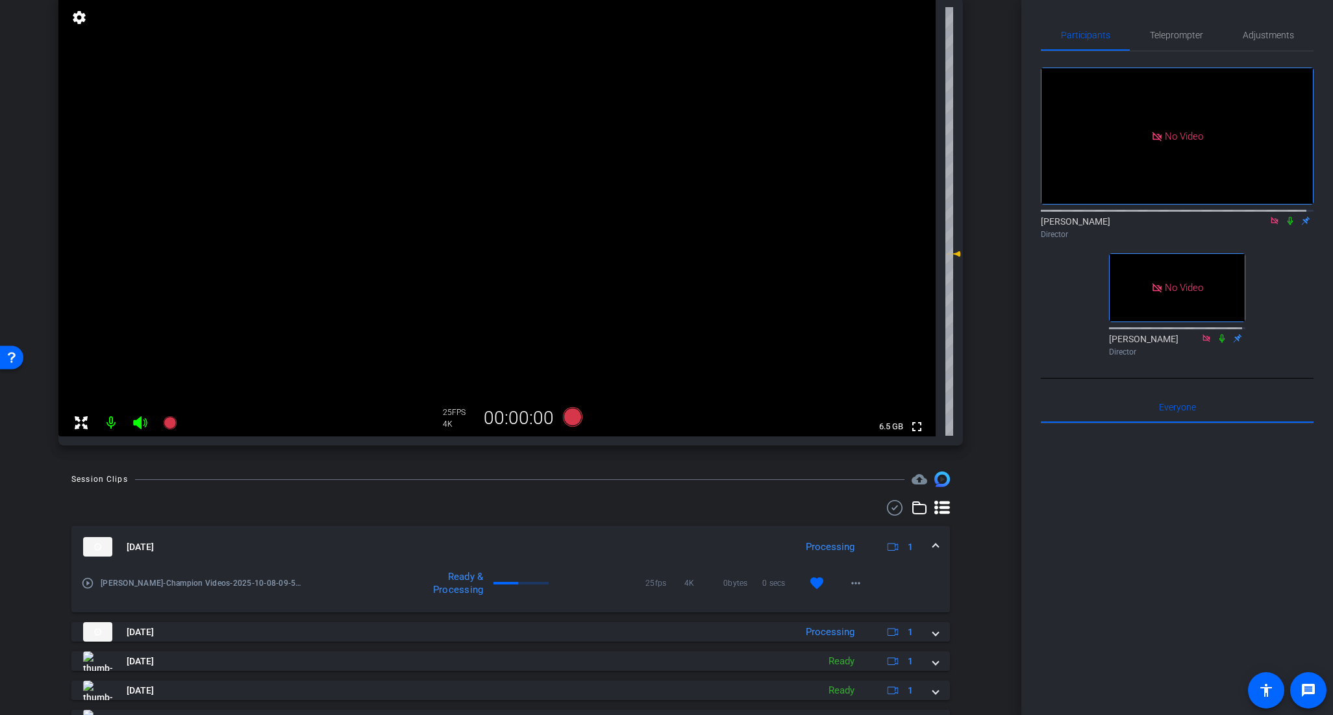
click at [1287, 216] on icon at bounding box center [1290, 220] width 10 height 9
click at [1187, 38] on span "Teleprompter" at bounding box center [1176, 35] width 53 height 9
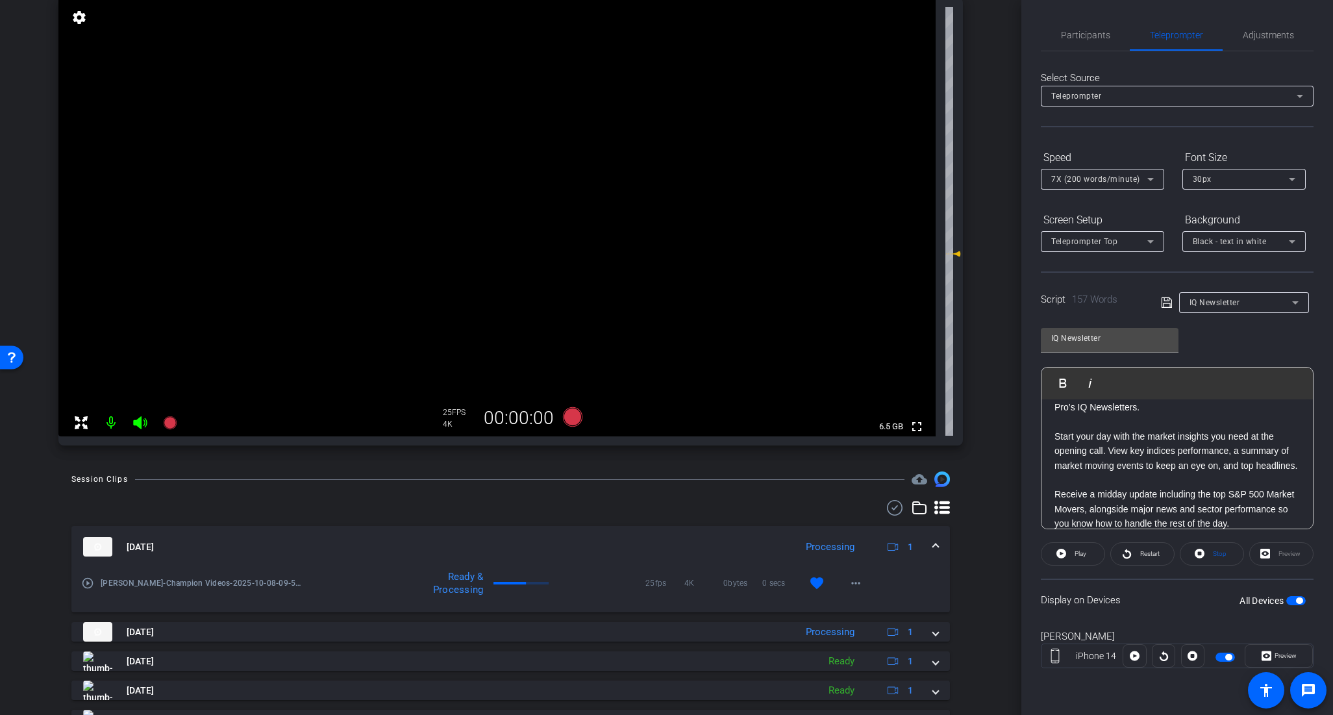
scroll to position [73, 0]
click at [1161, 473] on p "Start your day with the market insights you need at the opening call. View the …" at bounding box center [1176, 455] width 245 height 58
copy div "Ever feel like you’re the last to know about market moves? What if your inbox g…"
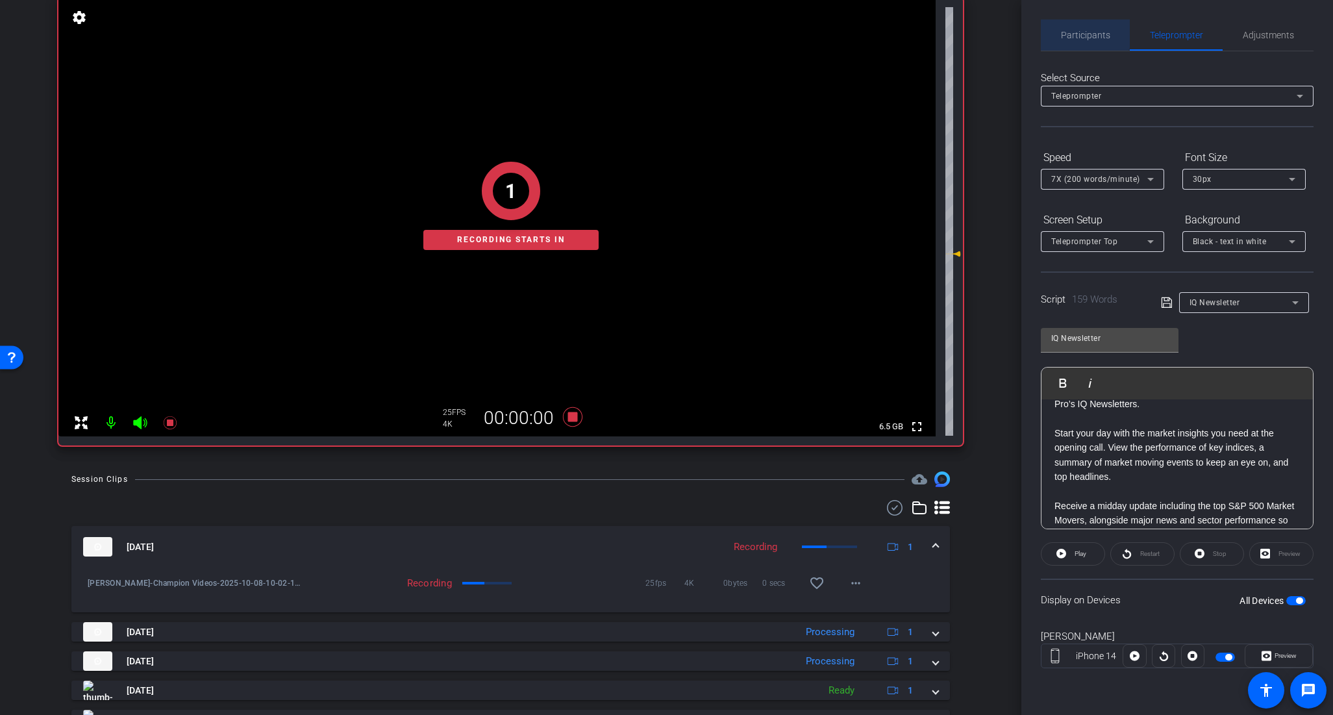
click at [1074, 29] on span "Participants" at bounding box center [1085, 34] width 49 height 31
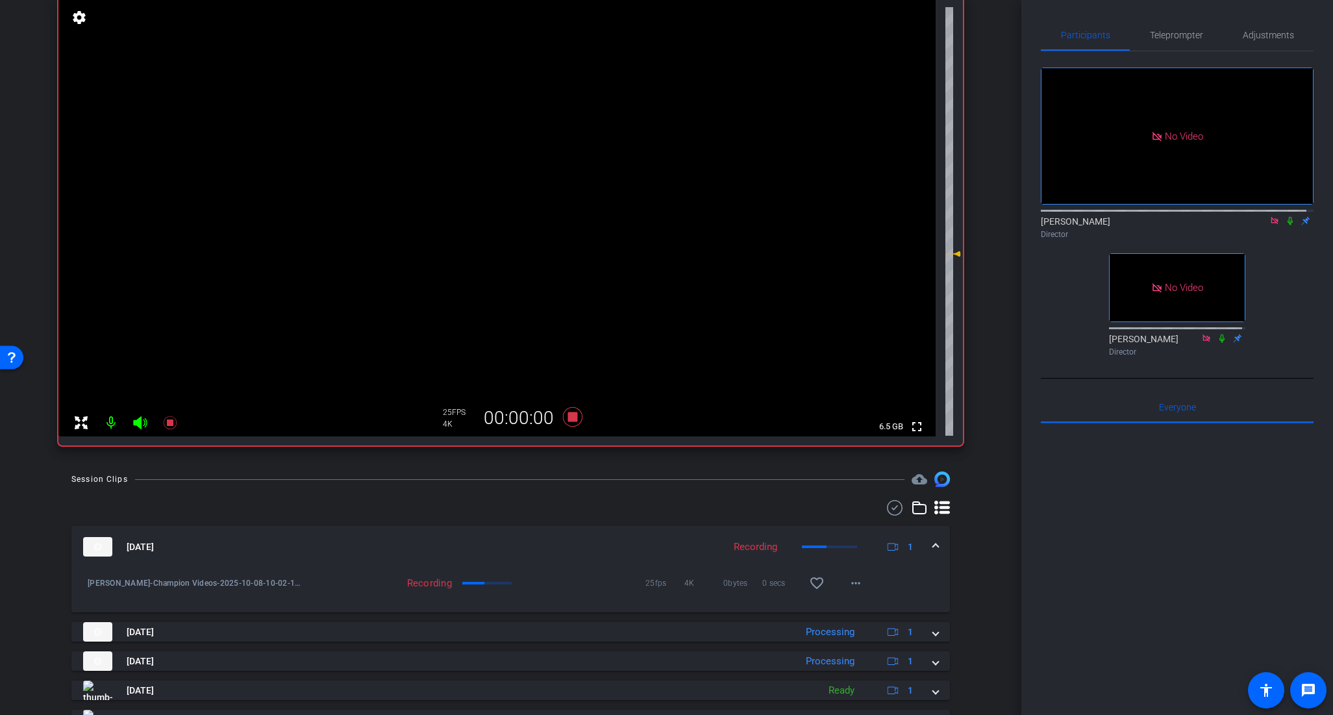
click at [1285, 216] on icon at bounding box center [1290, 220] width 10 height 9
click at [1170, 38] on span "Teleprompter" at bounding box center [1176, 35] width 53 height 9
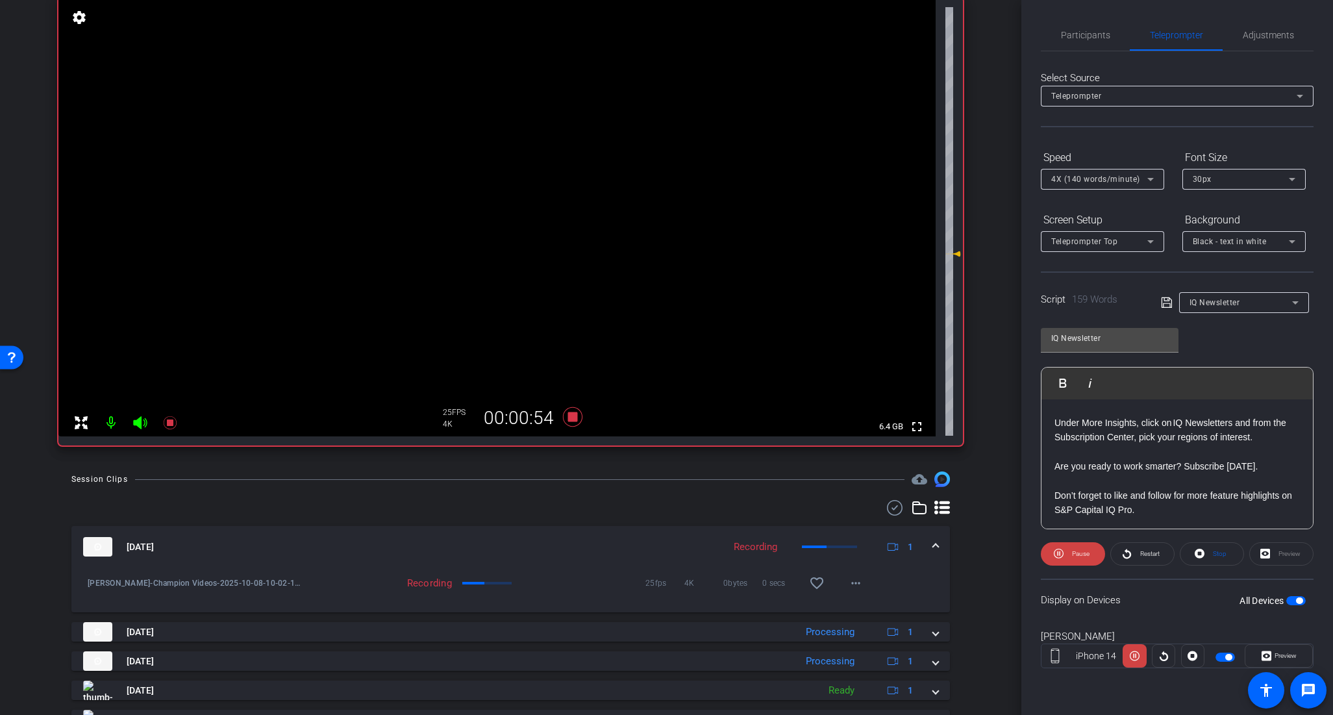
scroll to position [317, 0]
click at [1093, 29] on span "Participants" at bounding box center [1085, 34] width 49 height 31
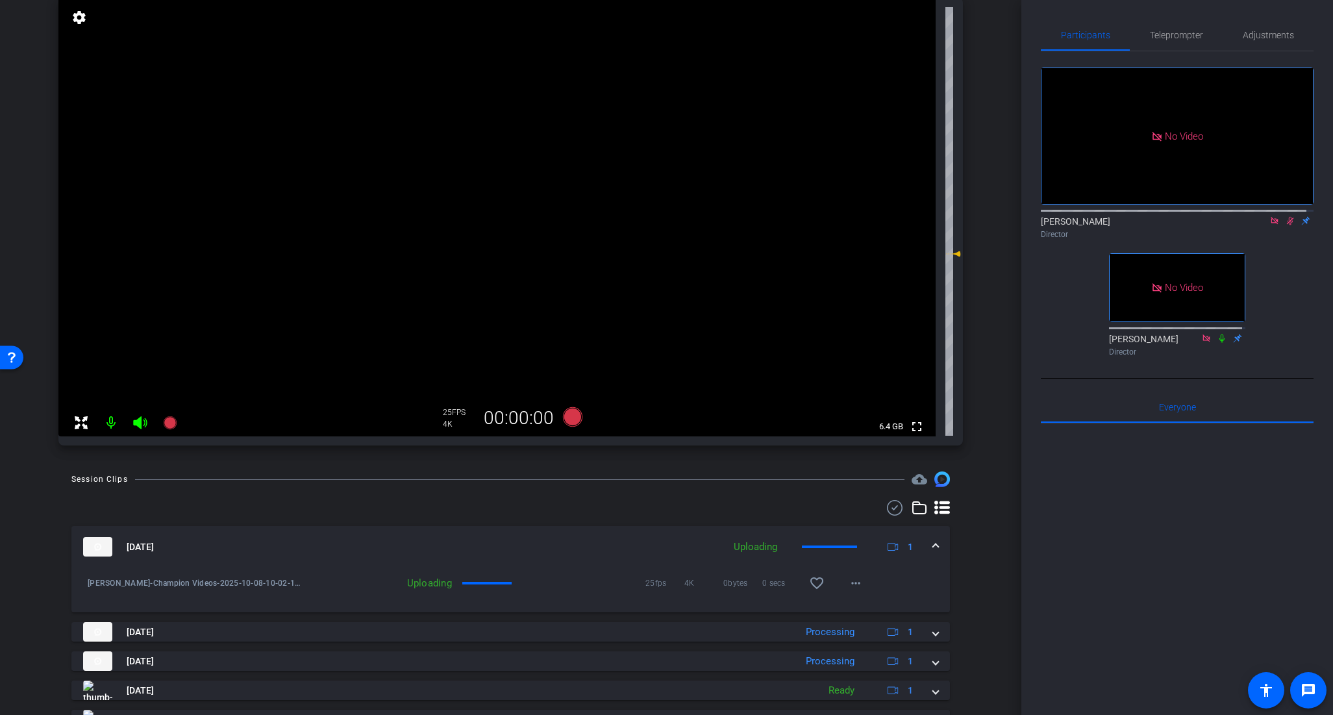
click at [1285, 216] on icon at bounding box center [1290, 220] width 10 height 9
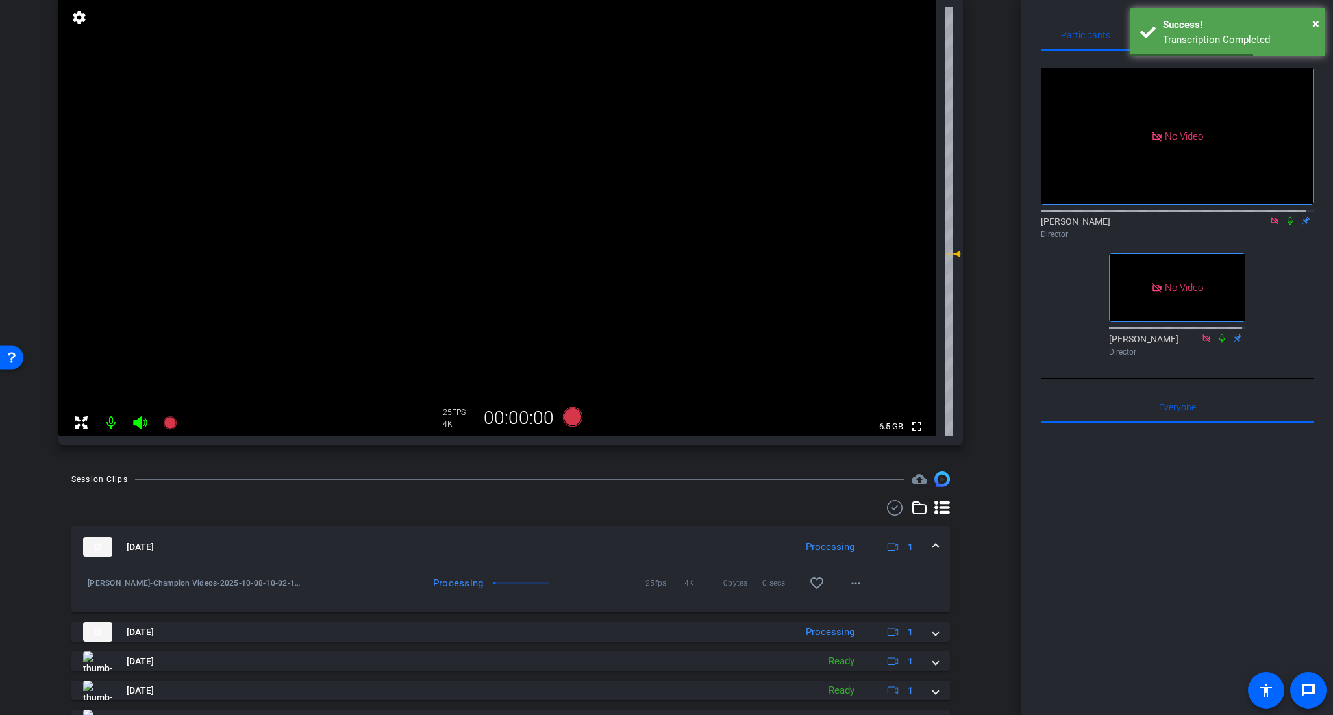
click at [1275, 287] on div "No Video [PERSON_NAME] Director No Video [PERSON_NAME] Director" at bounding box center [1177, 206] width 273 height 310
click at [1317, 23] on span "×" at bounding box center [1315, 24] width 7 height 16
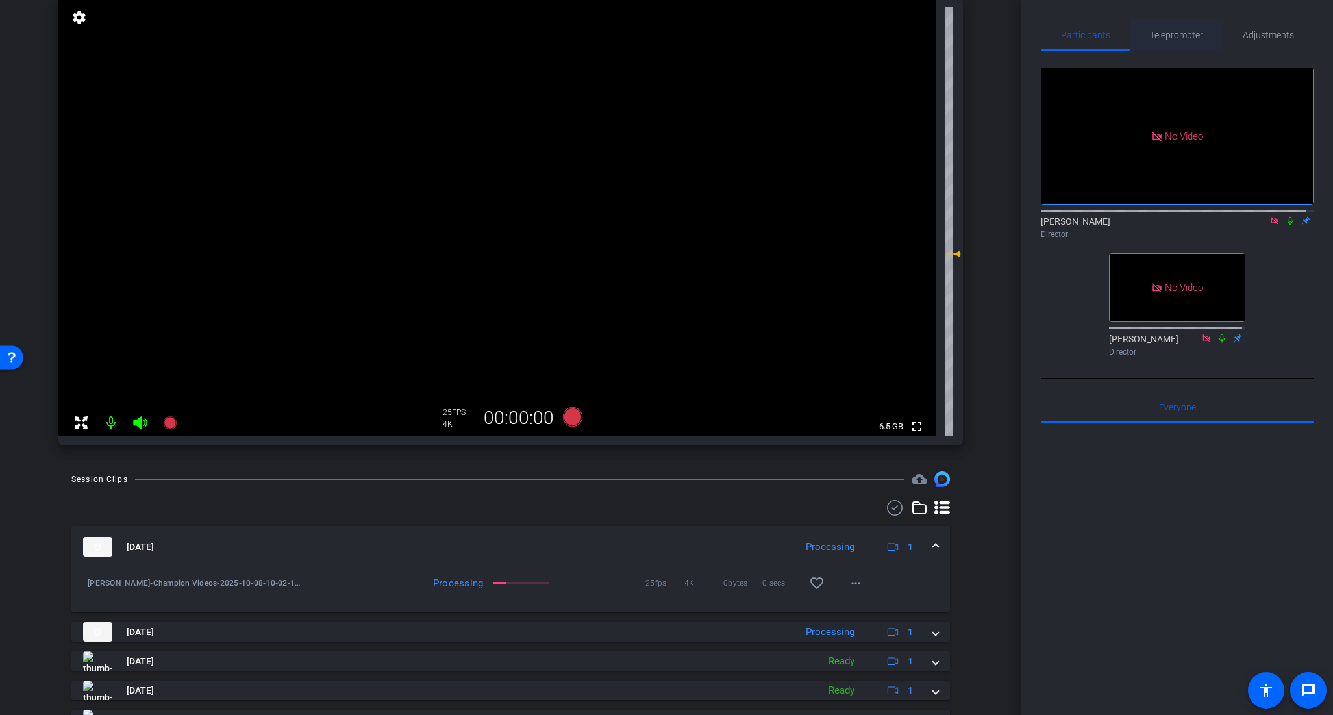
click at [1181, 40] on span "Teleprompter" at bounding box center [1176, 34] width 53 height 31
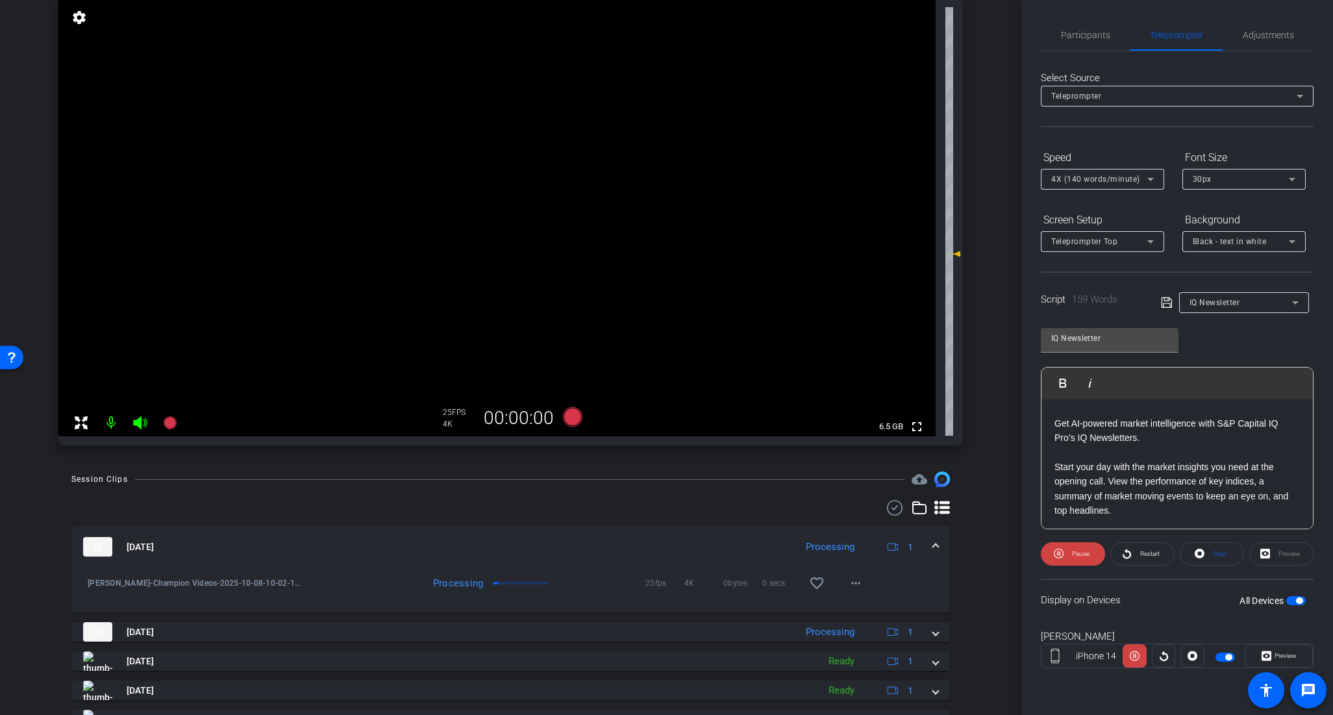
scroll to position [0, 0]
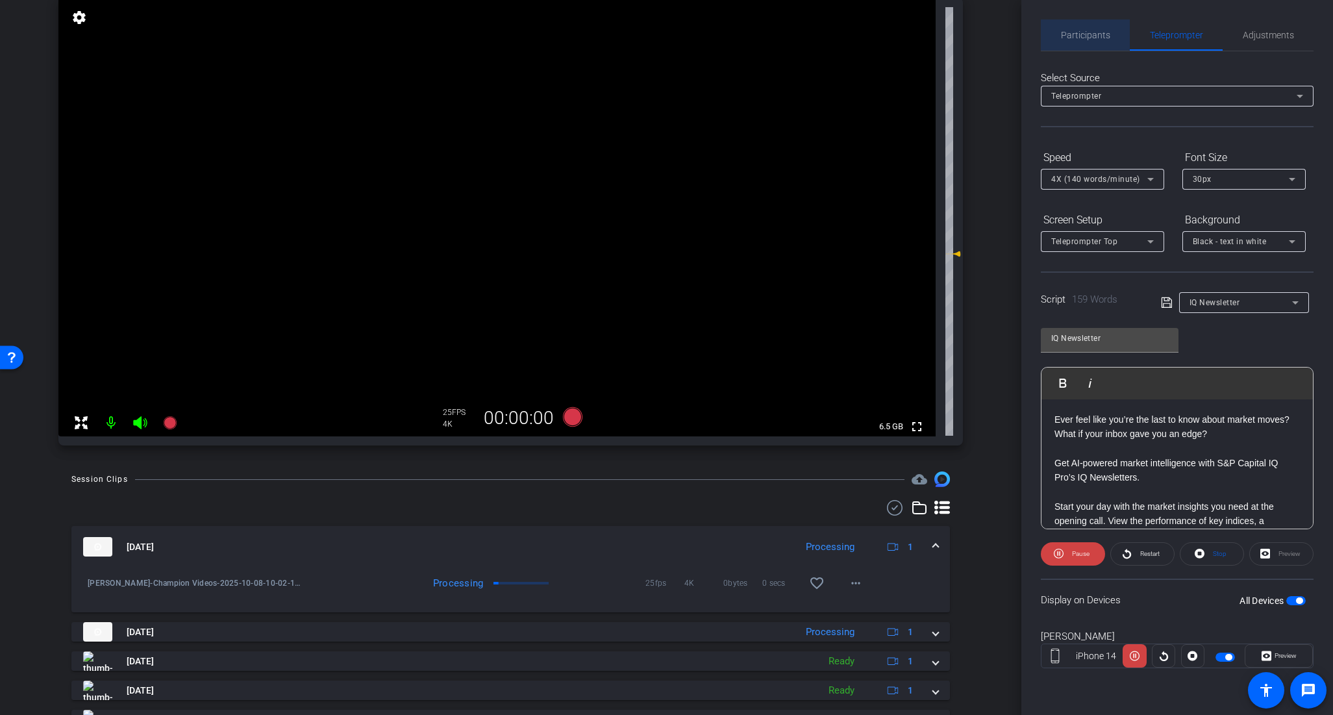
click at [1081, 19] on span "Participants" at bounding box center [1085, 34] width 49 height 31
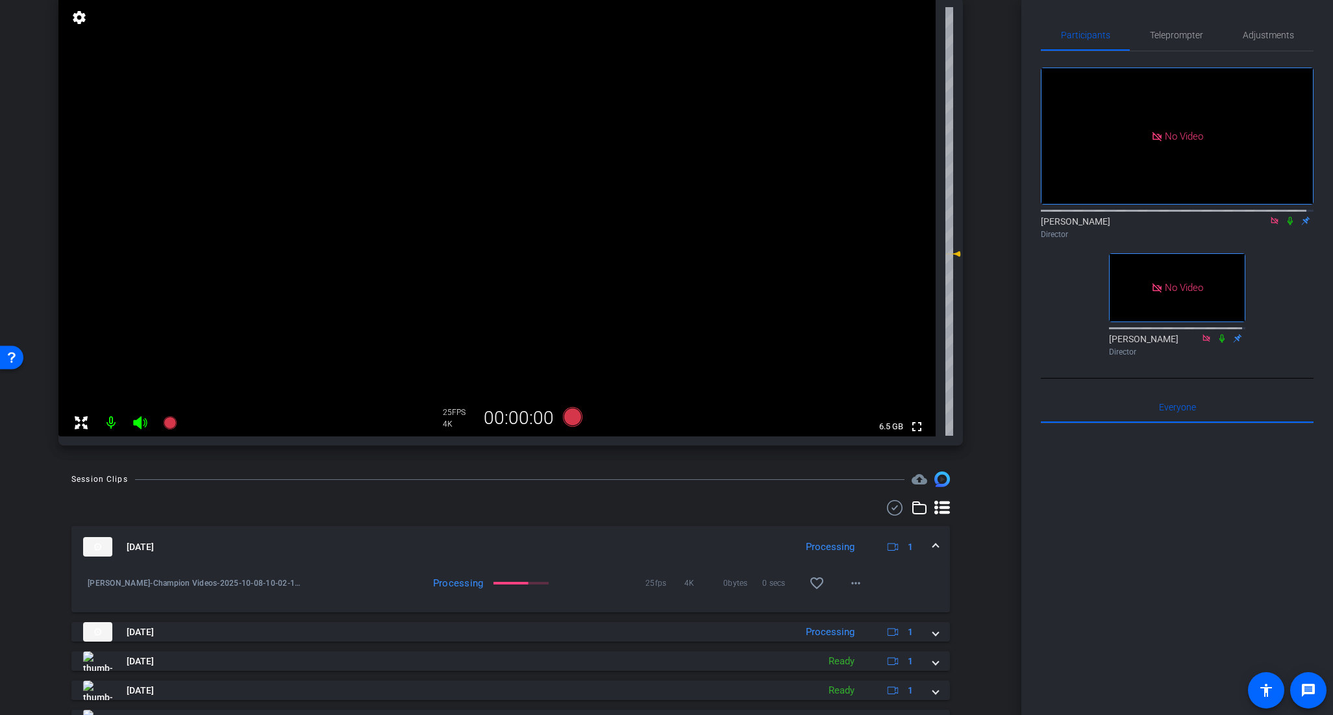
click at [1282, 215] on mat-icon at bounding box center [1290, 221] width 16 height 12
click at [1284, 215] on div "[PERSON_NAME] Director" at bounding box center [1177, 227] width 273 height 25
click at [1287, 217] on icon at bounding box center [1290, 221] width 7 height 8
click at [1161, 32] on span "Teleprompter" at bounding box center [1176, 35] width 53 height 9
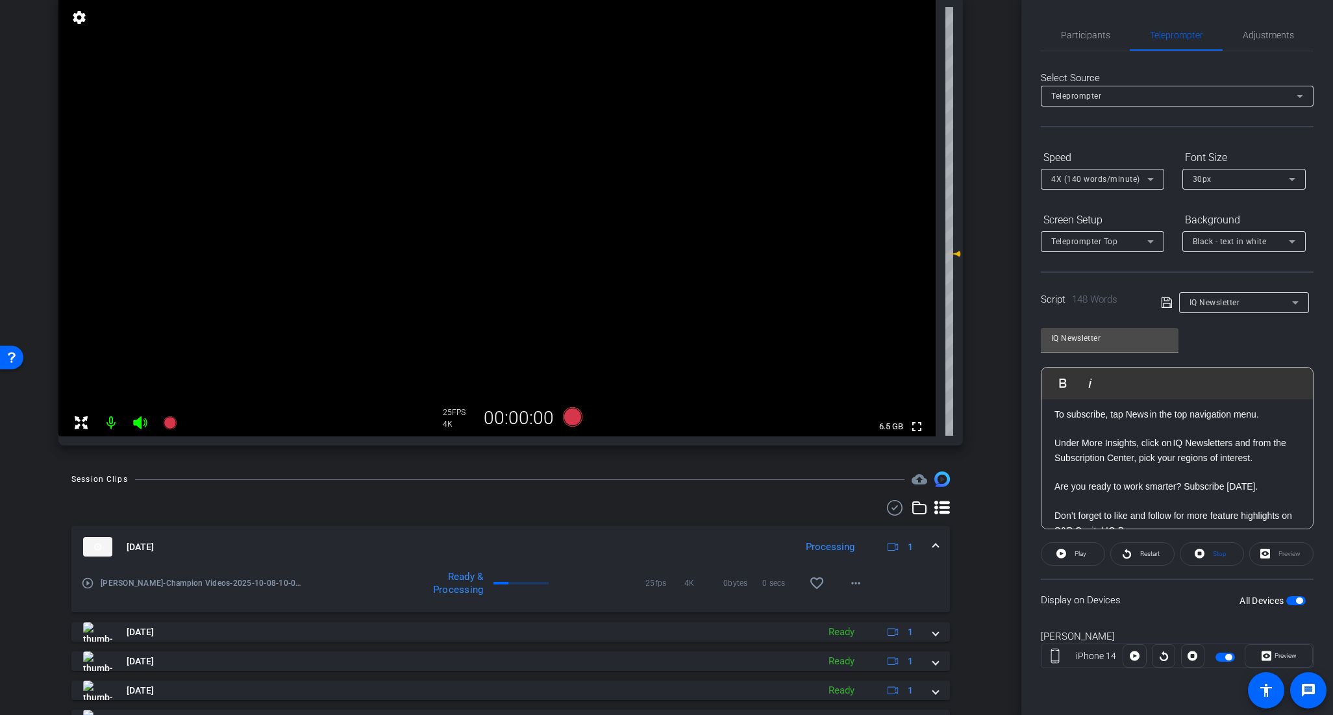
scroll to position [303, 0]
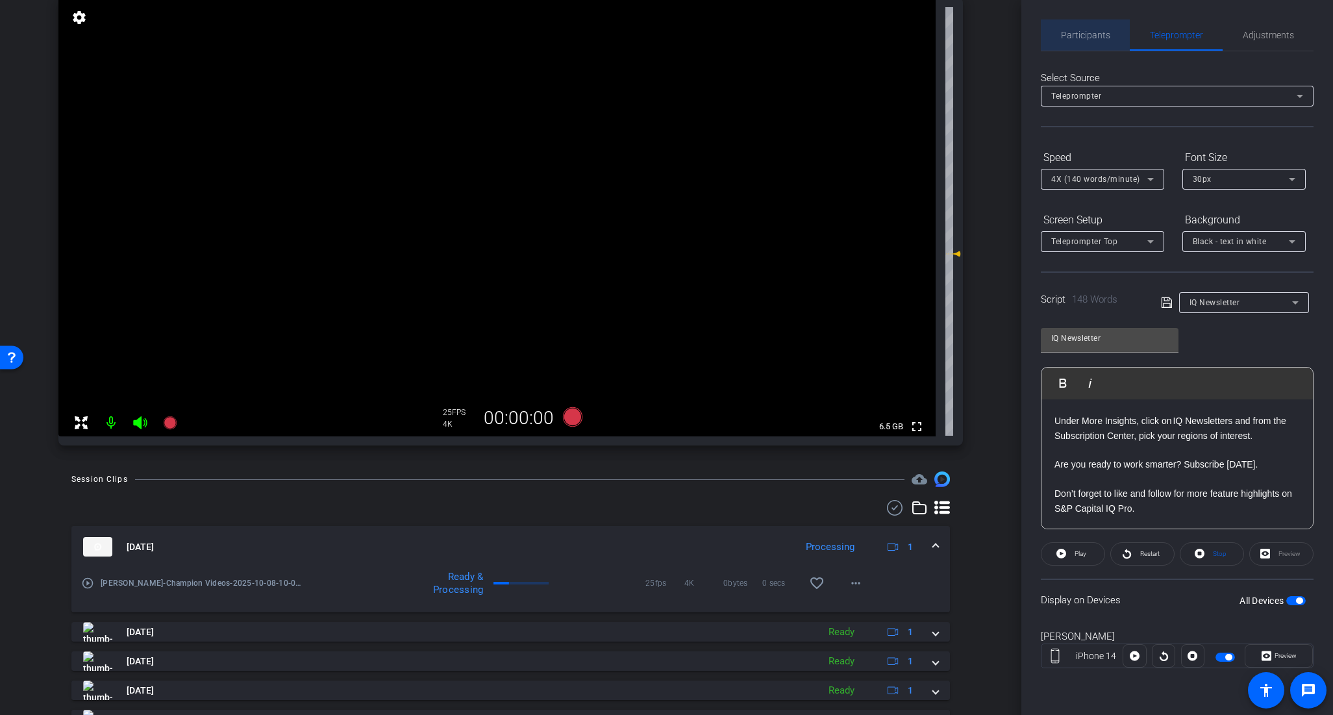
click at [1095, 38] on span "Participants" at bounding box center [1085, 35] width 49 height 9
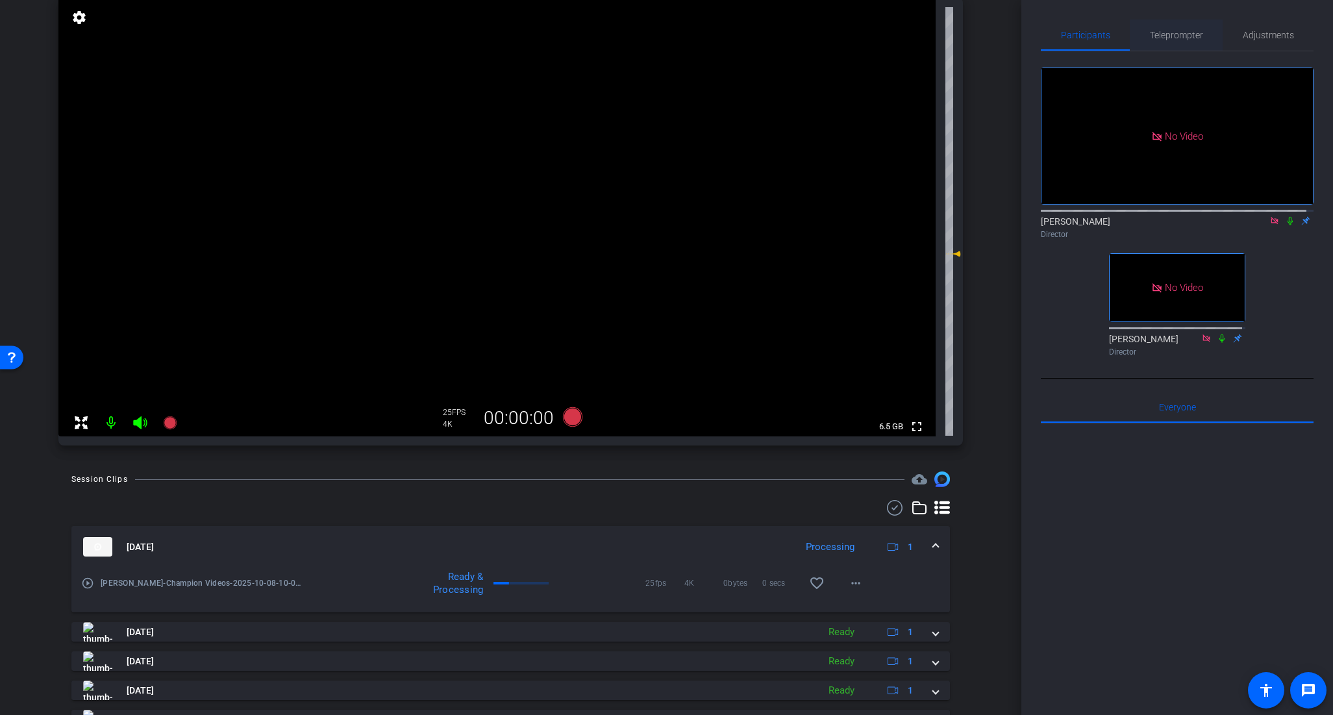
click at [1169, 29] on span "Teleprompter" at bounding box center [1176, 34] width 53 height 31
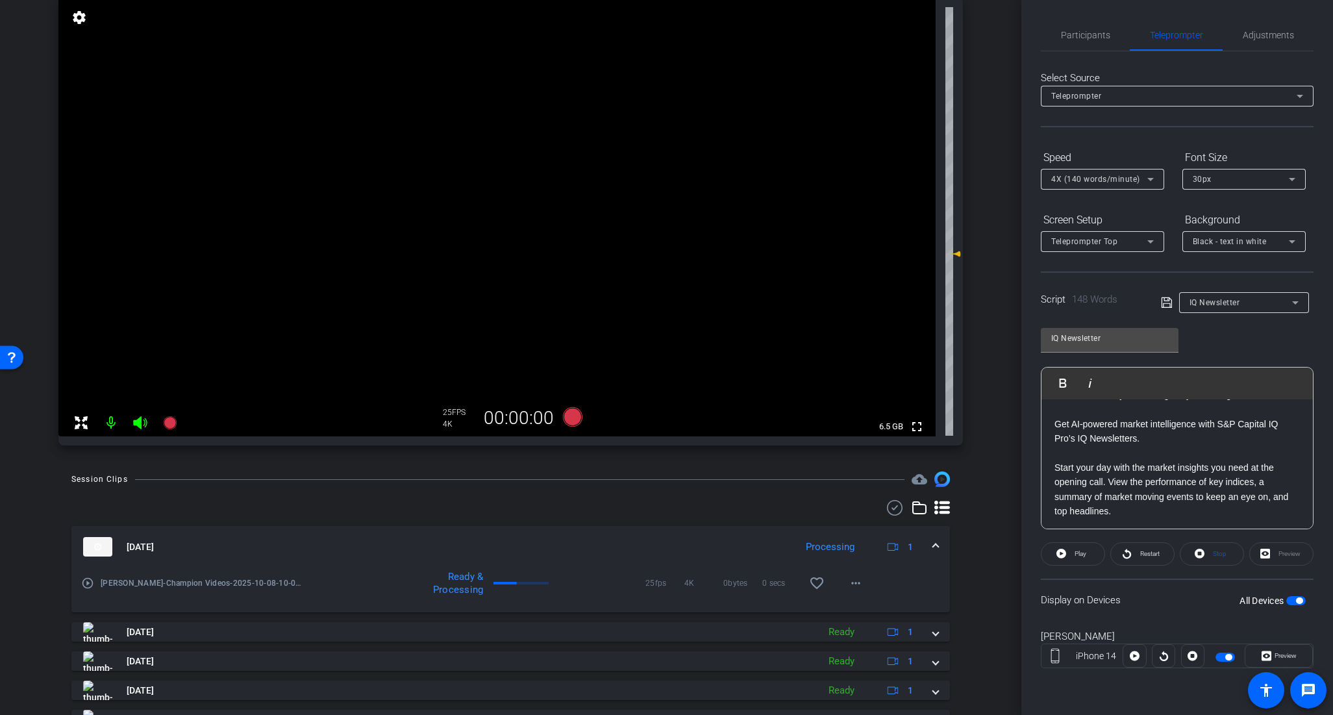
scroll to position [0, 0]
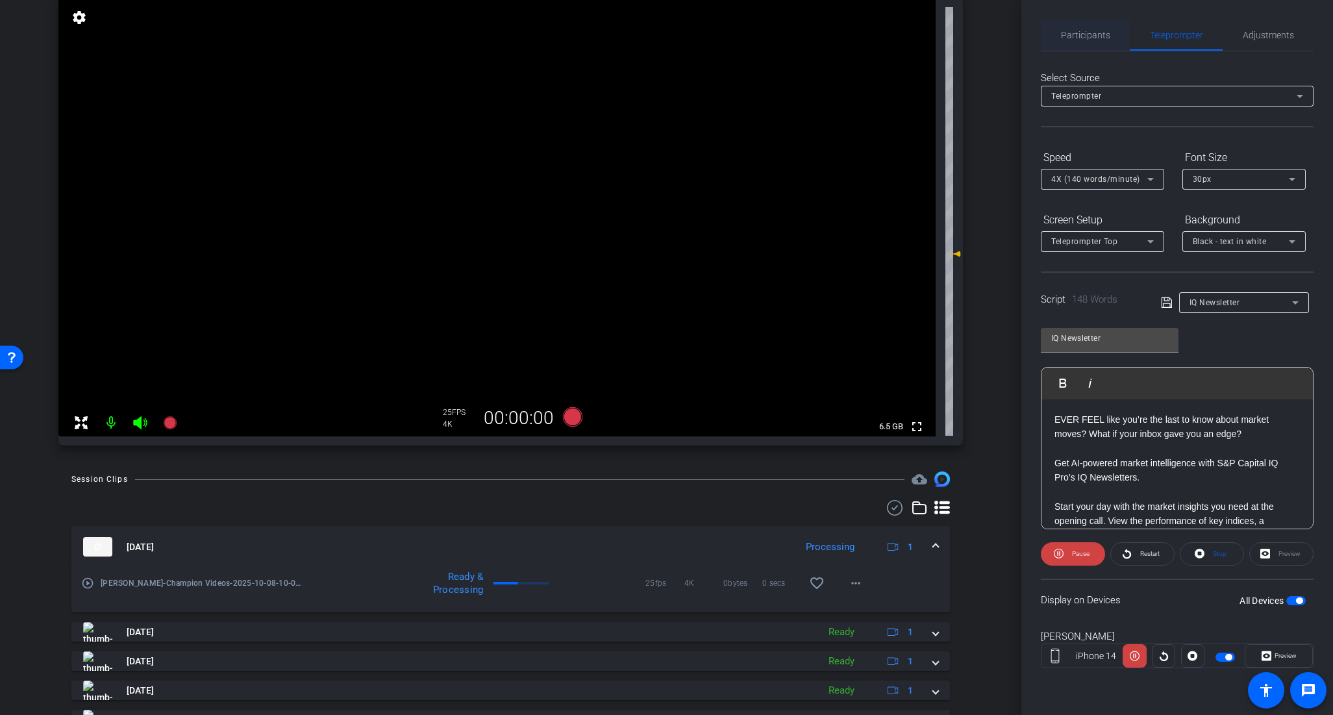
click at [1102, 40] on span "Participants" at bounding box center [1085, 35] width 49 height 9
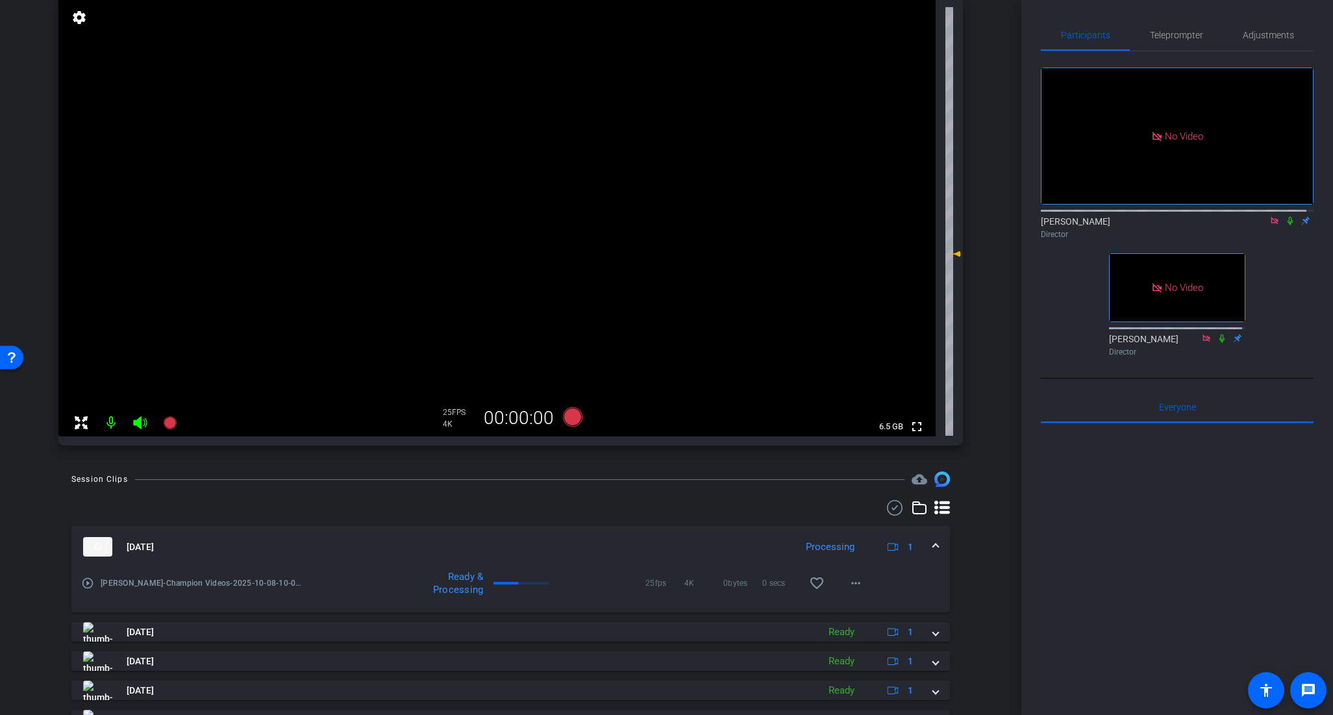
click at [1285, 216] on icon at bounding box center [1290, 220] width 10 height 9
click at [1193, 33] on span "Teleprompter" at bounding box center [1176, 35] width 53 height 9
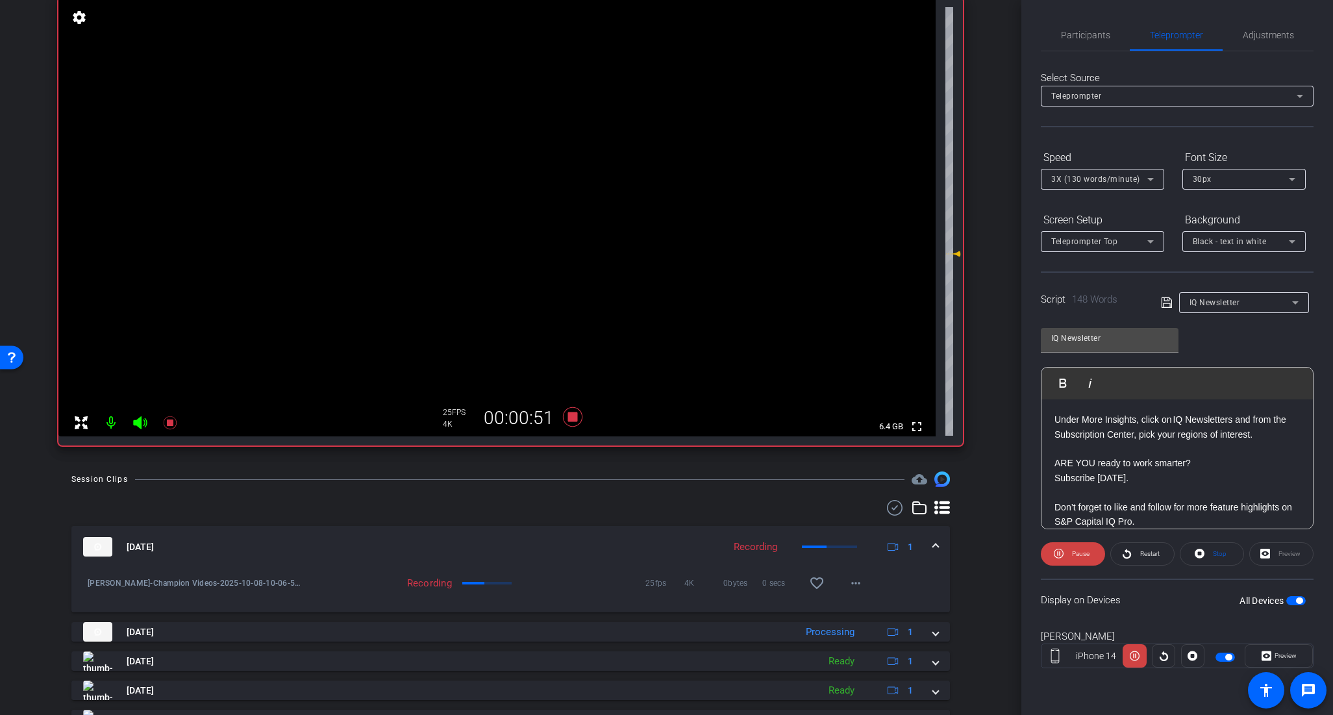
scroll to position [317, 0]
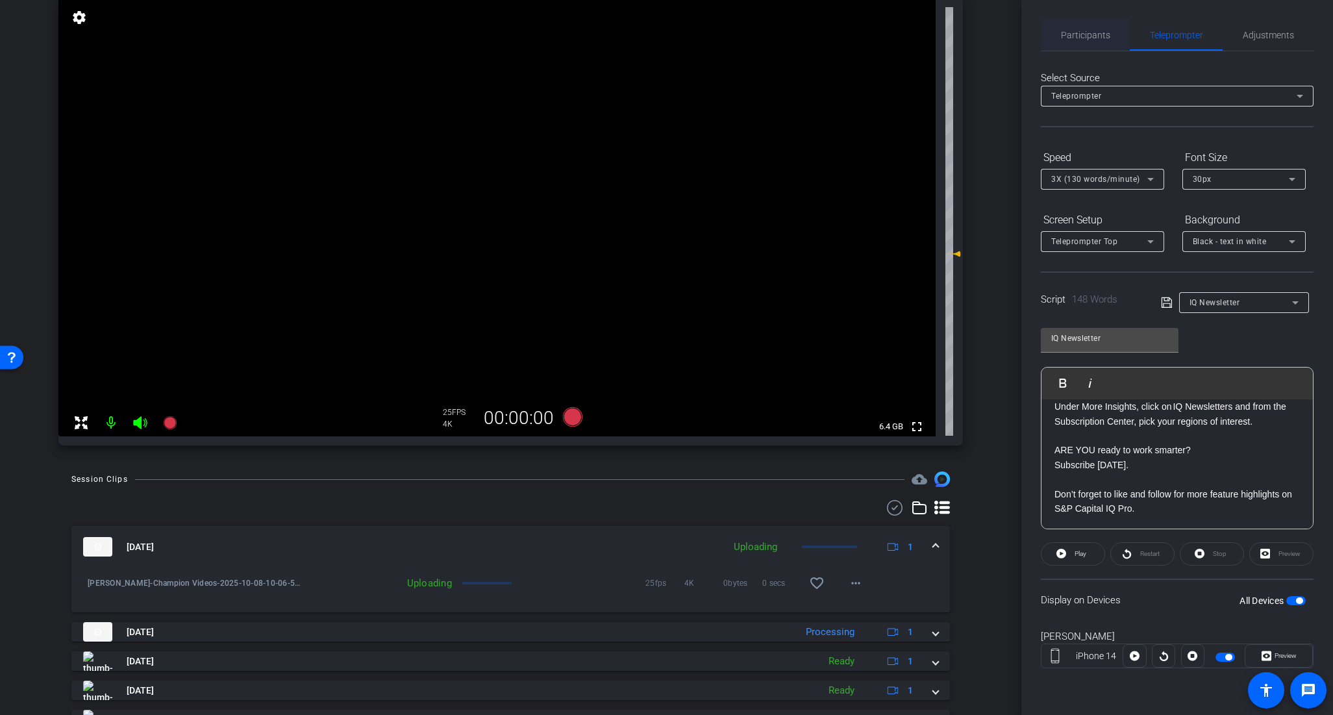
click at [1096, 31] on span "Participants" at bounding box center [1085, 35] width 49 height 9
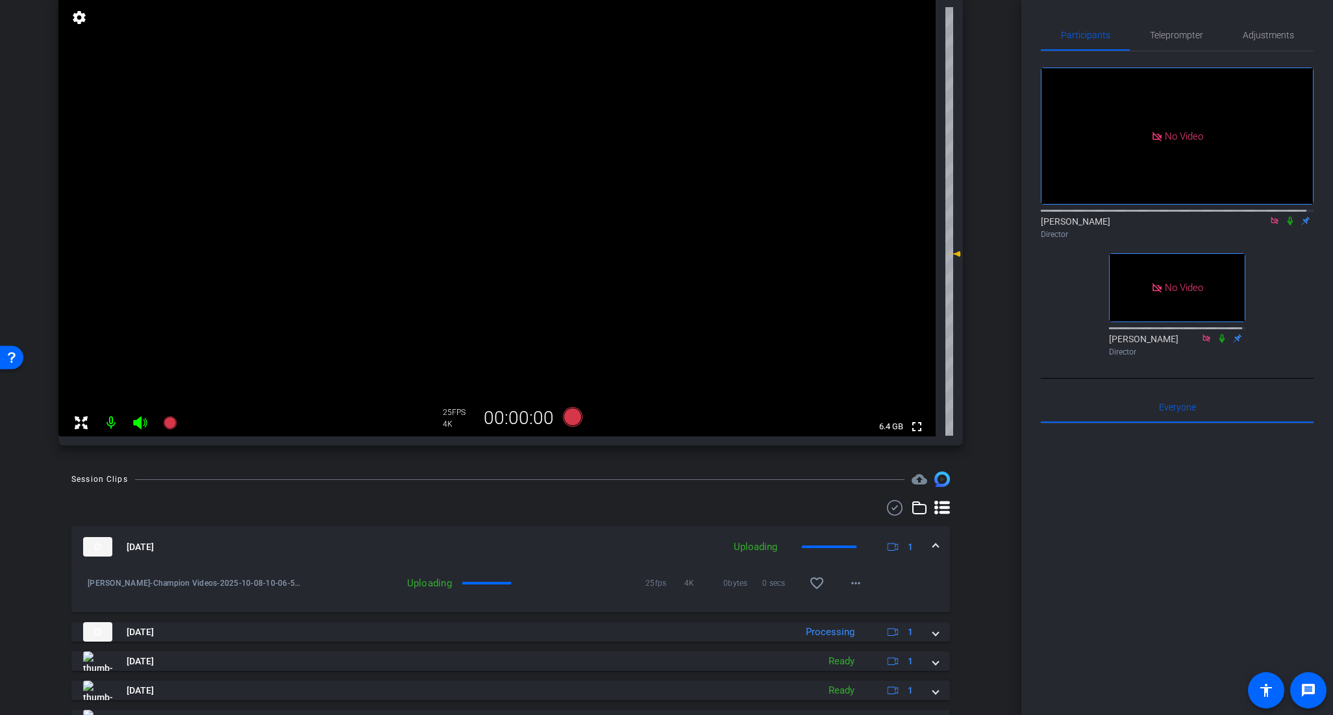
click at [1285, 216] on icon at bounding box center [1290, 220] width 10 height 9
click at [1179, 34] on span "Teleprompter" at bounding box center [1176, 35] width 53 height 9
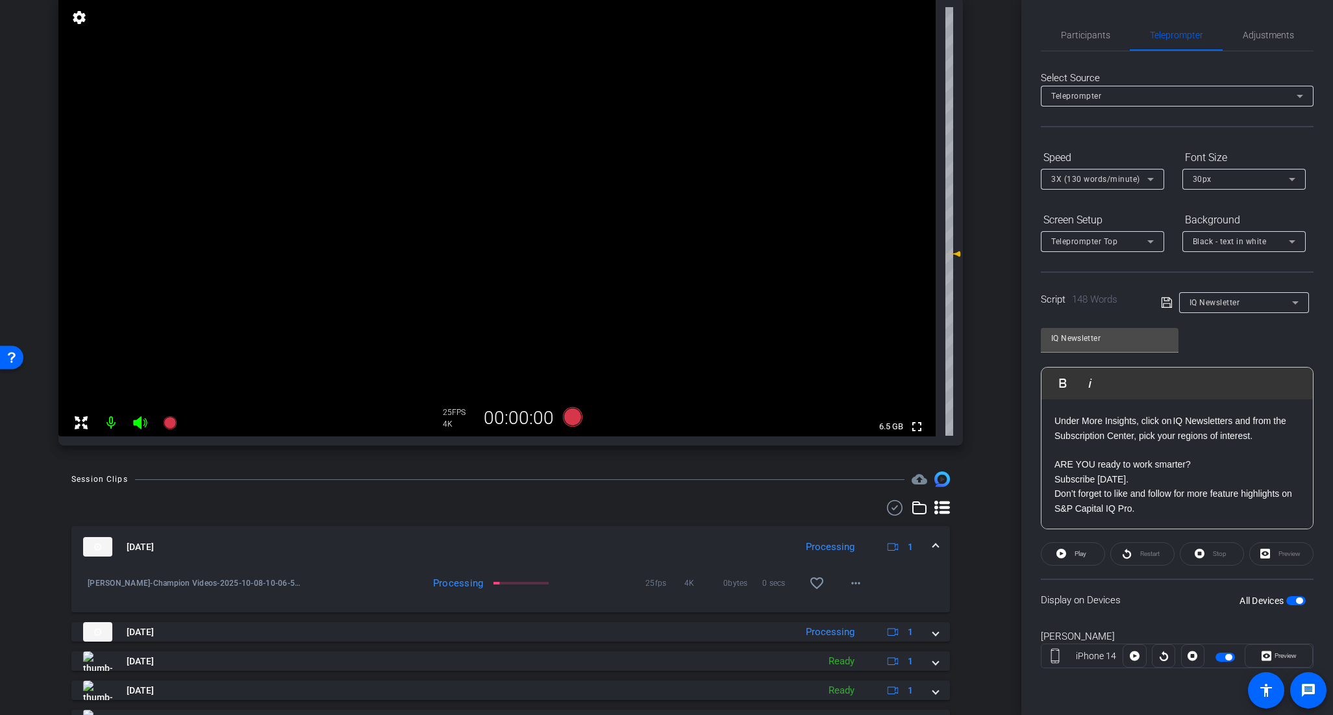
scroll to position [303, 0]
click at [1089, 36] on span "Participants" at bounding box center [1085, 35] width 49 height 9
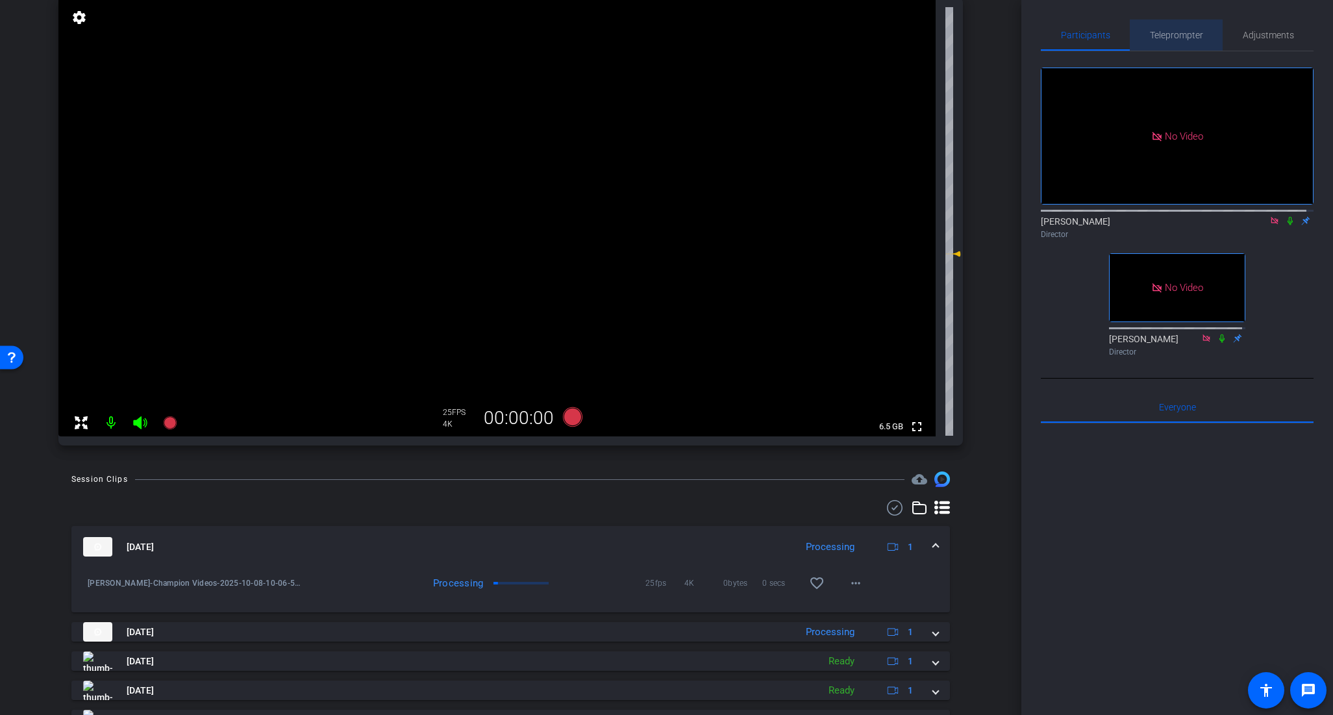
click at [1178, 31] on span "Teleprompter" at bounding box center [1176, 35] width 53 height 9
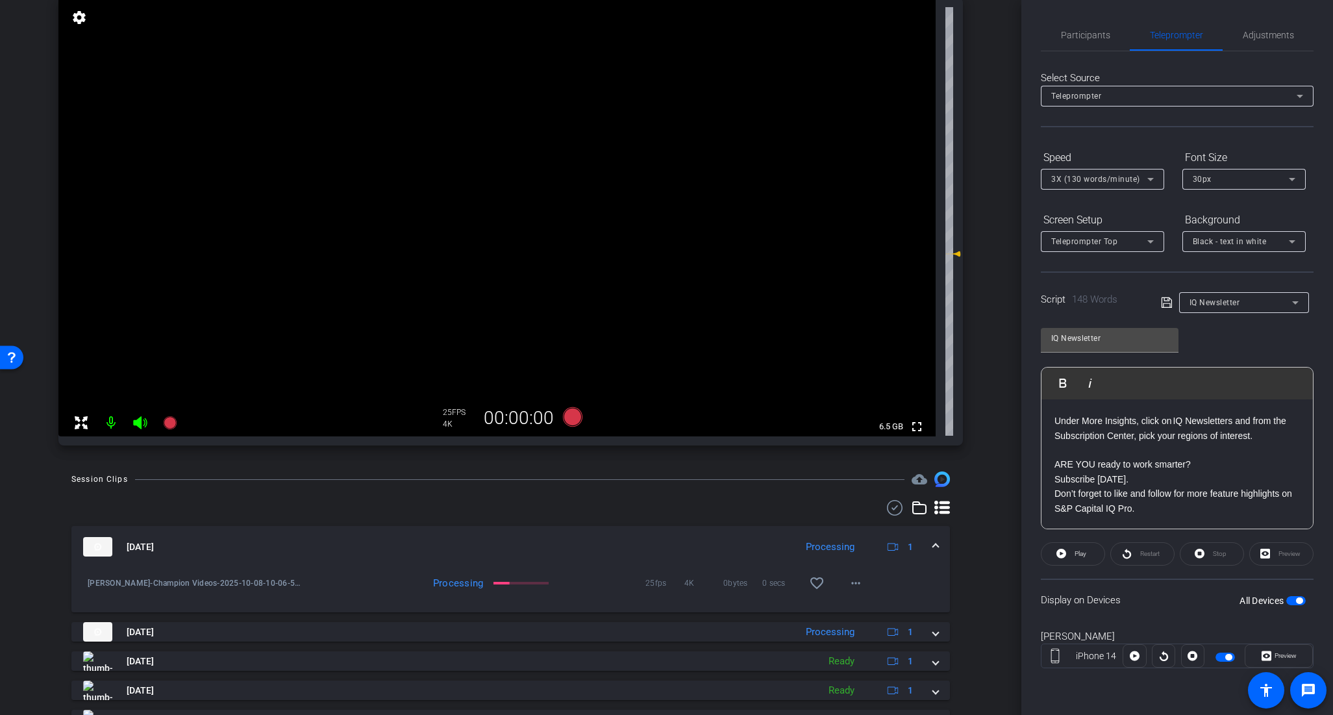
click at [1193, 468] on p "ARE YOU ready to work smarter?" at bounding box center [1176, 464] width 245 height 14
click at [1196, 464] on p "ARE YOU ready to work smarter?" at bounding box center [1176, 464] width 245 height 14
click at [1322, 478] on div "Participants Teleprompter Adjustments [PERSON_NAME] Director [PERSON_NAME] Dire…" at bounding box center [1177, 357] width 312 height 715
click at [1063, 38] on span "Participants" at bounding box center [1085, 35] width 49 height 9
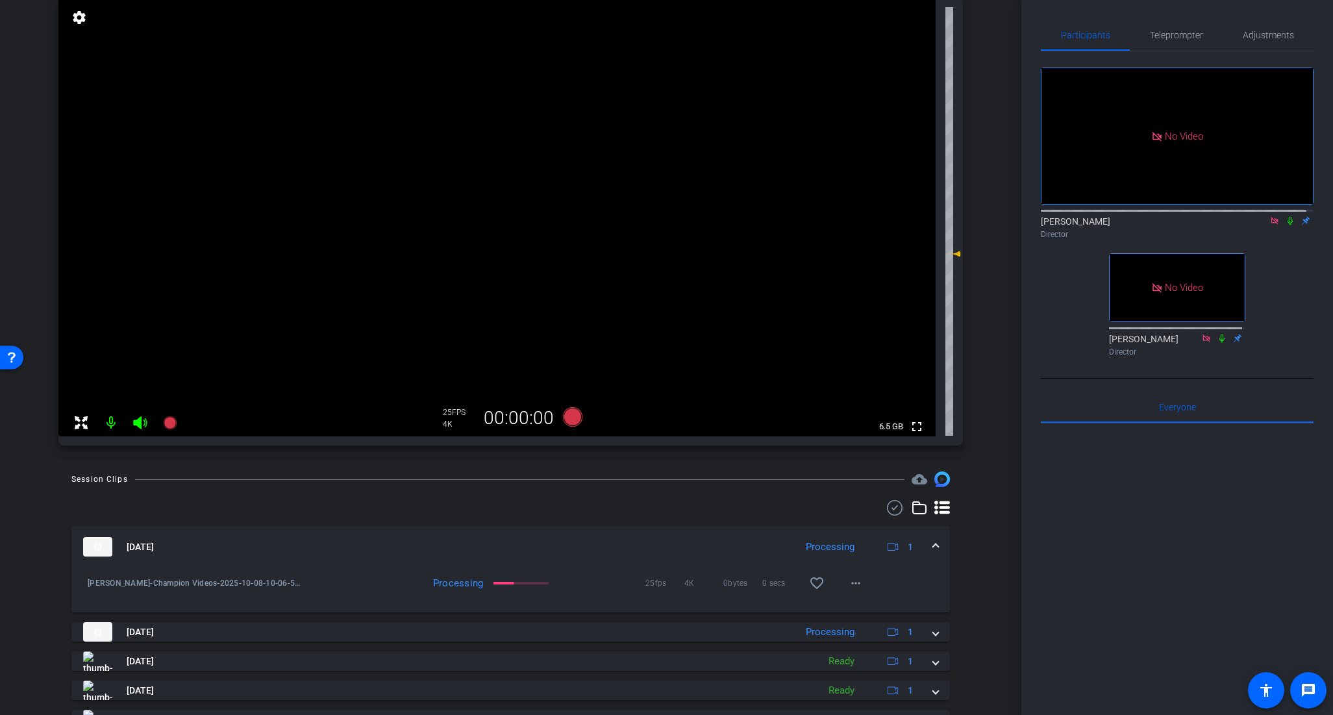
click at [1285, 216] on icon at bounding box center [1290, 220] width 10 height 9
click at [1160, 38] on span "Teleprompter" at bounding box center [1176, 35] width 53 height 9
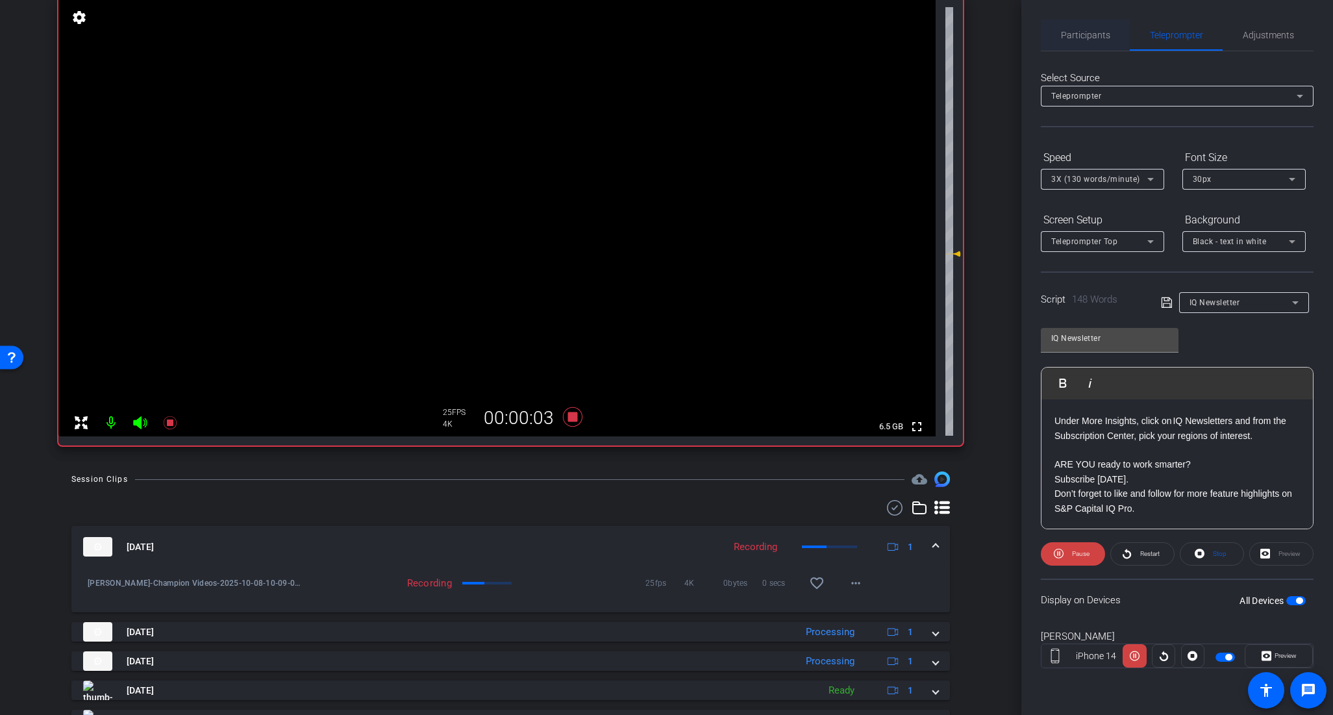
click at [1085, 29] on span "Participants" at bounding box center [1085, 34] width 49 height 31
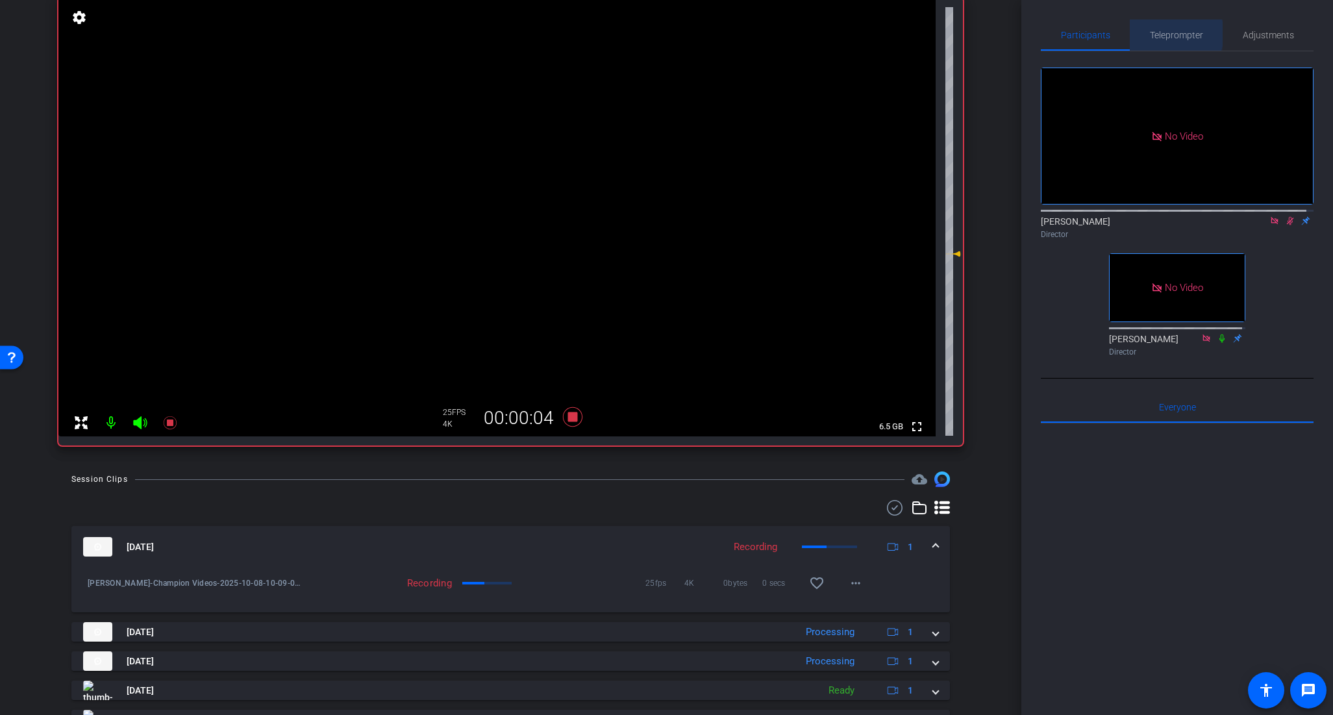
click at [1165, 34] on span "Teleprompter" at bounding box center [1176, 35] width 53 height 9
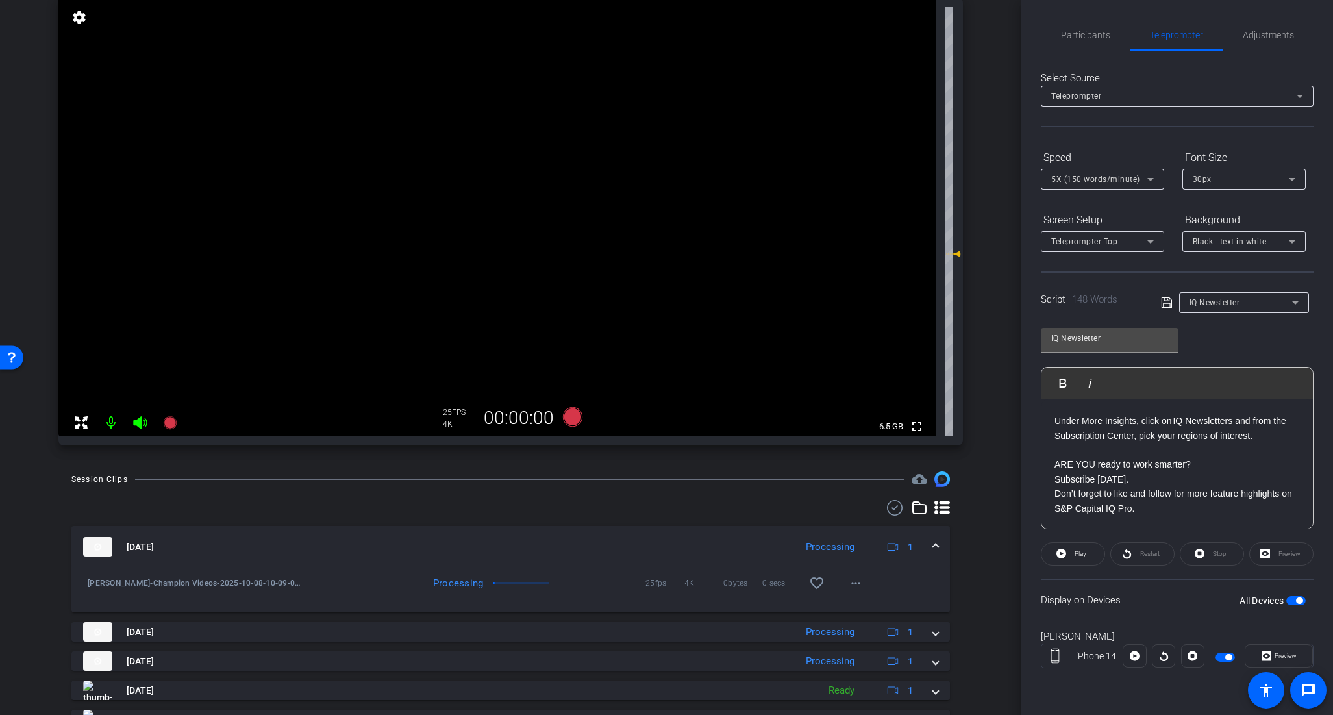
scroll to position [0, 0]
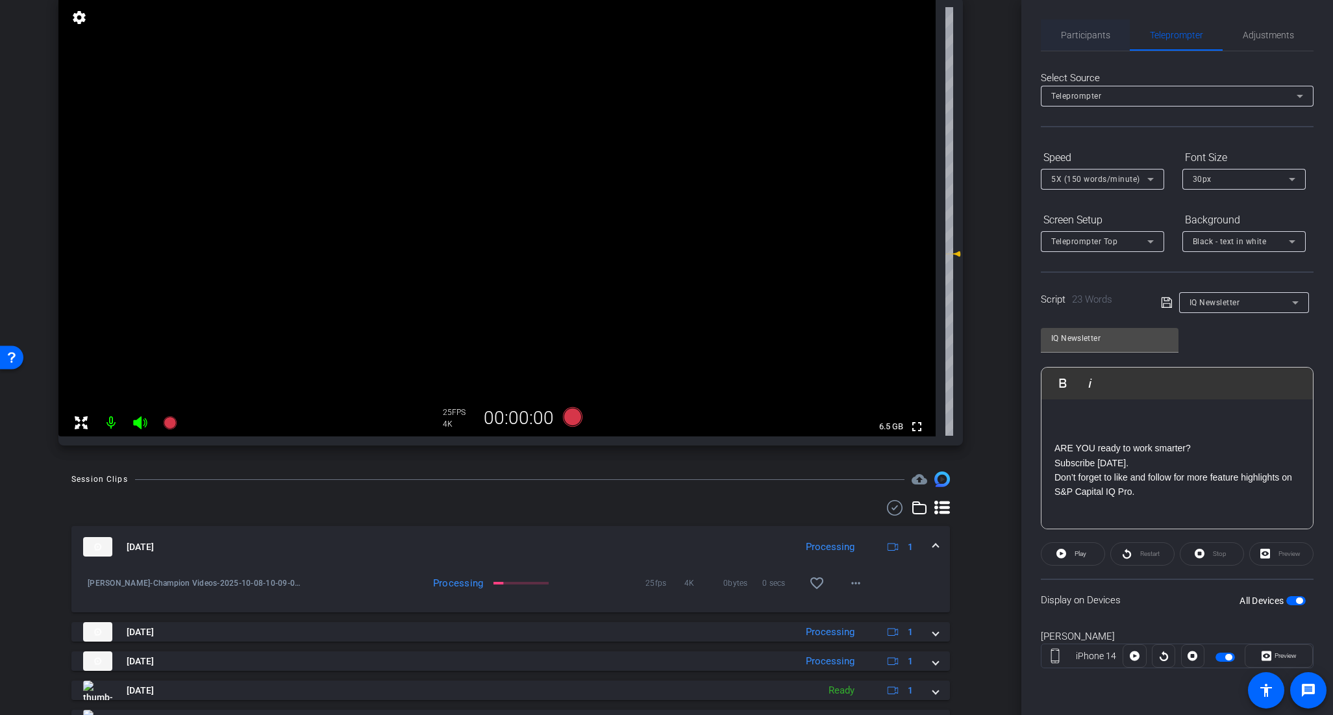
click at [1094, 33] on span "Participants" at bounding box center [1085, 35] width 49 height 9
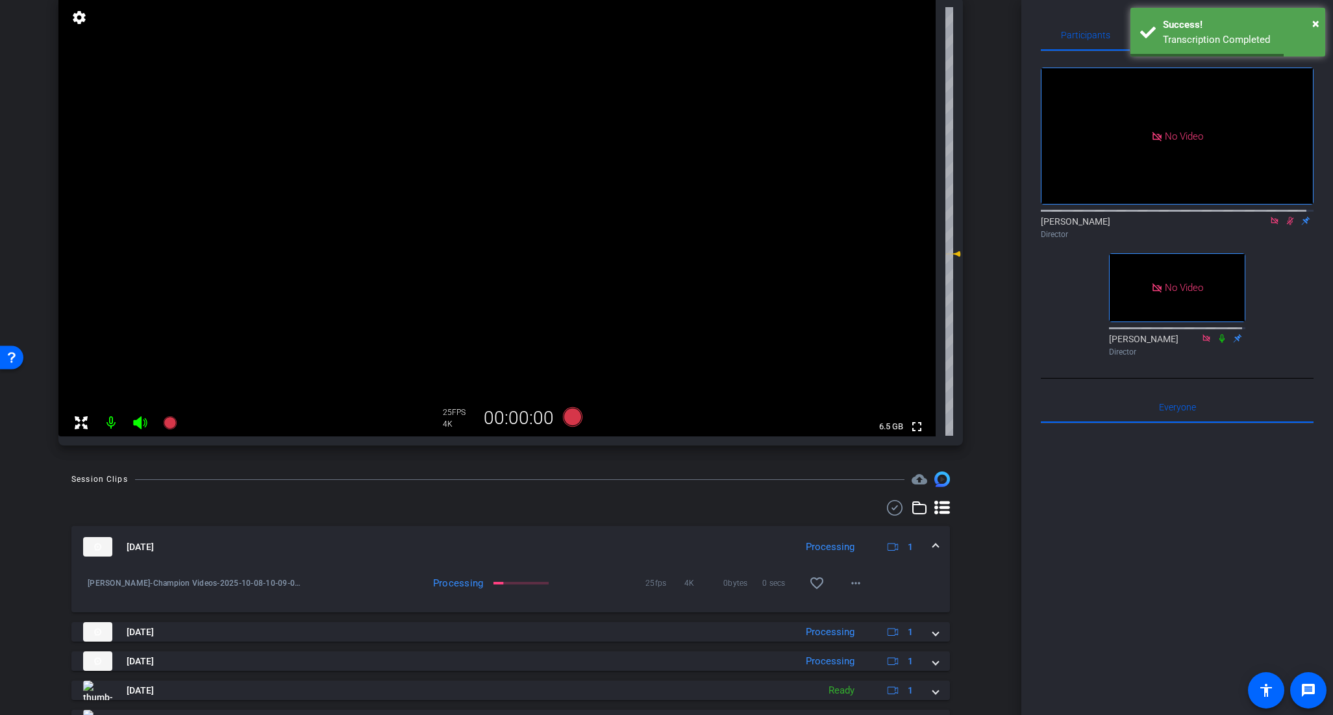
click at [1287, 217] on icon at bounding box center [1290, 221] width 7 height 8
click at [1317, 23] on span "×" at bounding box center [1315, 24] width 7 height 16
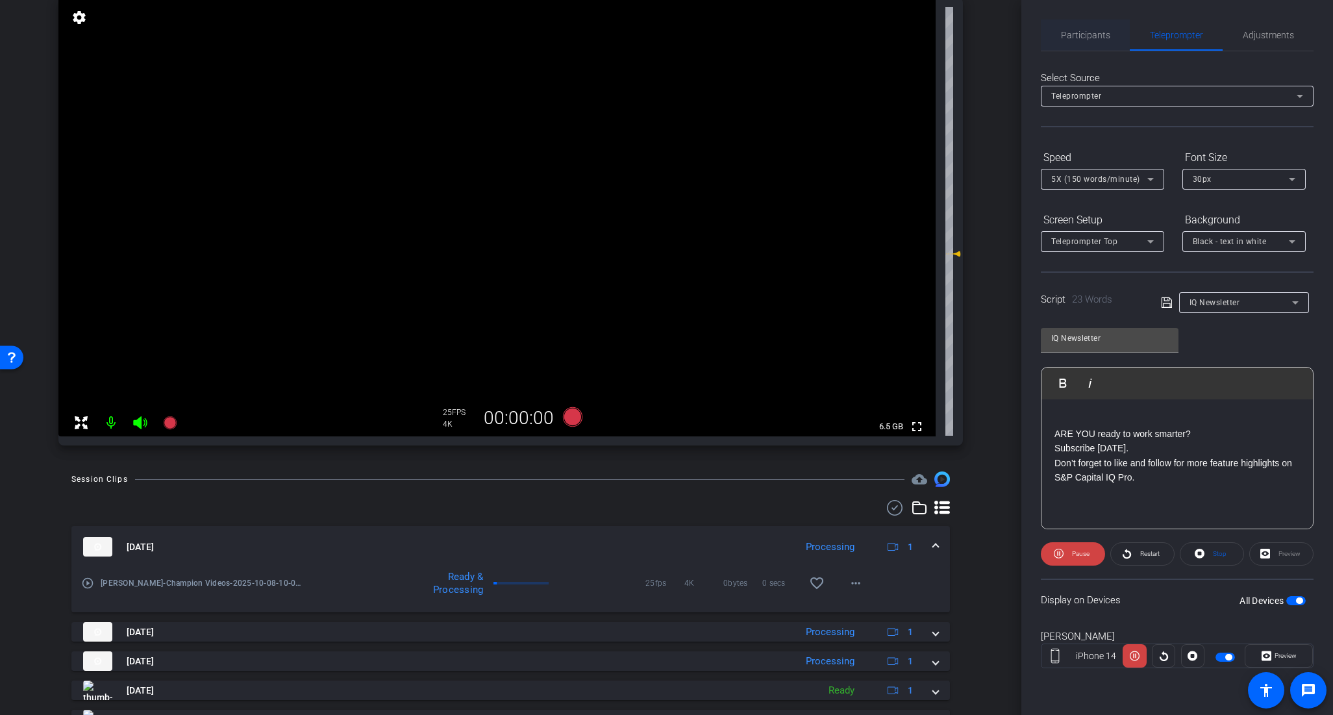
click at [1091, 35] on span "Participants" at bounding box center [1085, 35] width 49 height 9
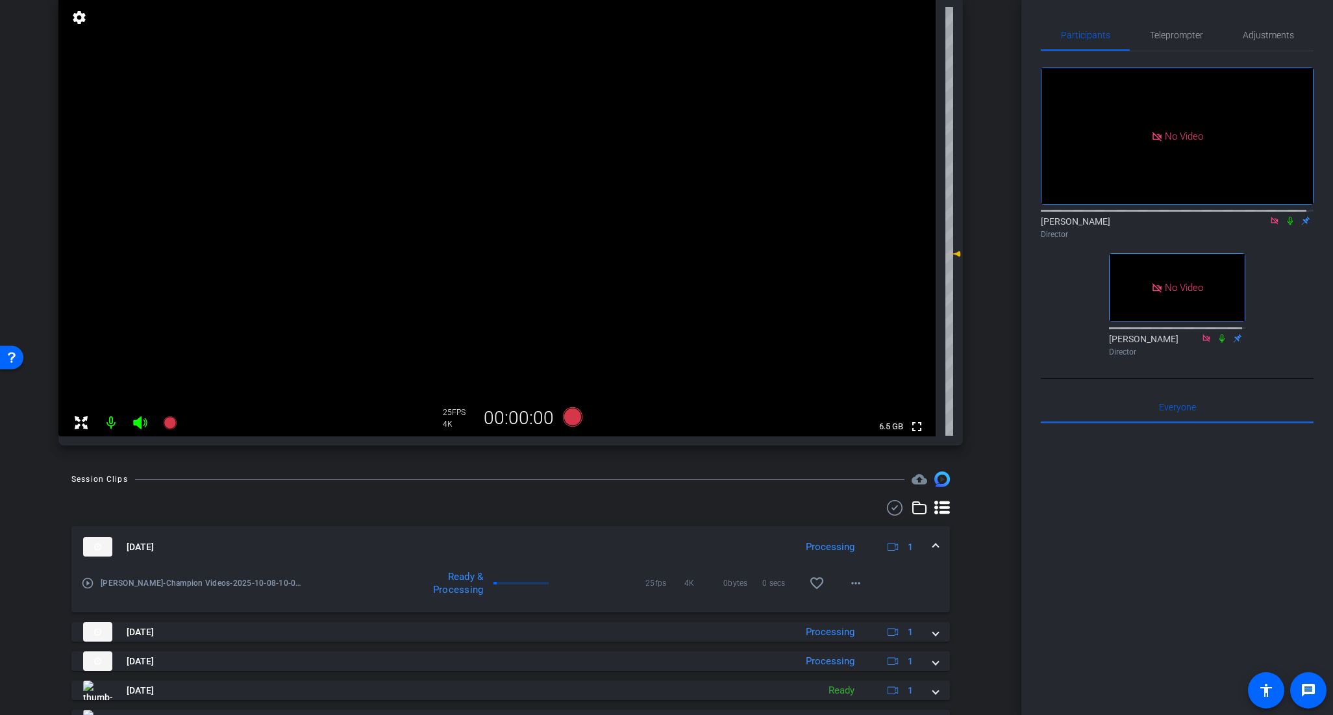
click at [1285, 216] on icon at bounding box center [1290, 220] width 10 height 9
click at [1176, 31] on span "Teleprompter" at bounding box center [1176, 35] width 53 height 9
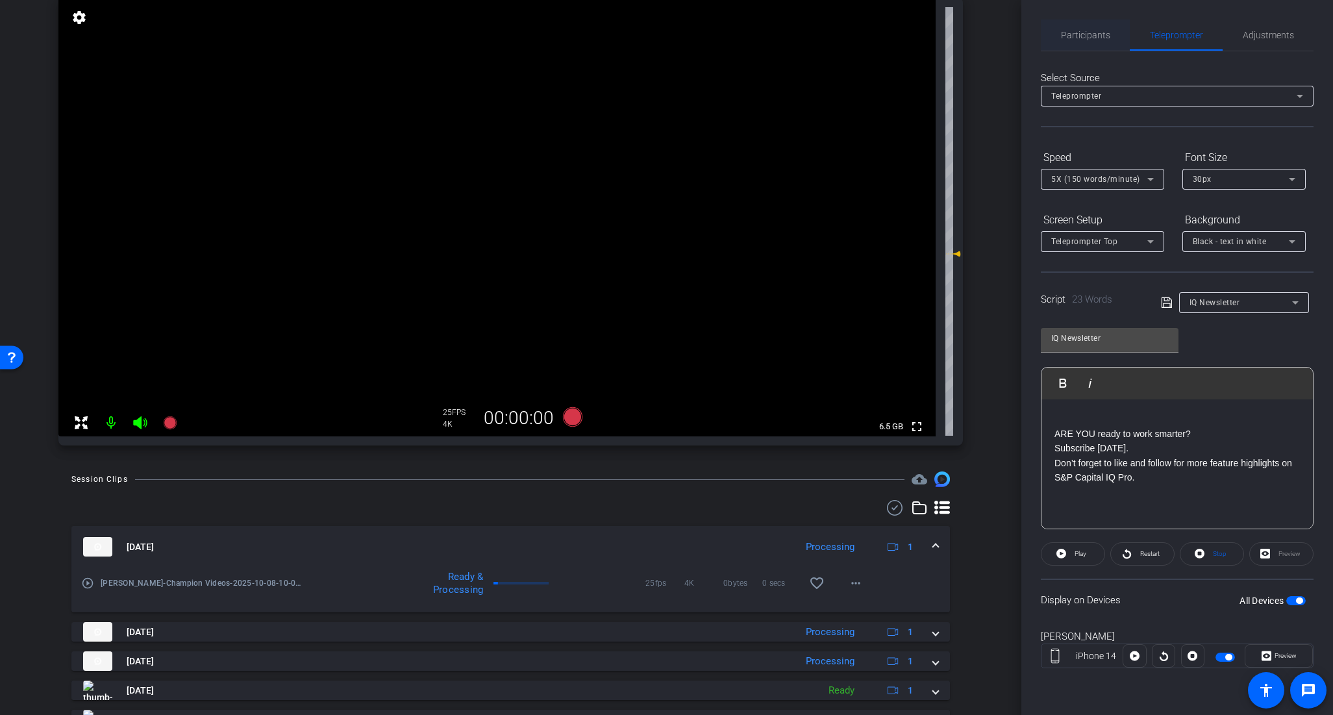
click at [1093, 36] on span "Participants" at bounding box center [1085, 35] width 49 height 9
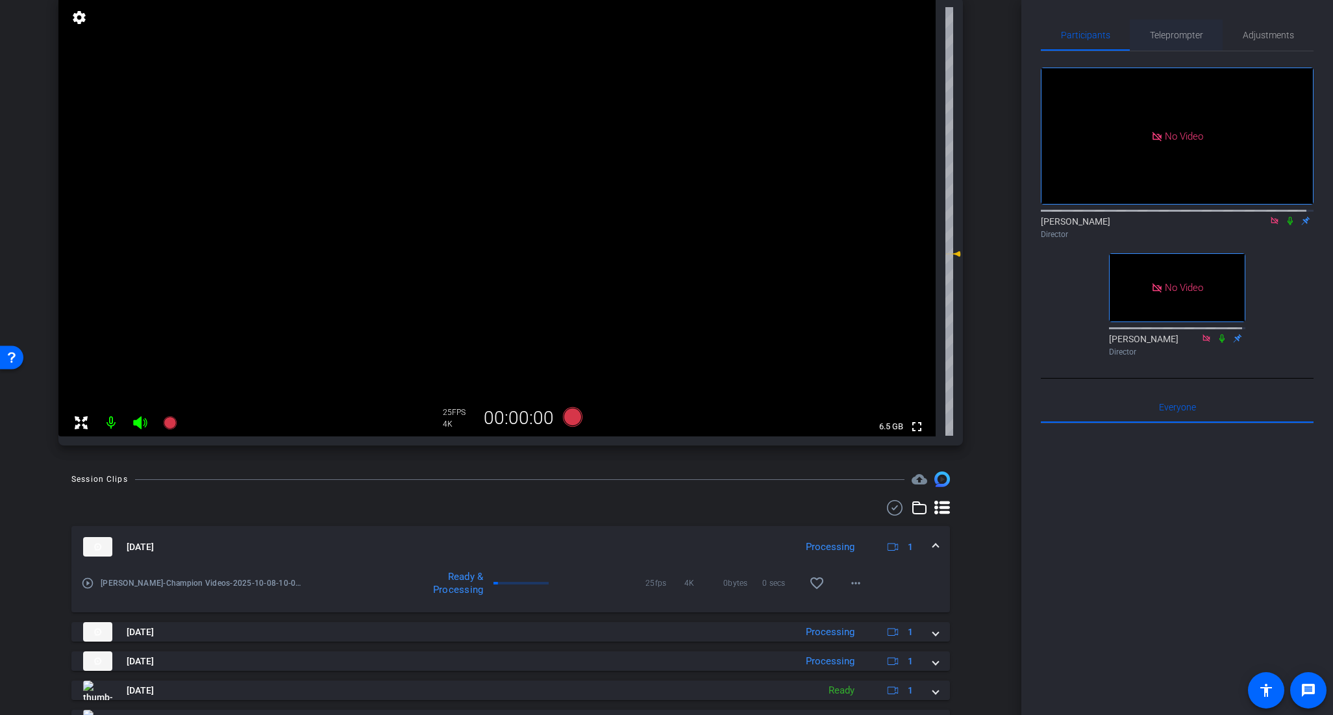
click at [1167, 40] on span "Teleprompter" at bounding box center [1176, 34] width 53 height 31
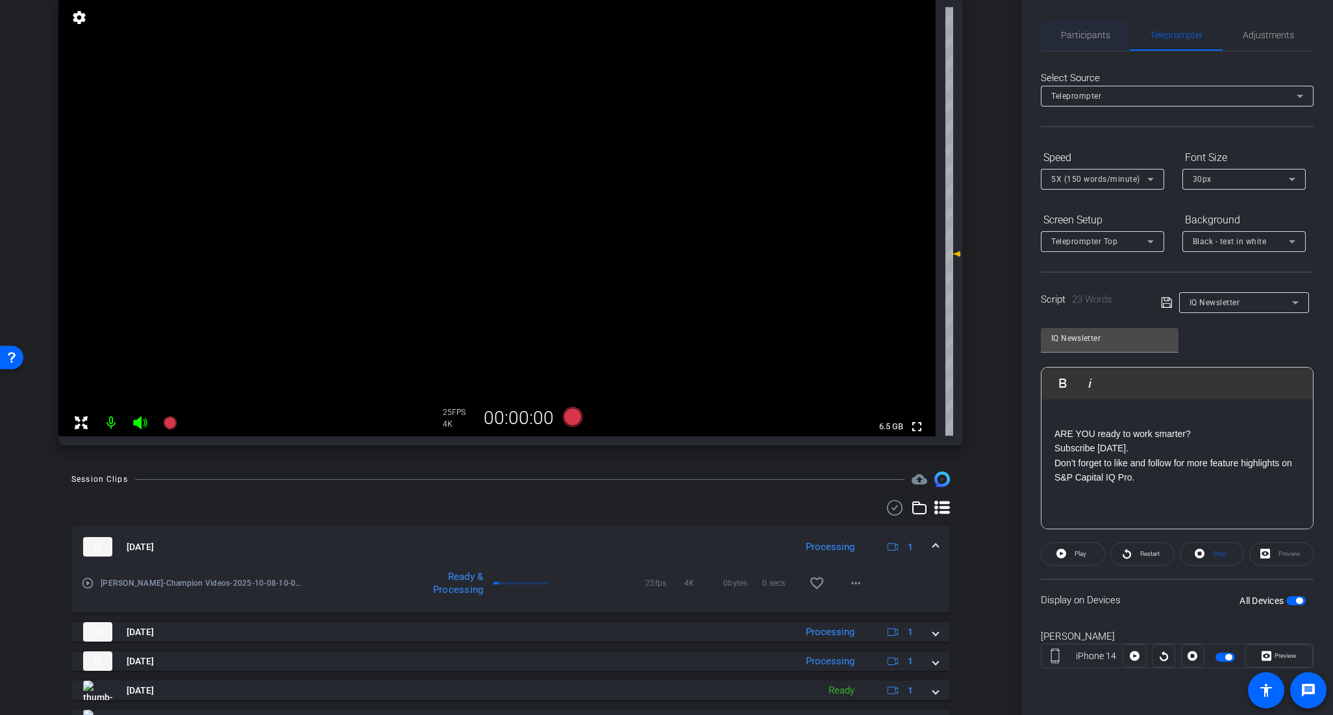
click at [1098, 41] on span "Participants" at bounding box center [1085, 34] width 49 height 31
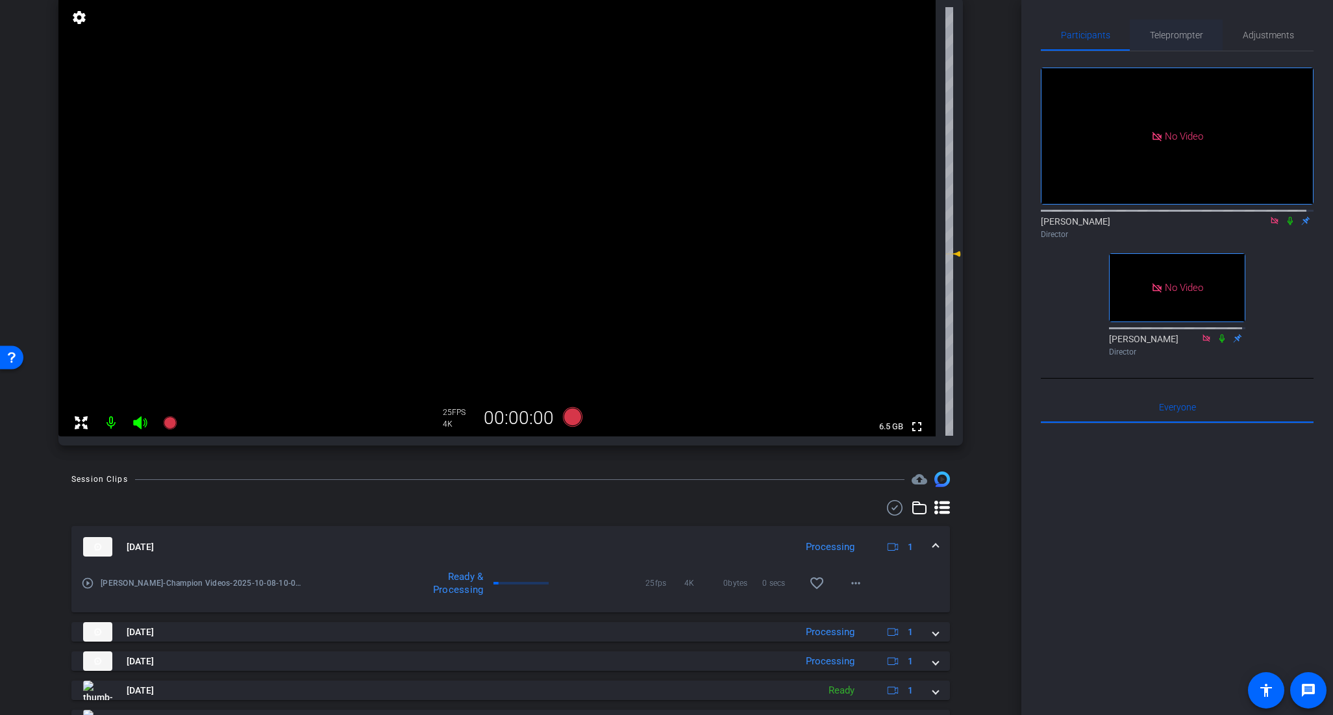
click at [1167, 33] on span "Teleprompter" at bounding box center [1176, 35] width 53 height 9
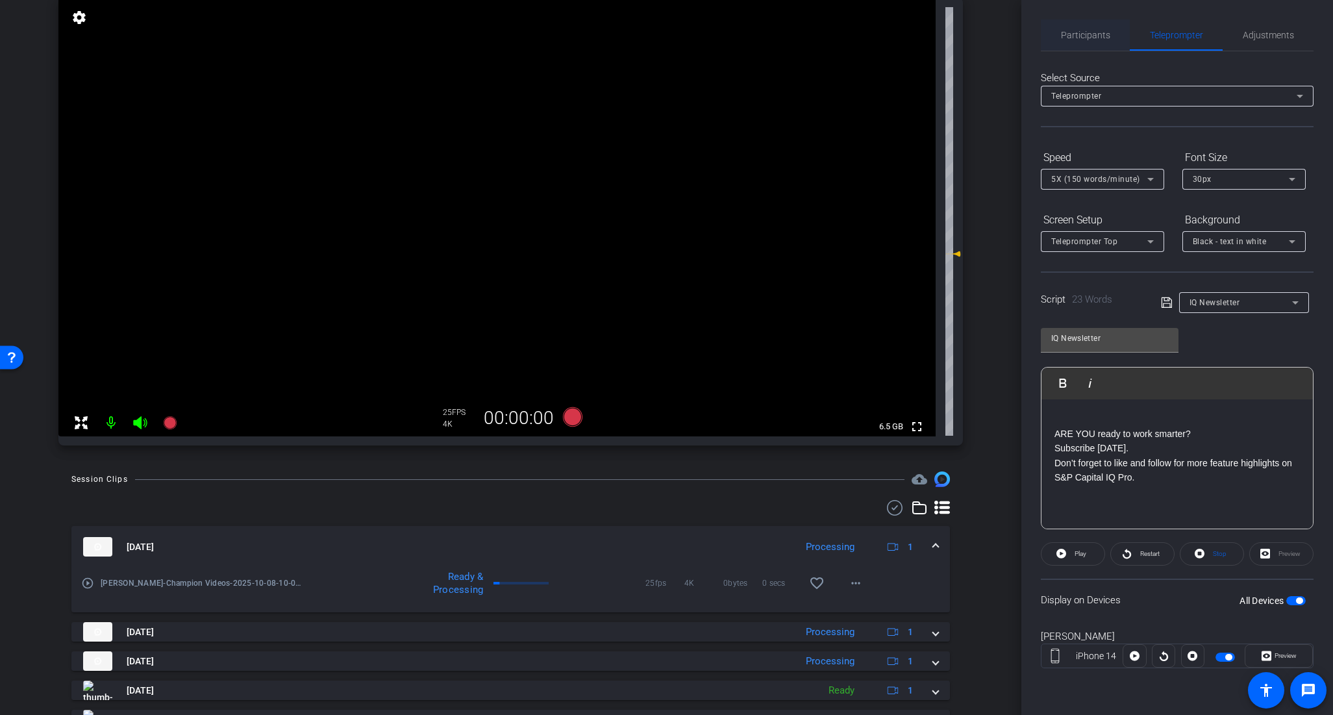
click at [1096, 24] on span "Participants" at bounding box center [1085, 34] width 49 height 31
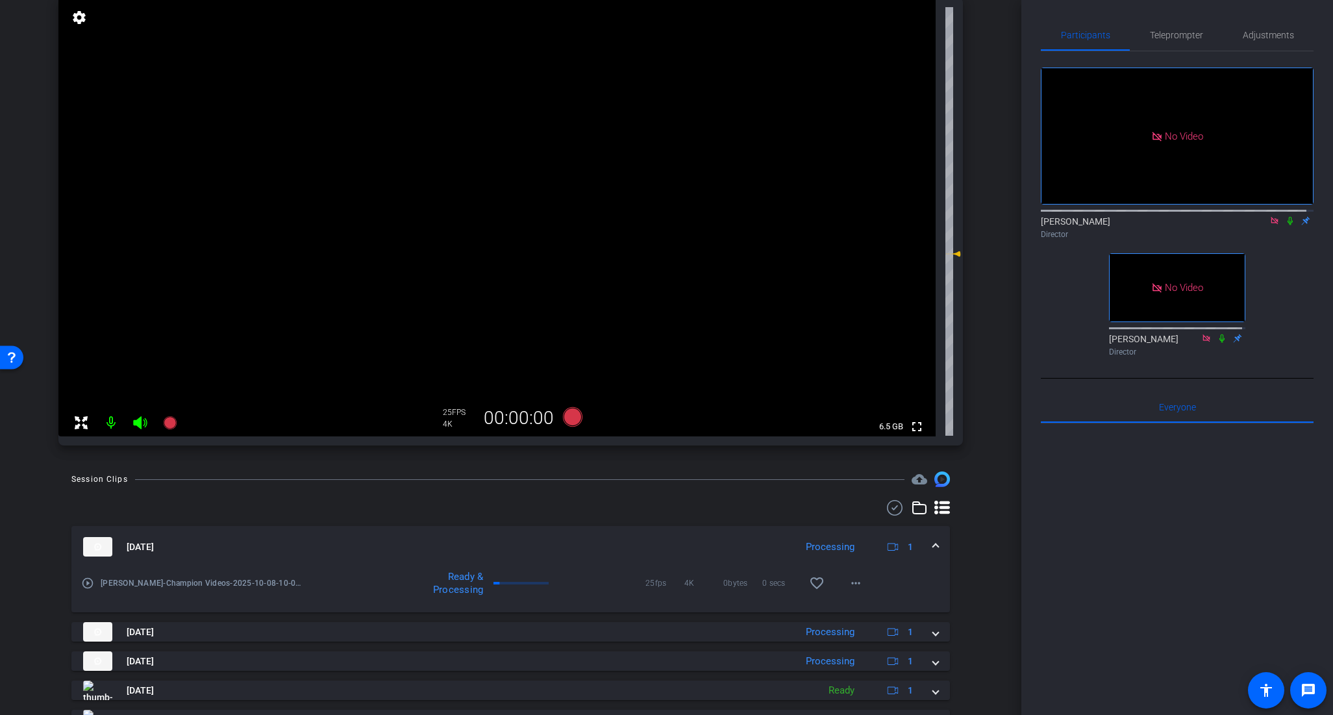
click at [1287, 217] on icon at bounding box center [1289, 221] width 5 height 8
click at [1179, 42] on span "Teleprompter" at bounding box center [1176, 34] width 53 height 31
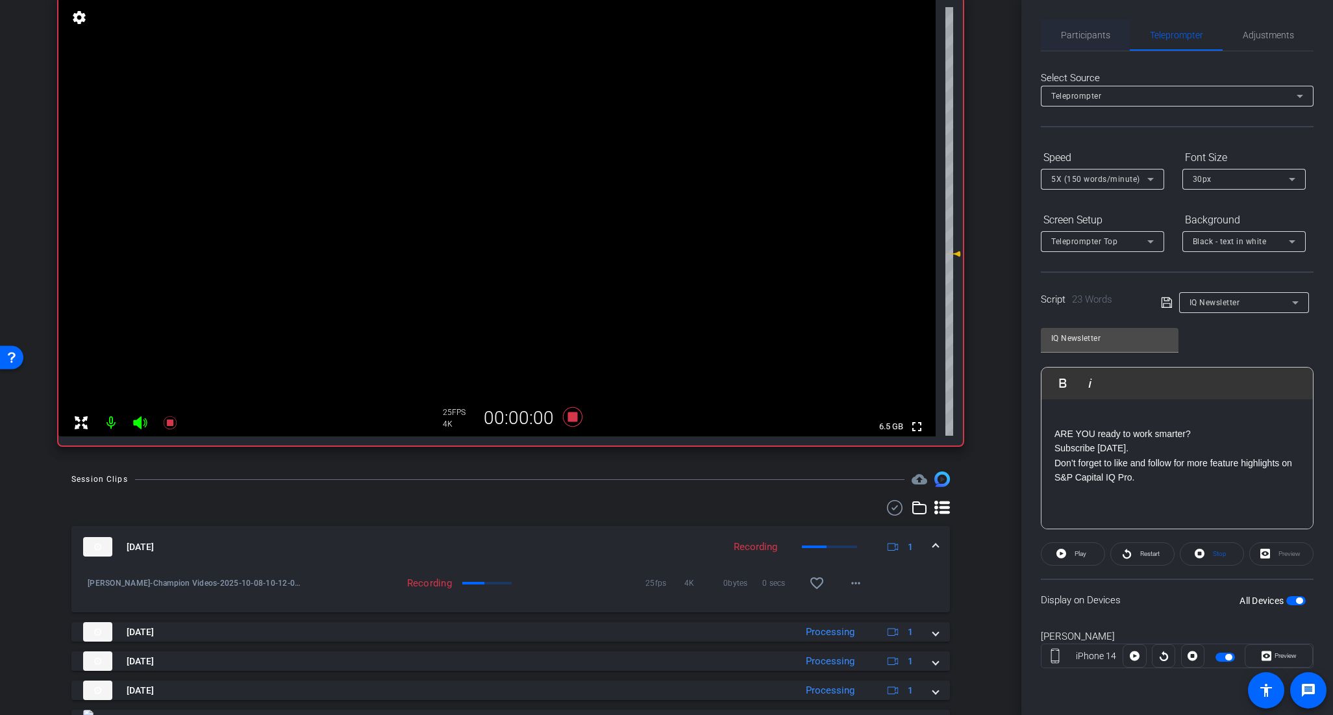
click at [1087, 27] on span "Participants" at bounding box center [1085, 34] width 49 height 31
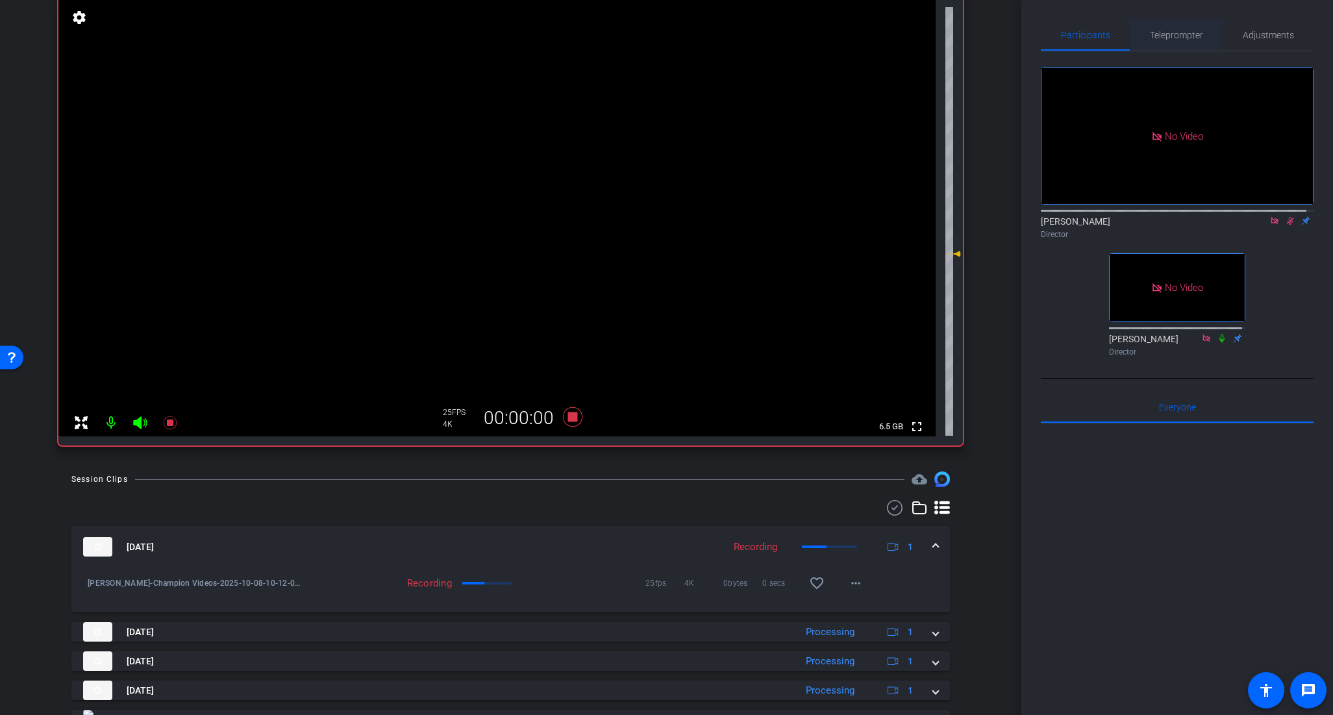
click at [1182, 33] on span "Teleprompter" at bounding box center [1176, 35] width 53 height 9
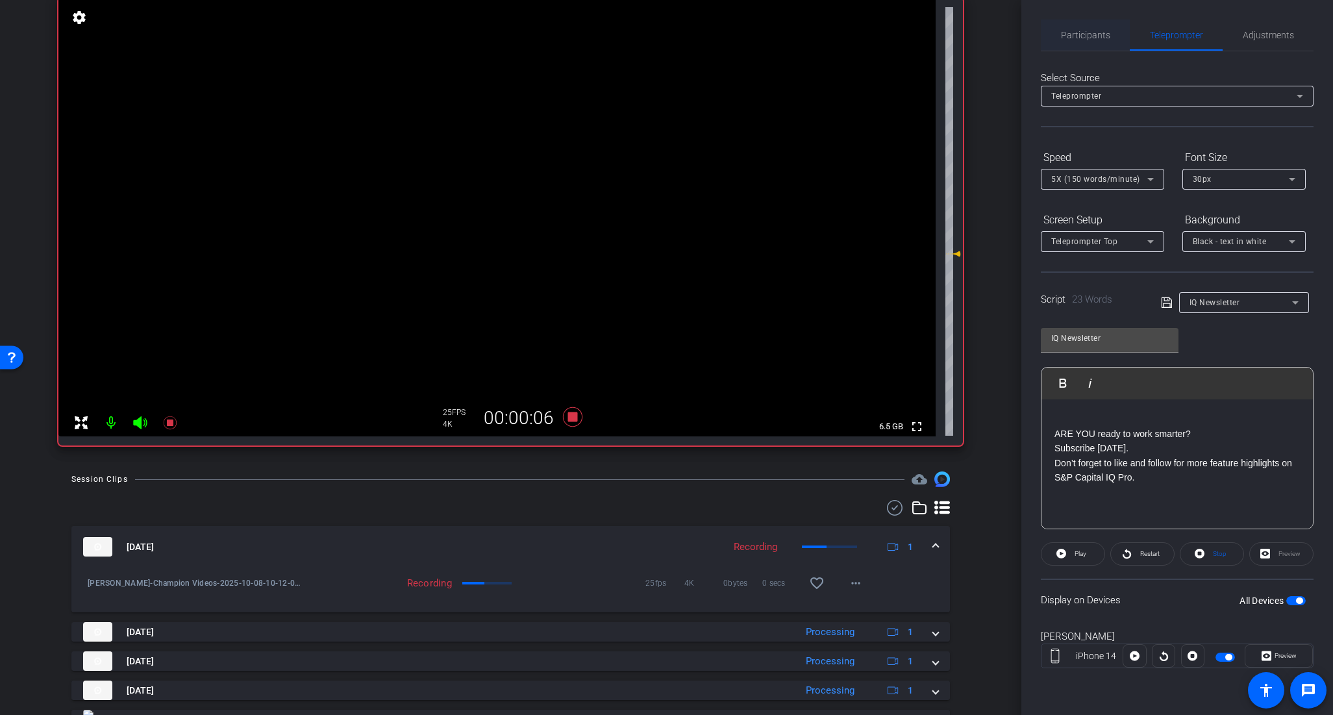
click at [1065, 32] on span "Participants" at bounding box center [1085, 35] width 49 height 9
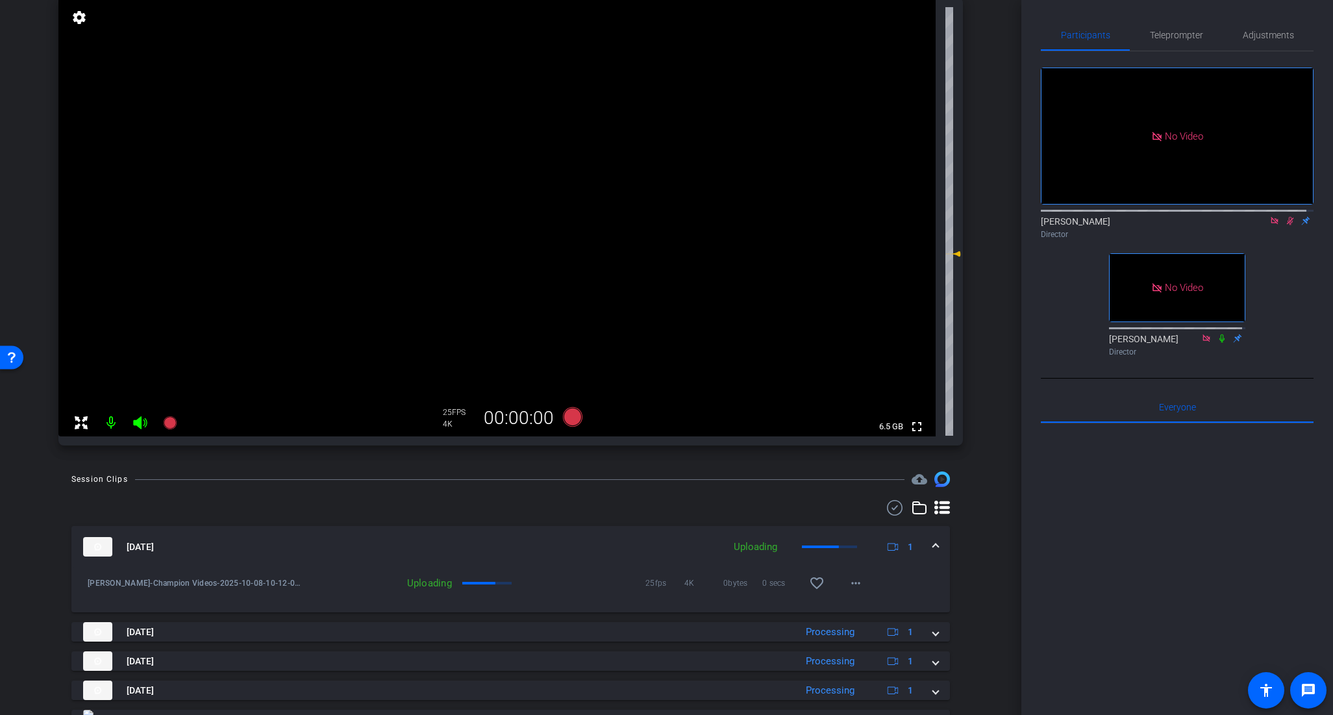
click at [1287, 217] on icon at bounding box center [1290, 221] width 7 height 8
click at [1196, 40] on span "Teleprompter" at bounding box center [1176, 35] width 53 height 9
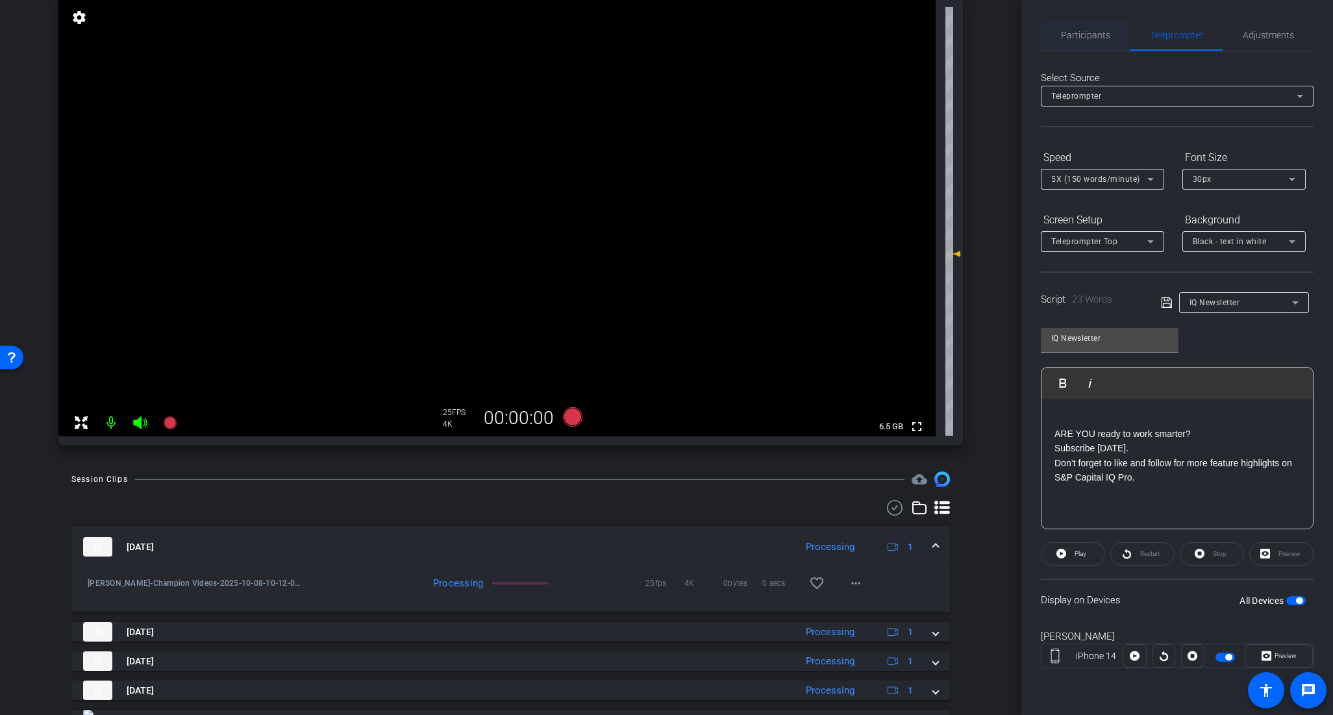
click at [1082, 42] on span "Participants" at bounding box center [1085, 34] width 49 height 31
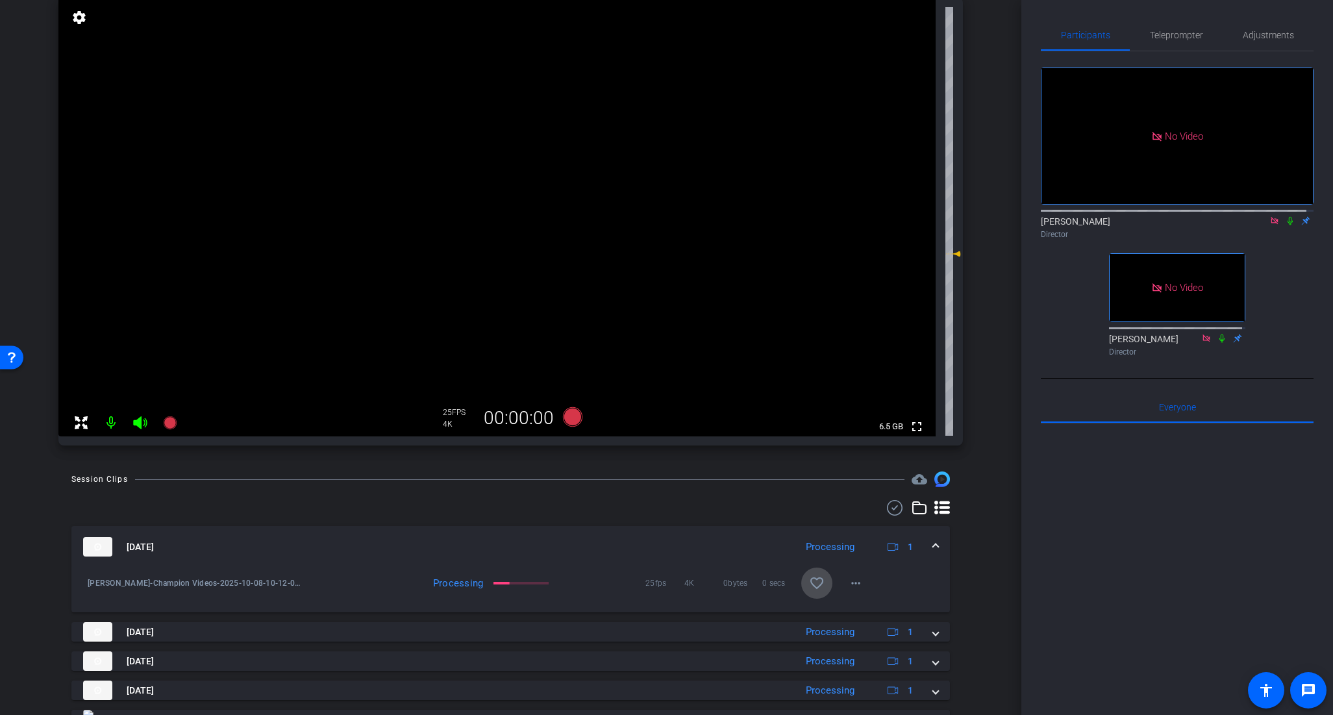
click at [809, 578] on mat-icon "favorite_border" at bounding box center [817, 583] width 16 height 16
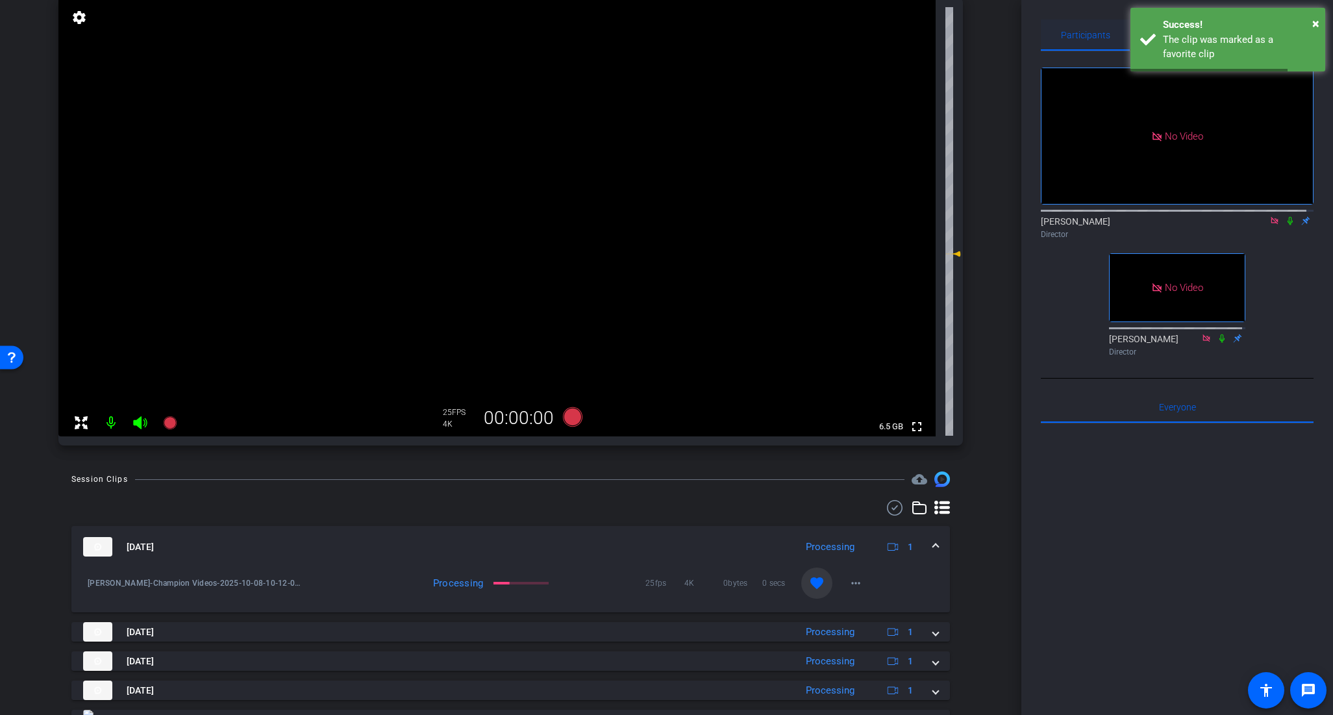
click at [1072, 42] on span "Participants" at bounding box center [1085, 34] width 49 height 31
click at [1314, 16] on span "×" at bounding box center [1315, 24] width 7 height 16
click at [1318, 22] on span "×" at bounding box center [1315, 24] width 7 height 16
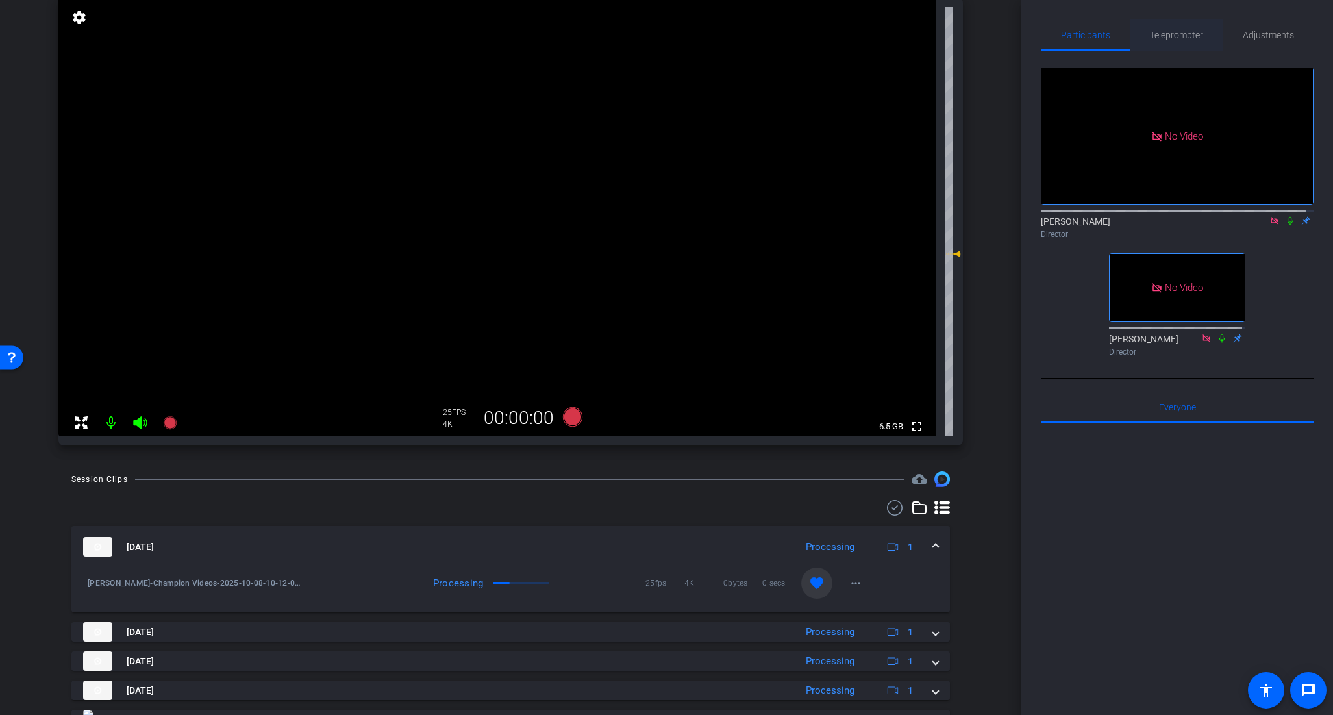
click at [1156, 24] on span "Teleprompter" at bounding box center [1176, 34] width 53 height 31
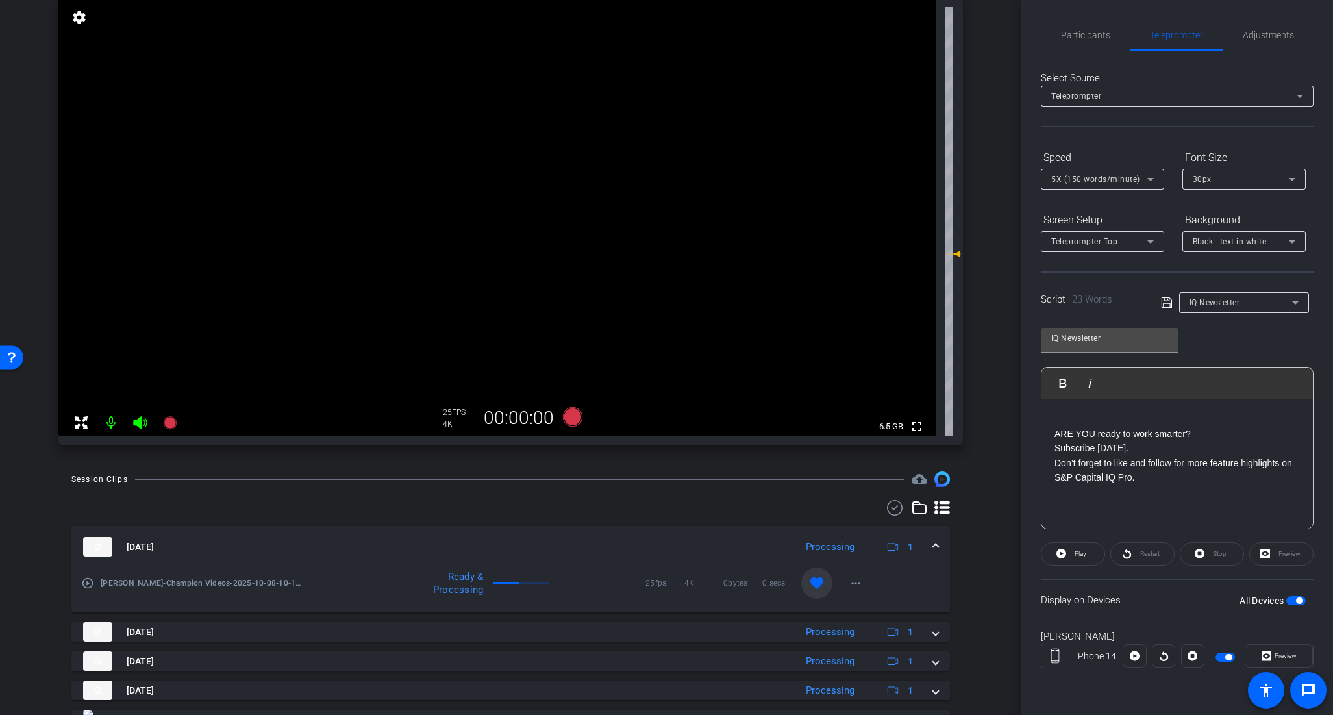
click at [1260, 341] on div "IQ Newsletter Play Play from this location Play Selected Play and display the s…" at bounding box center [1177, 423] width 273 height 211
click at [1228, 340] on div "IQ Newsletter Play Play from this location Play Selected Play and display the s…" at bounding box center [1177, 423] width 273 height 211
click at [1085, 31] on span "Participants" at bounding box center [1085, 35] width 49 height 9
